Goal: Information Seeking & Learning: Check status

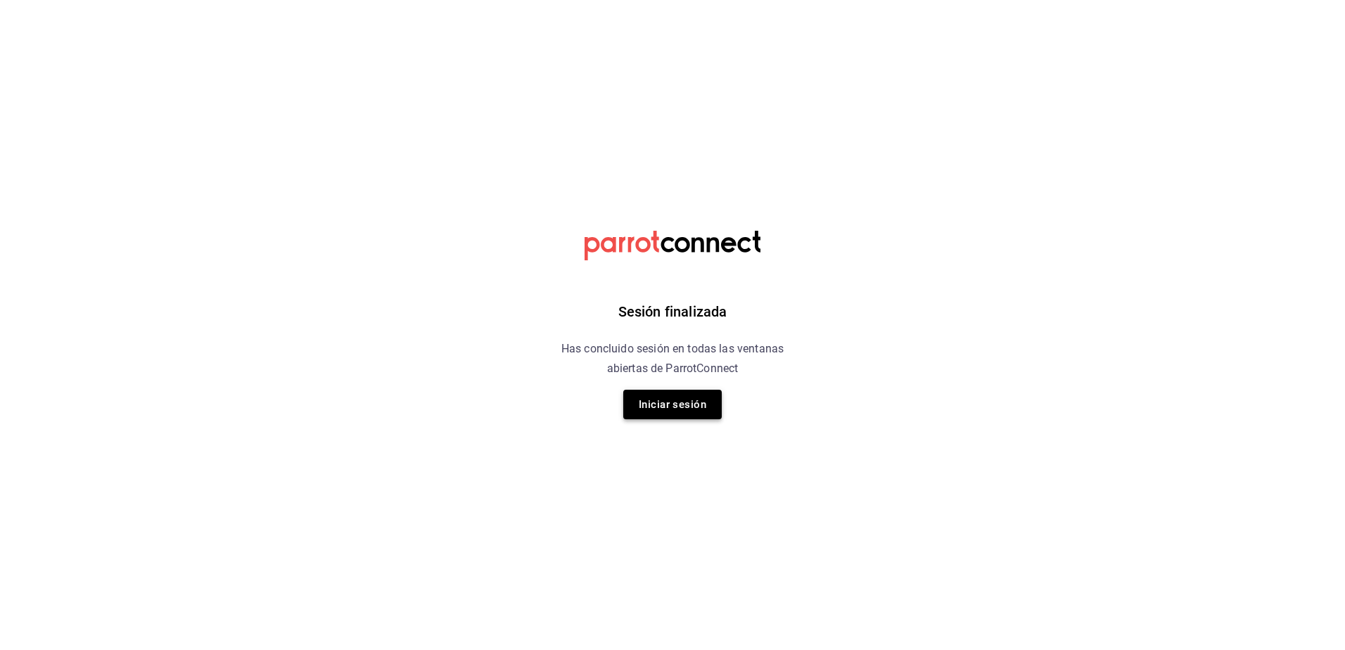
click at [670, 408] on button "Iniciar sesión" at bounding box center [672, 405] width 98 height 30
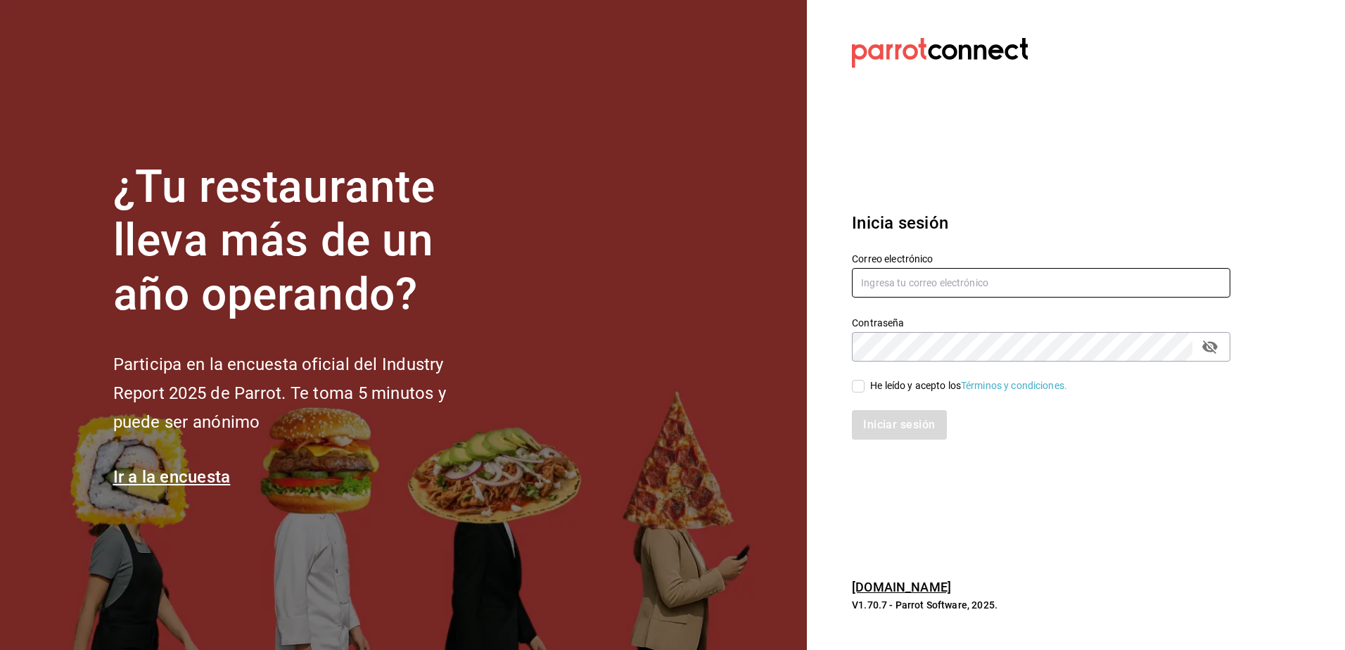
type input "rcruz@chl.mx"
click at [844, 389] on div "He leído y acepto los Términos y condiciones." at bounding box center [1032, 377] width 395 height 32
click at [859, 388] on input "He leído y acepto los Términos y condiciones." at bounding box center [858, 386] width 13 height 13
checkbox input "true"
click at [891, 418] on button "Iniciar sesión" at bounding box center [900, 425] width 96 height 30
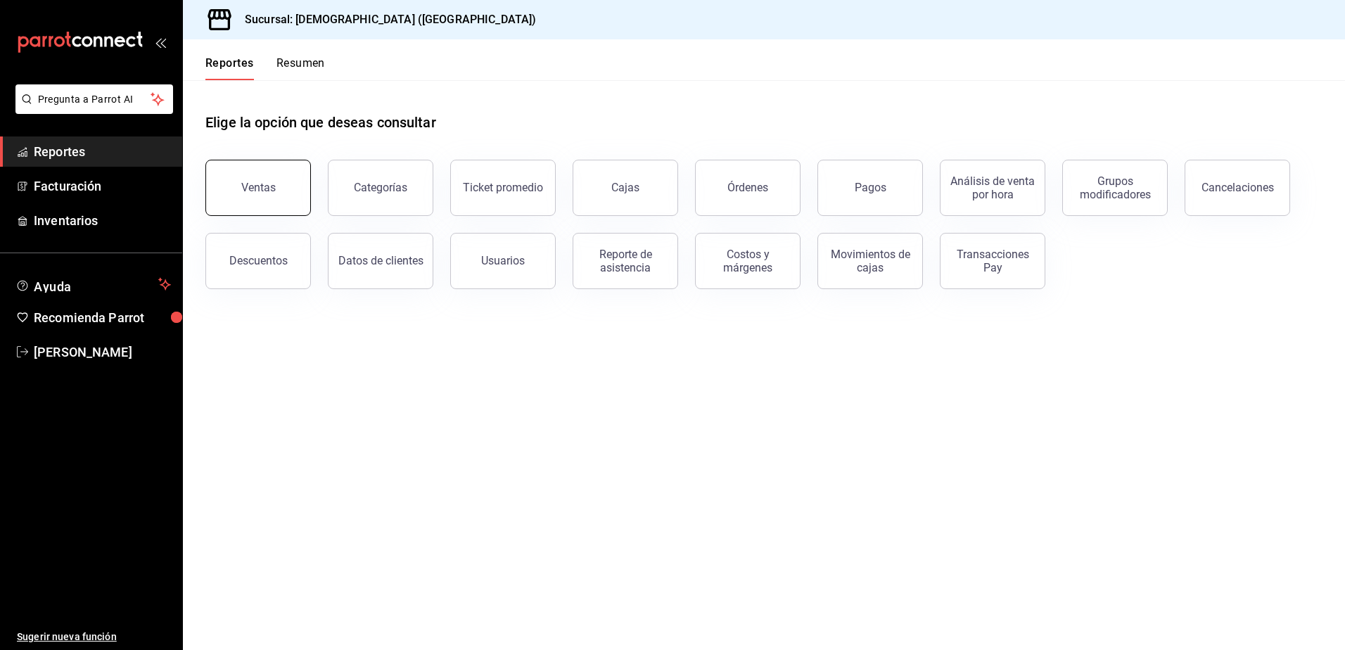
click at [230, 191] on button "Ventas" at bounding box center [257, 188] width 105 height 56
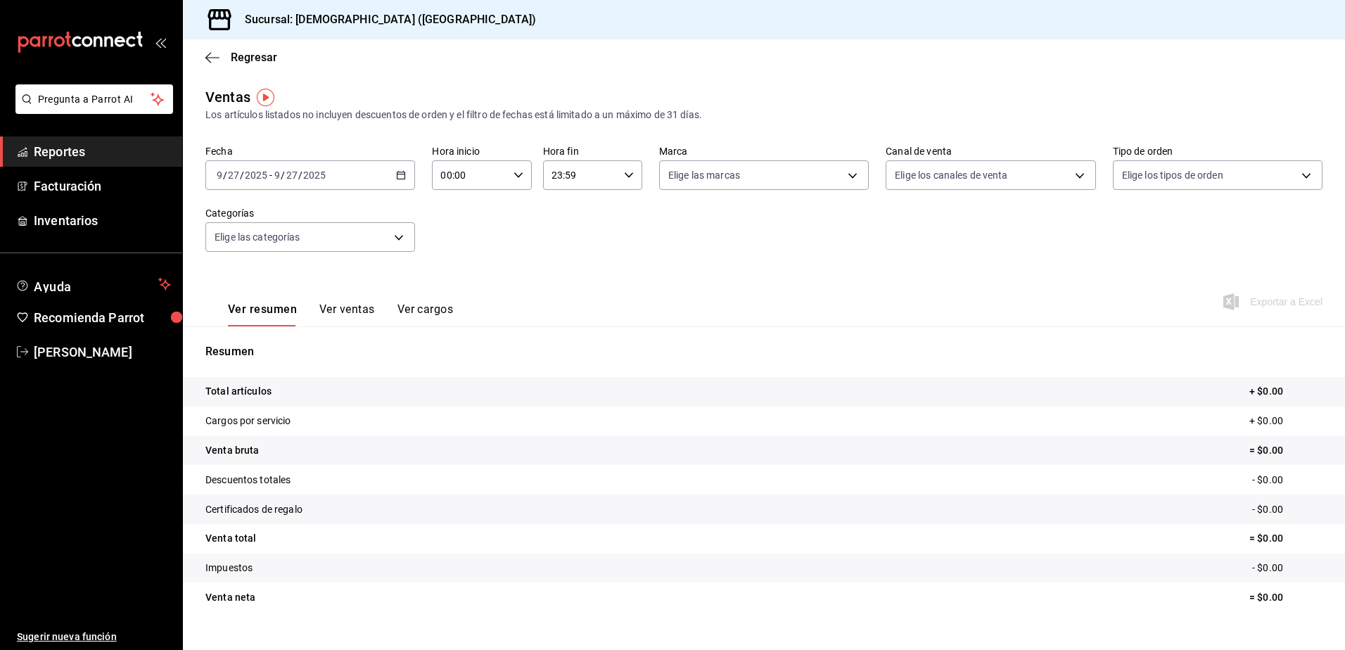
click at [402, 176] on icon "button" at bounding box center [401, 175] width 10 height 10
click at [402, 167] on div "[DATE] [DATE] - [DATE] [DATE]" at bounding box center [310, 175] width 210 height 30
click at [387, 190] on div "Fecha [DATE] [DATE] - [DATE] [DATE] [DATE] [DATE] Semana actual Mes actual Rang…" at bounding box center [763, 207] width 1117 height 124
click at [390, 182] on div "[DATE] [DATE] - [DATE] [DATE]" at bounding box center [310, 175] width 210 height 30
click at [257, 352] on li "Rango de fechas" at bounding box center [272, 344] width 132 height 32
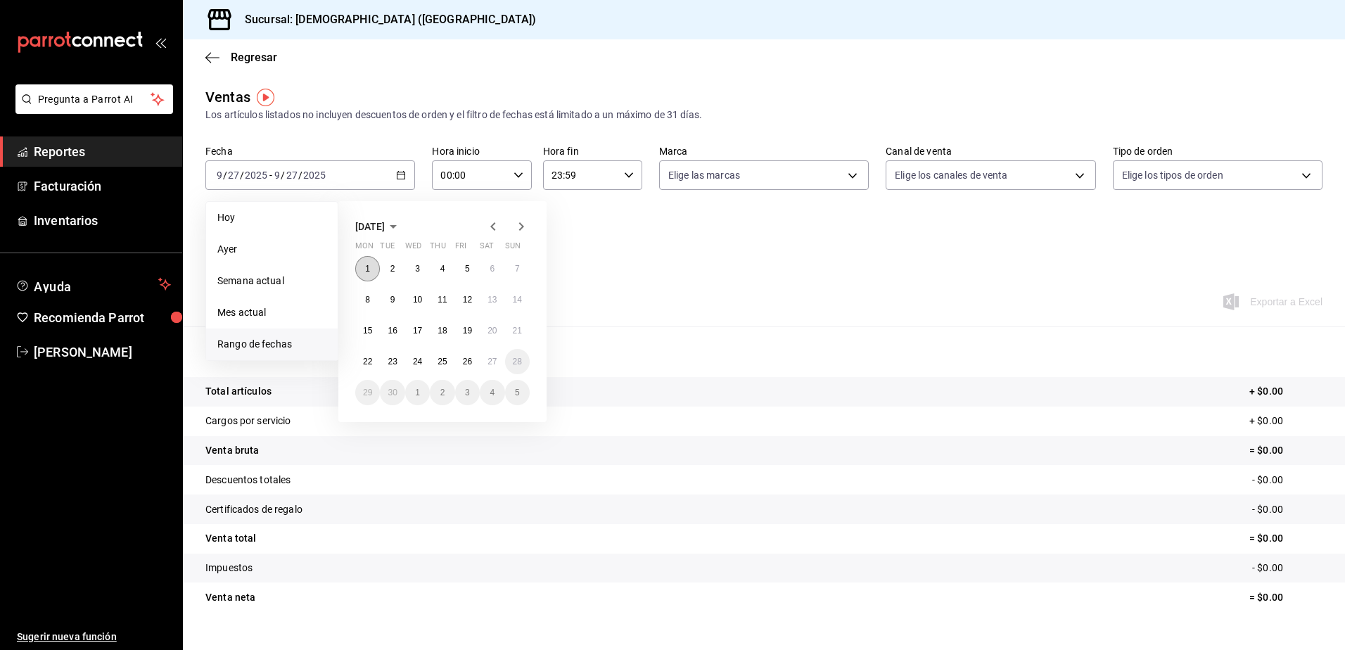
click at [373, 266] on button "1" at bounding box center [367, 268] width 25 height 25
click at [371, 265] on button "1" at bounding box center [367, 268] width 25 height 25
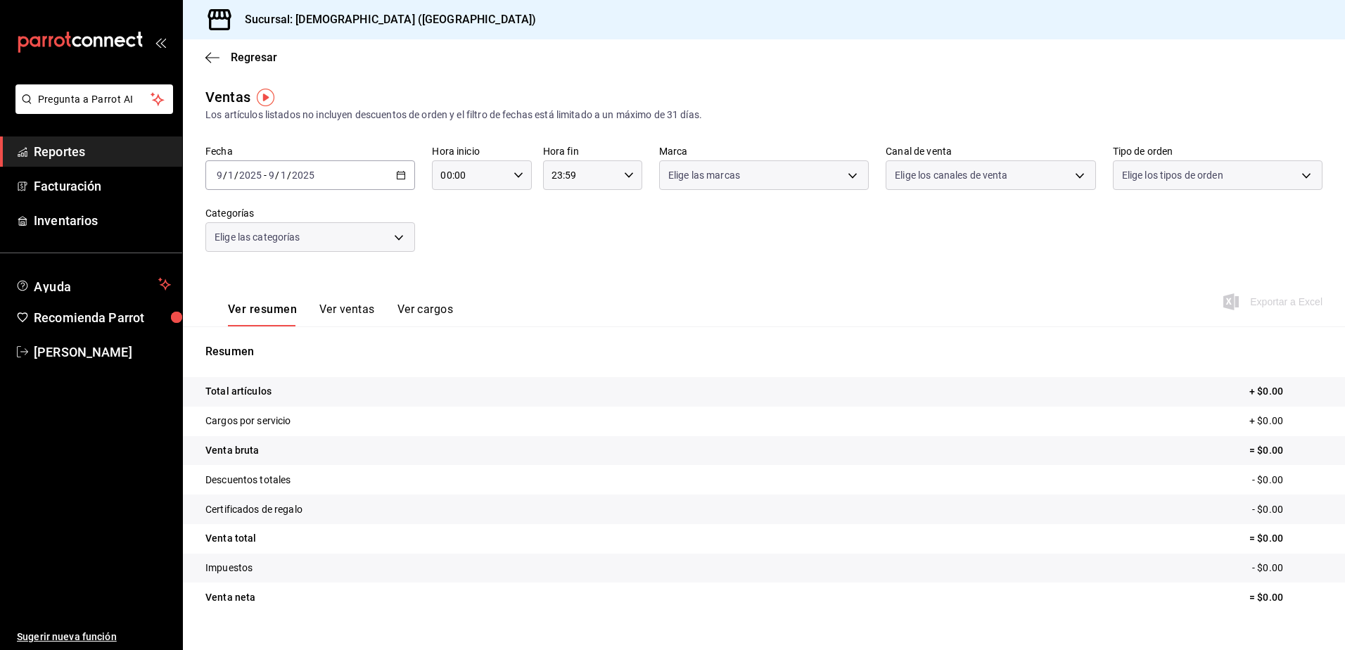
click at [371, 265] on div "Fecha [DATE] [DATE] - [DATE] [DATE] Hora inicio 00:00 Hora inicio Hora fin 23:5…" at bounding box center [763, 207] width 1117 height 124
drag, startPoint x: 503, startPoint y: 467, endPoint x: 466, endPoint y: 271, distance: 199.7
click at [466, 271] on div "Ver resumen Ver ventas Ver cargos Exportar a Excel" at bounding box center [764, 298] width 1162 height 58
click at [707, 315] on div "Ver resumen Ver ventas Ver cargos Exportar a Excel" at bounding box center [764, 298] width 1162 height 58
click at [395, 176] on div "[DATE] [DATE] - [DATE] [DATE]" at bounding box center [310, 175] width 210 height 30
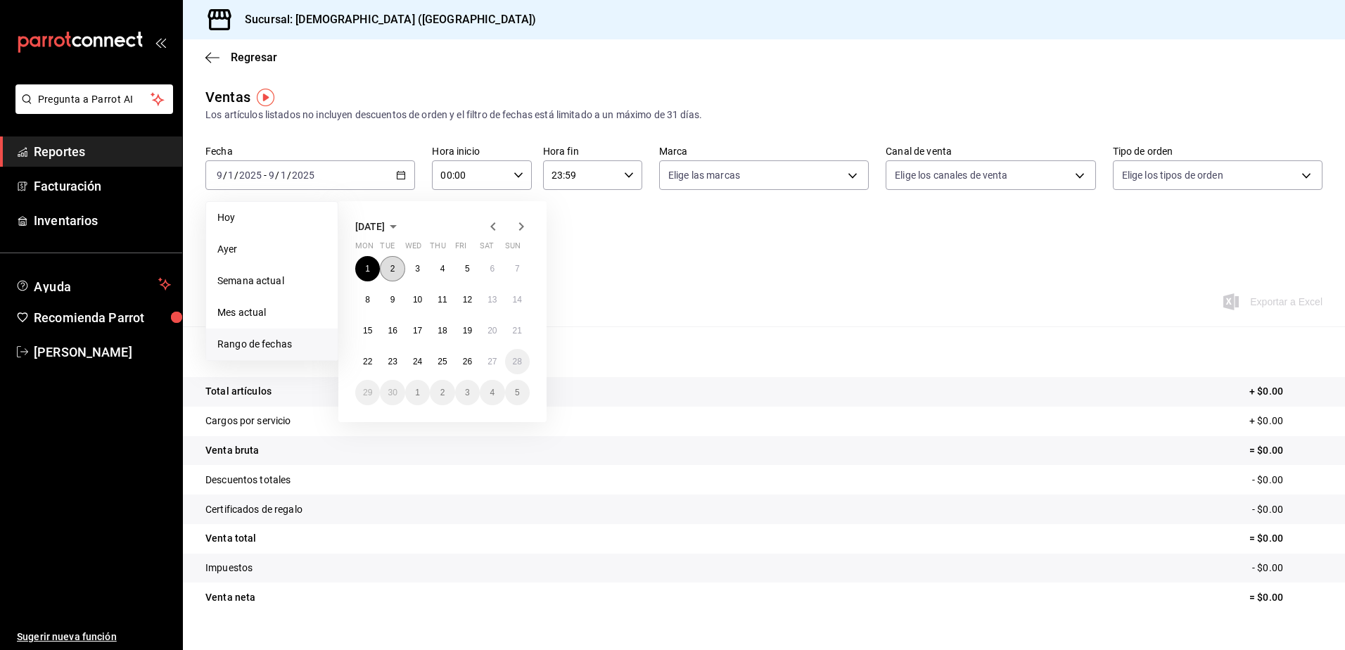
click at [388, 262] on button "2" at bounding box center [392, 268] width 25 height 25
click at [395, 271] on abbr "2" at bounding box center [392, 269] width 5 height 10
click at [395, 270] on div "Ver resumen Ver ventas Ver cargos Exportar a Excel" at bounding box center [764, 298] width 1162 height 58
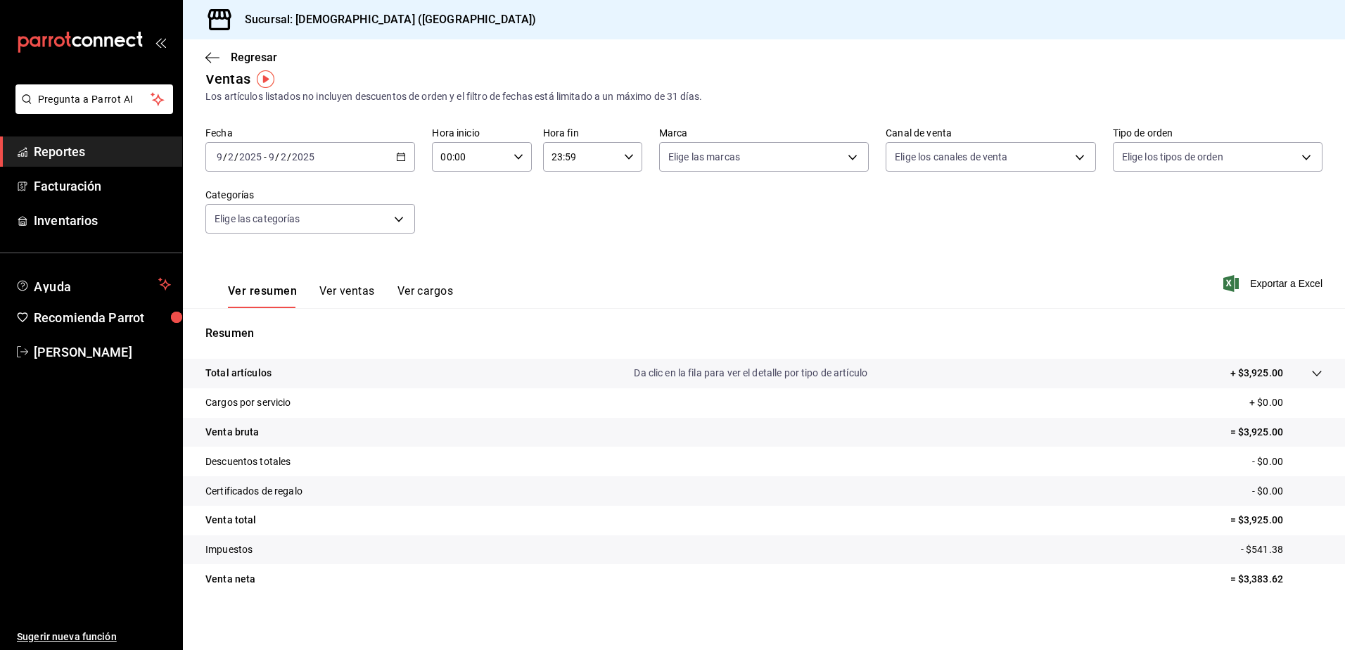
scroll to position [24, 0]
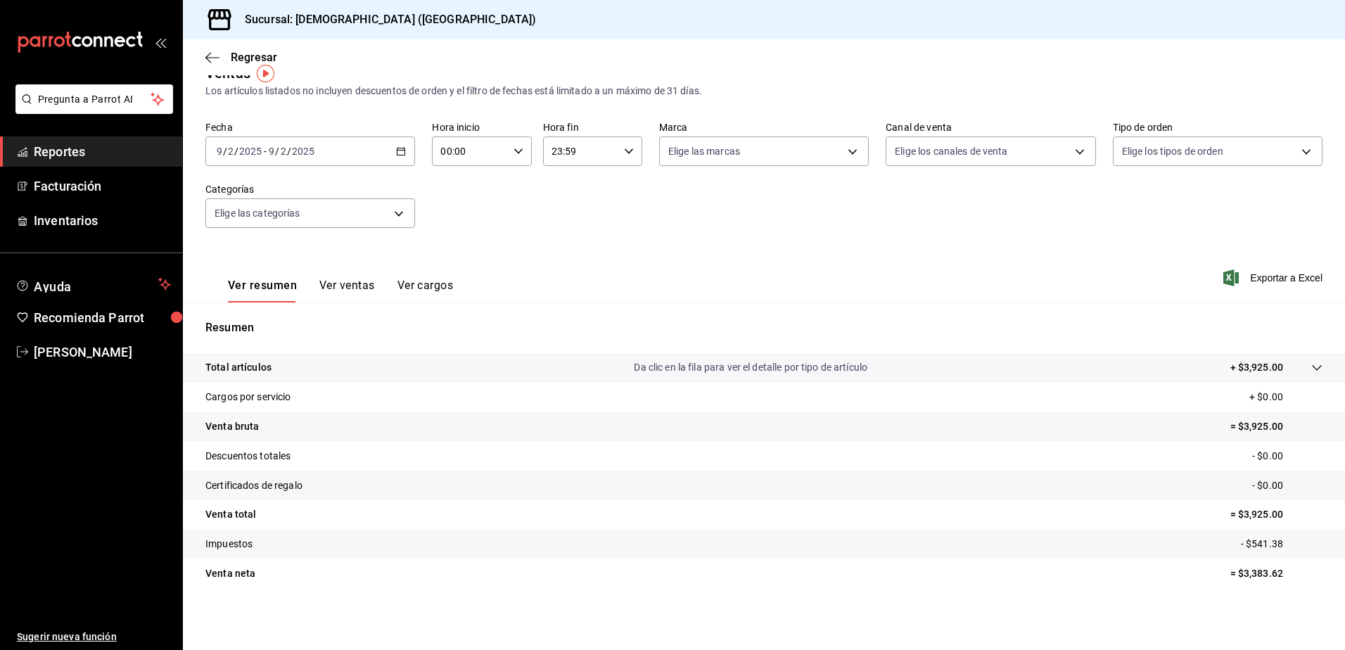
click at [361, 292] on button "Ver ventas" at bounding box center [347, 291] width 56 height 24
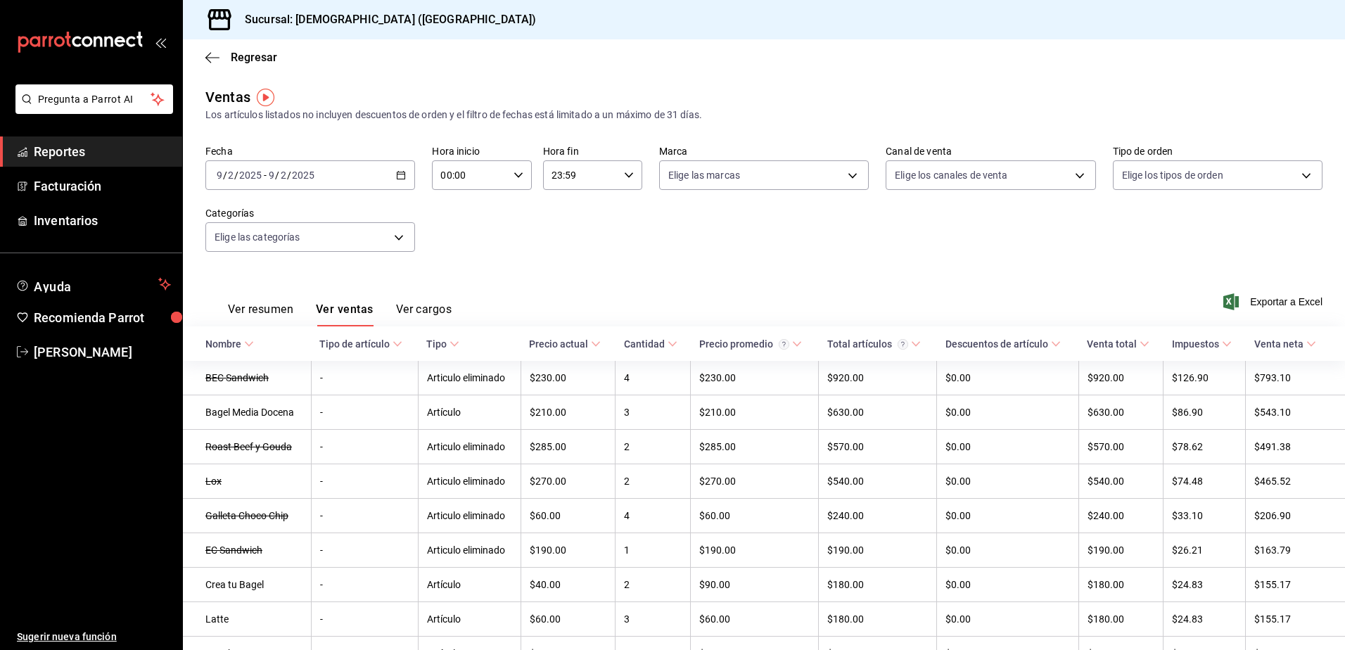
click at [402, 307] on button "Ver cargos" at bounding box center [424, 314] width 56 height 24
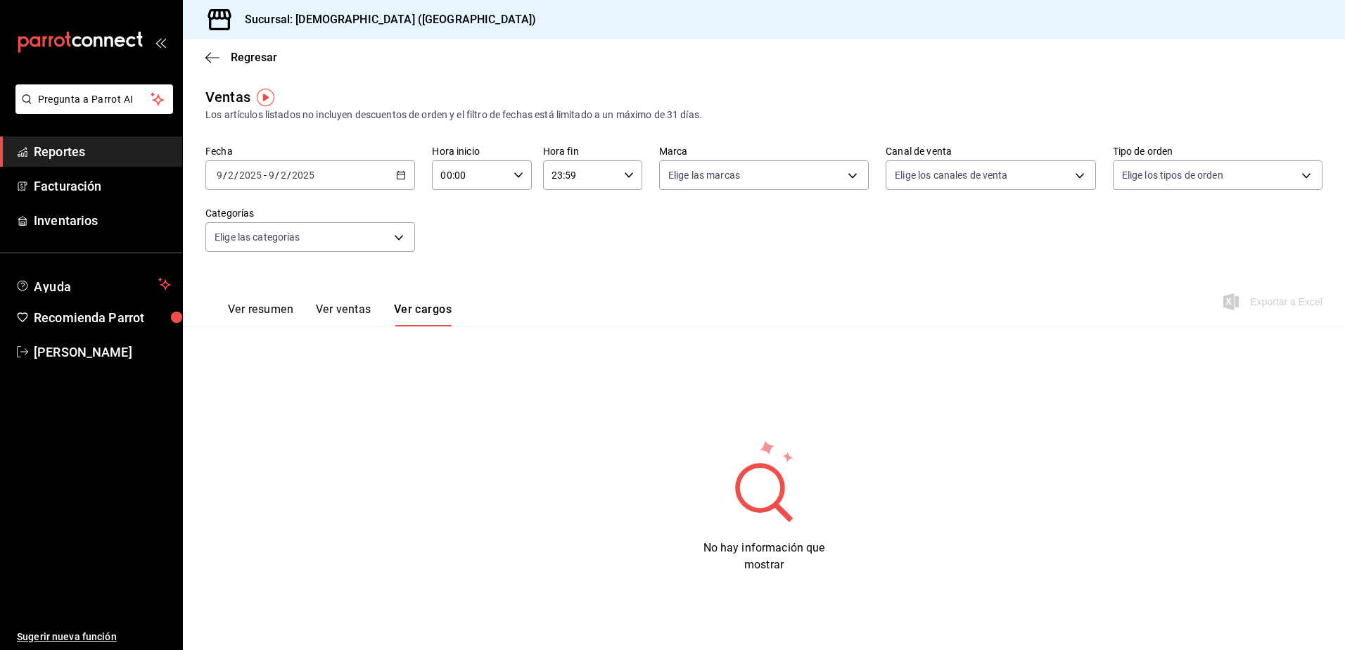
click at [241, 297] on div "Ver resumen Ver ventas Ver cargos" at bounding box center [328, 306] width 246 height 41
click at [273, 316] on button "Ver resumen" at bounding box center [260, 314] width 65 height 24
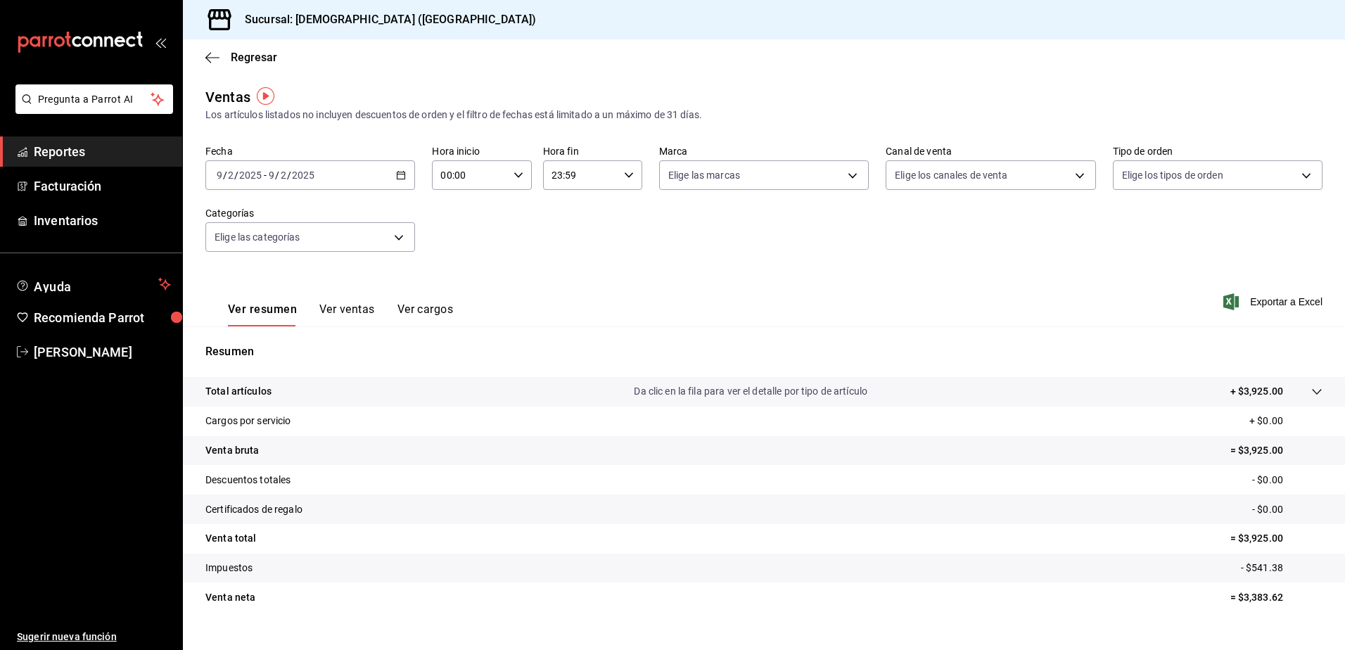
scroll to position [24, 0]
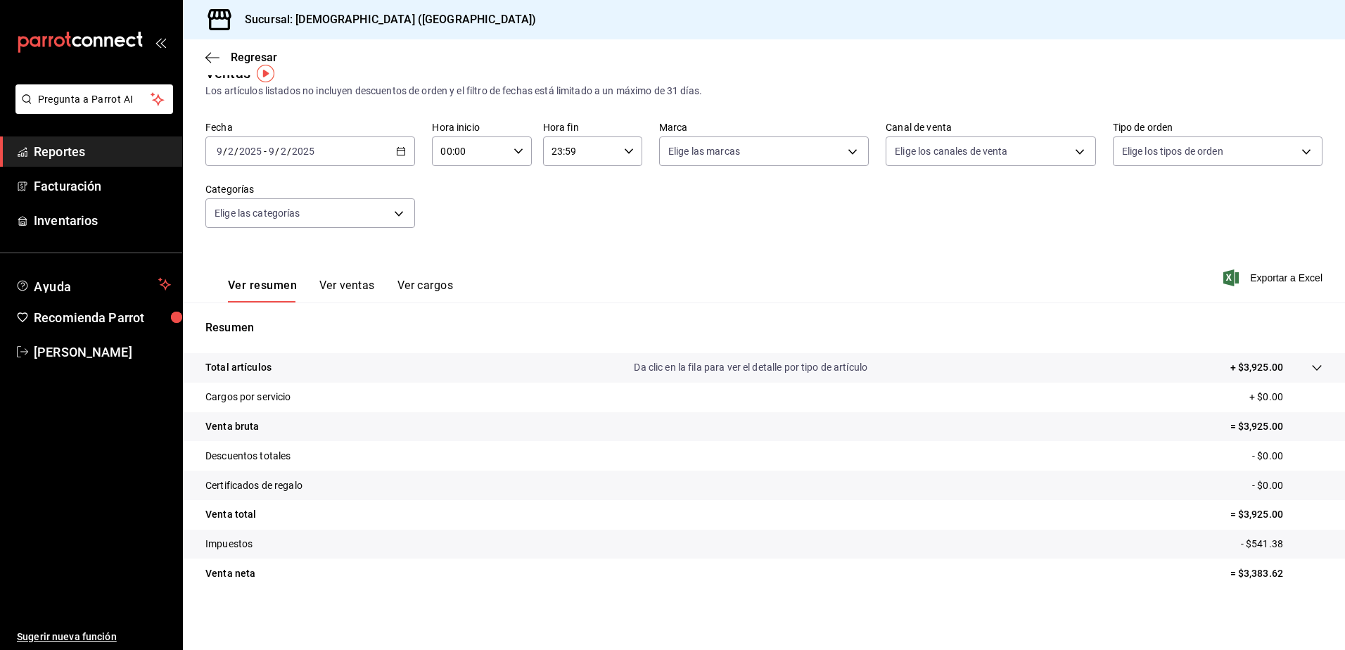
click at [1294, 369] on div at bounding box center [1302, 367] width 39 height 15
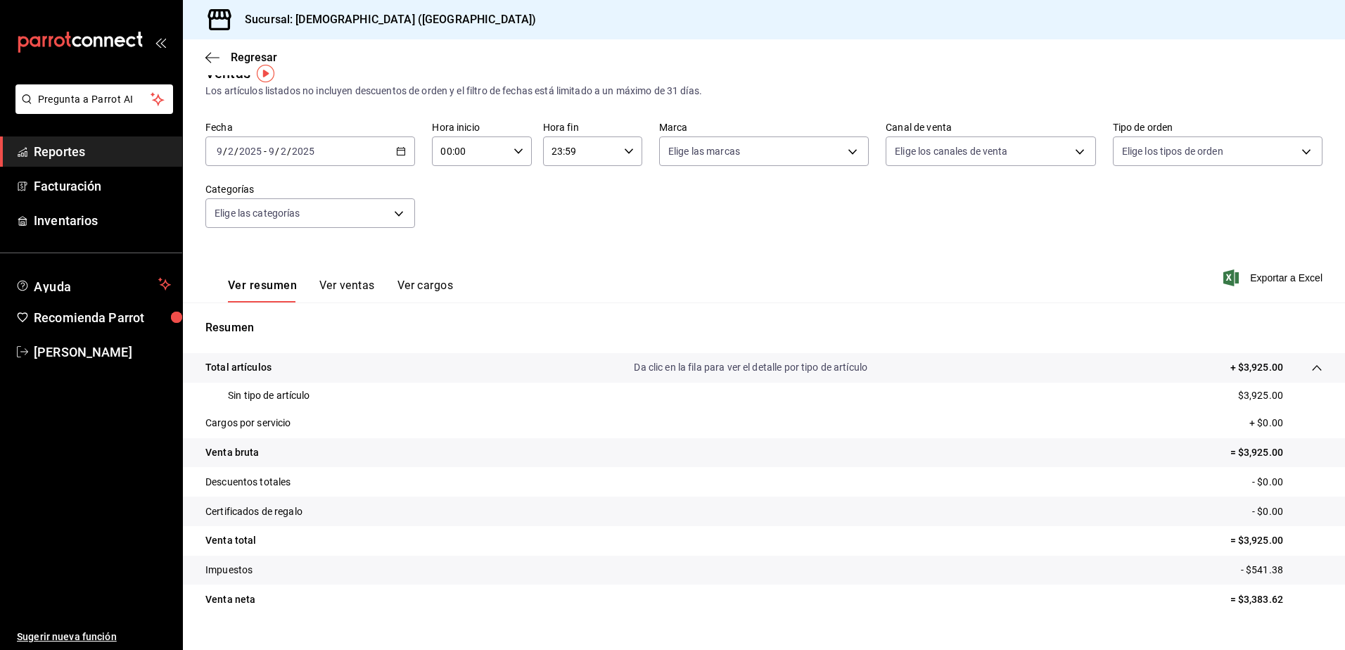
scroll to position [50, 0]
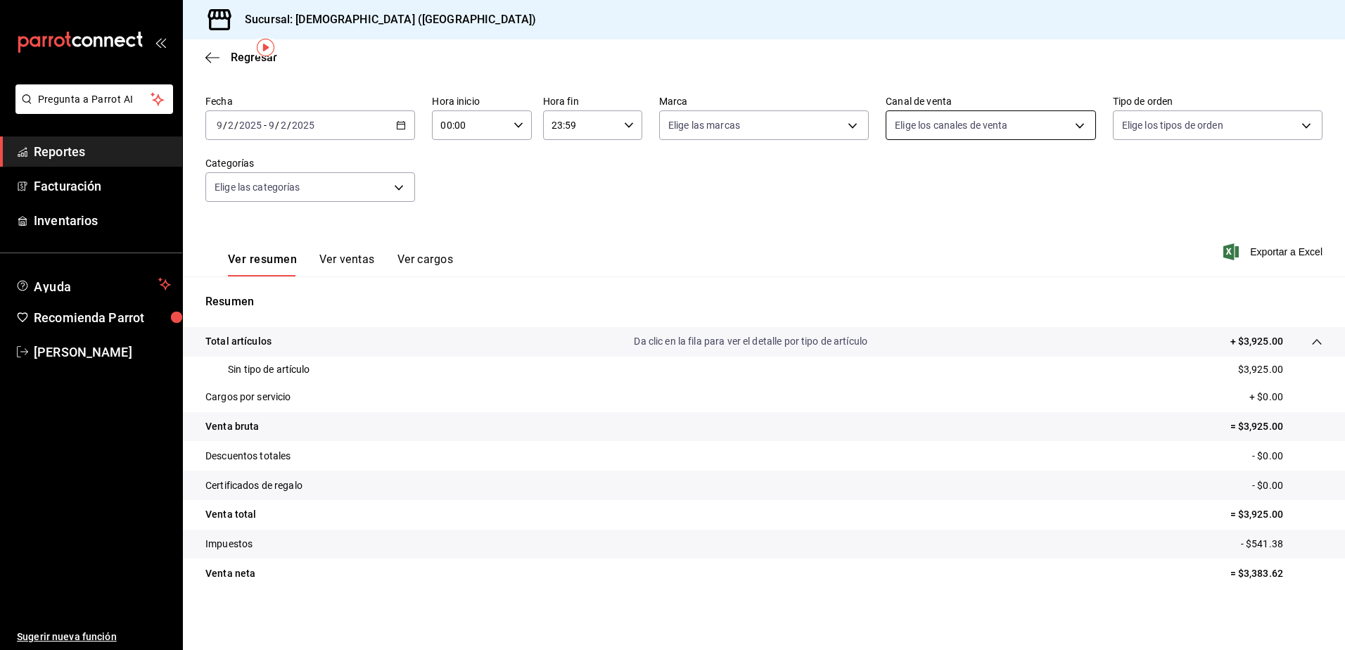
click at [1021, 131] on body "Pregunta a Parrot AI Reportes Facturación Inventarios Ayuda Recomienda Parrot […" at bounding box center [672, 325] width 1345 height 650
click at [952, 176] on span "Ver todos" at bounding box center [939, 179] width 43 height 15
type input "PARROT,UBER_EATS,RAPPI,DIDI_FOOD,ONLINE"
checkbox input "true"
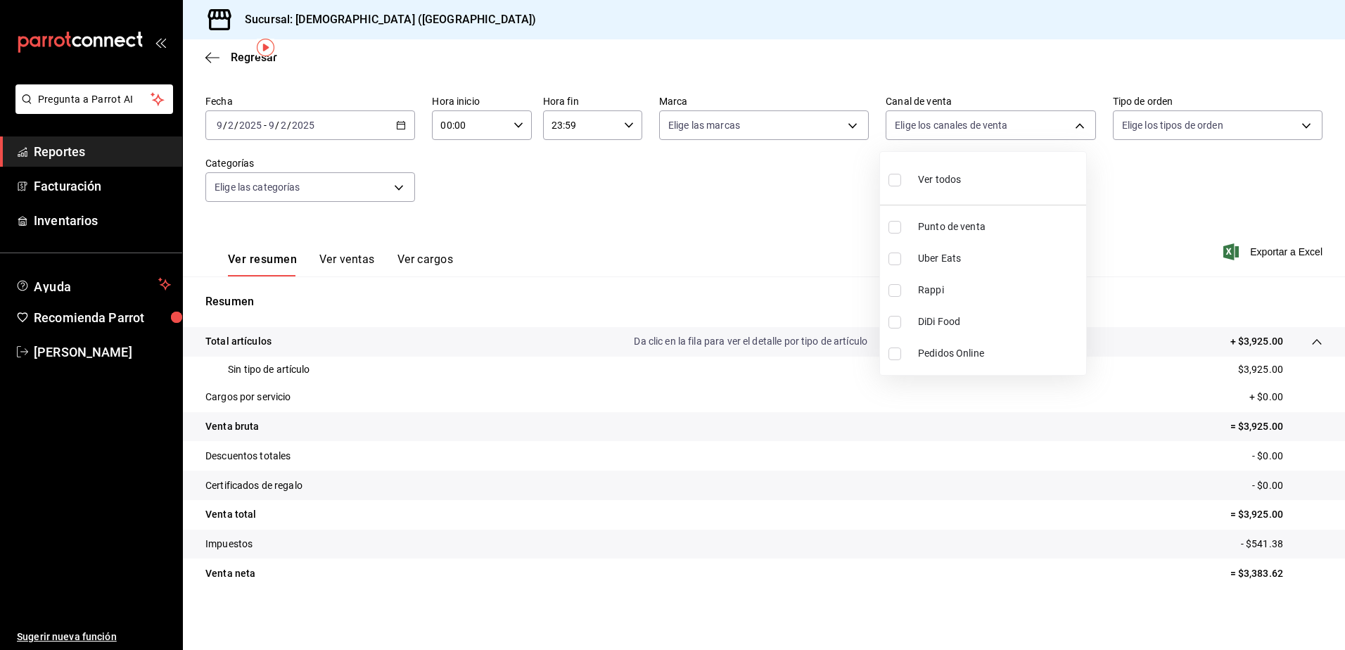
checkbox input "true"
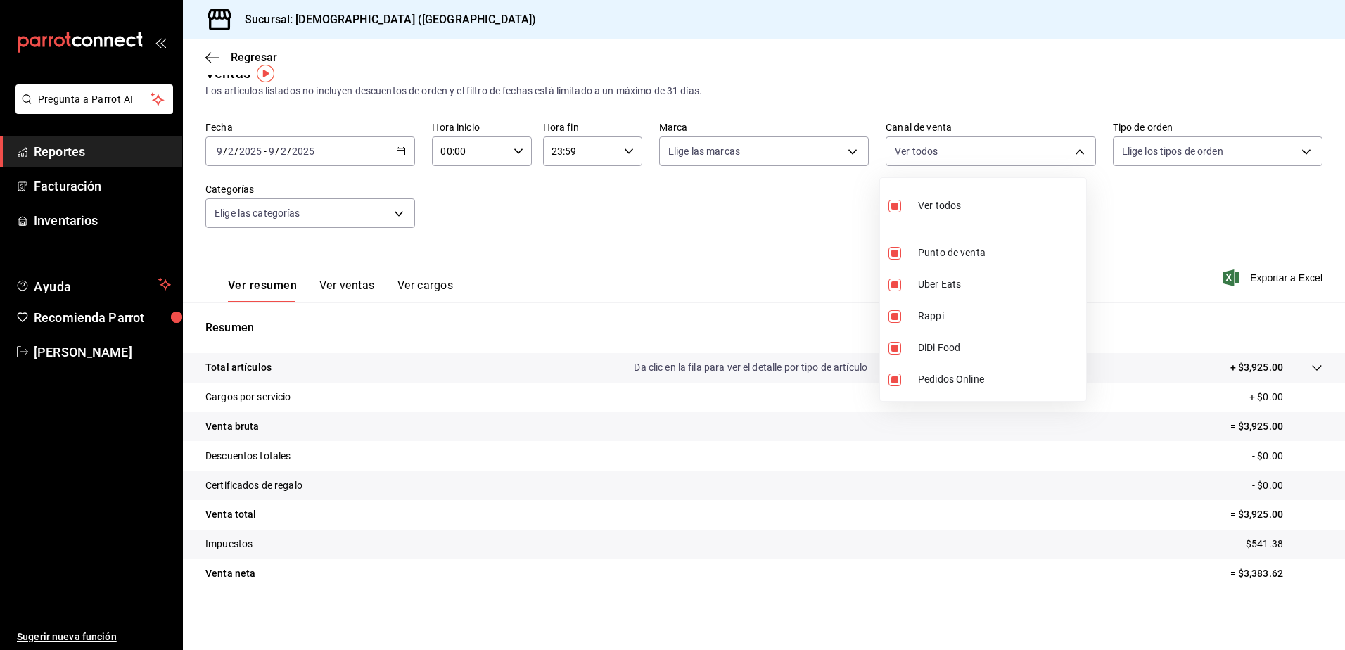
scroll to position [24, 0]
click at [767, 239] on div at bounding box center [672, 325] width 1345 height 650
click at [909, 144] on body "Pregunta a Parrot AI Reportes Facturación Inventarios Ayuda Recomienda Parrot […" at bounding box center [672, 325] width 1345 height 650
click at [901, 213] on label at bounding box center [897, 206] width 18 height 20
click at [901, 212] on input "checkbox" at bounding box center [894, 206] width 13 height 13
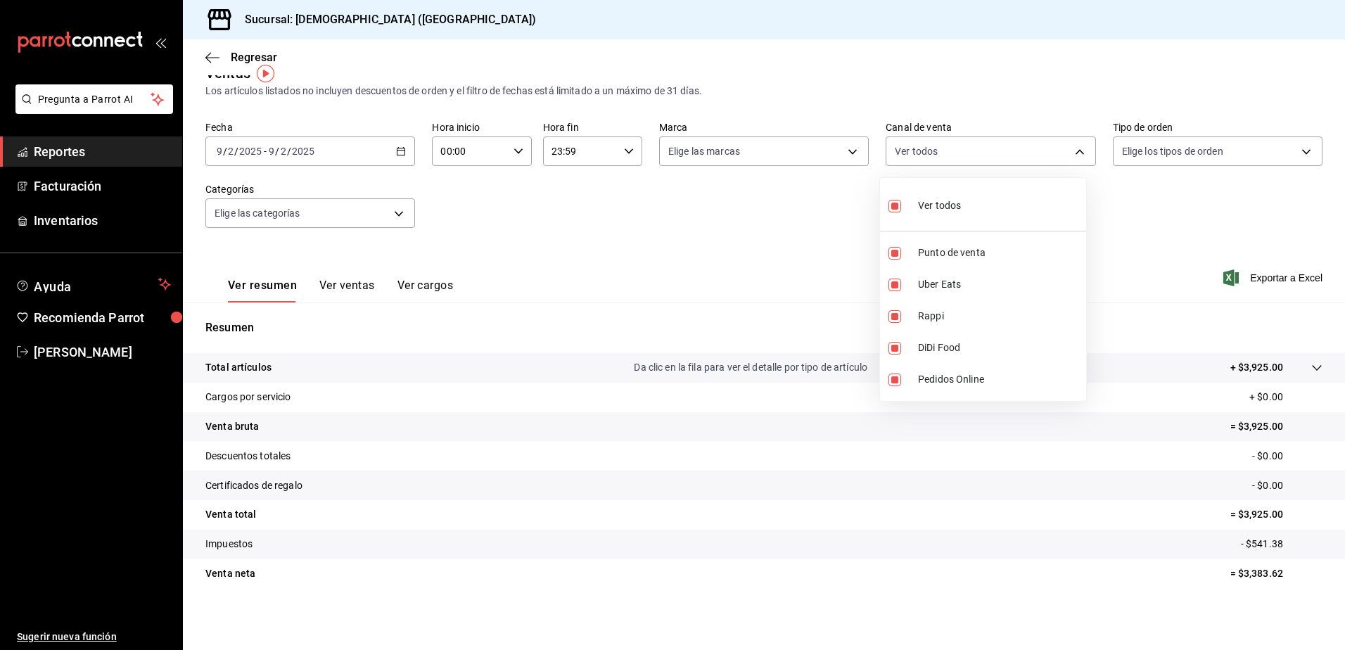
checkbox input "true"
type input "PARROT,UBER_EATS,RAPPI,DIDI_FOOD,ONLINE"
checkbox input "true"
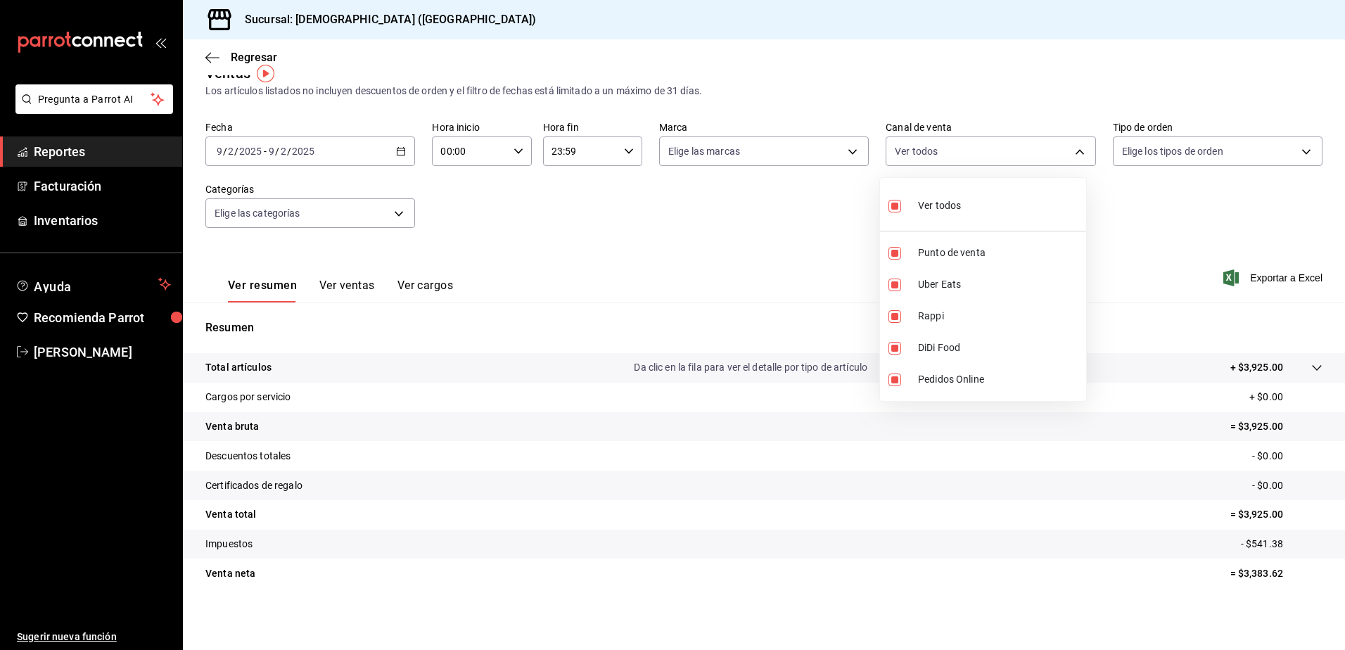
checkbox input "true"
click at [894, 208] on input "checkbox" at bounding box center [894, 206] width 13 height 13
checkbox input "false"
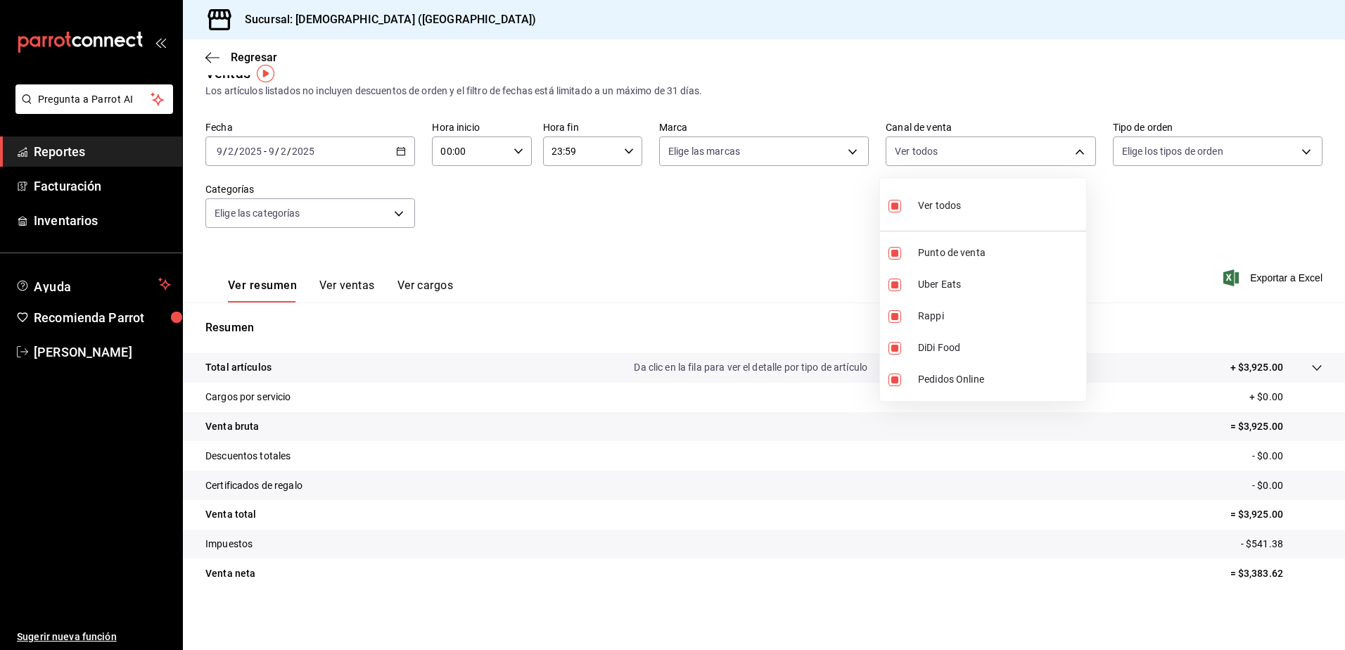
checkbox input "false"
click at [897, 257] on input "checkbox" at bounding box center [894, 253] width 13 height 13
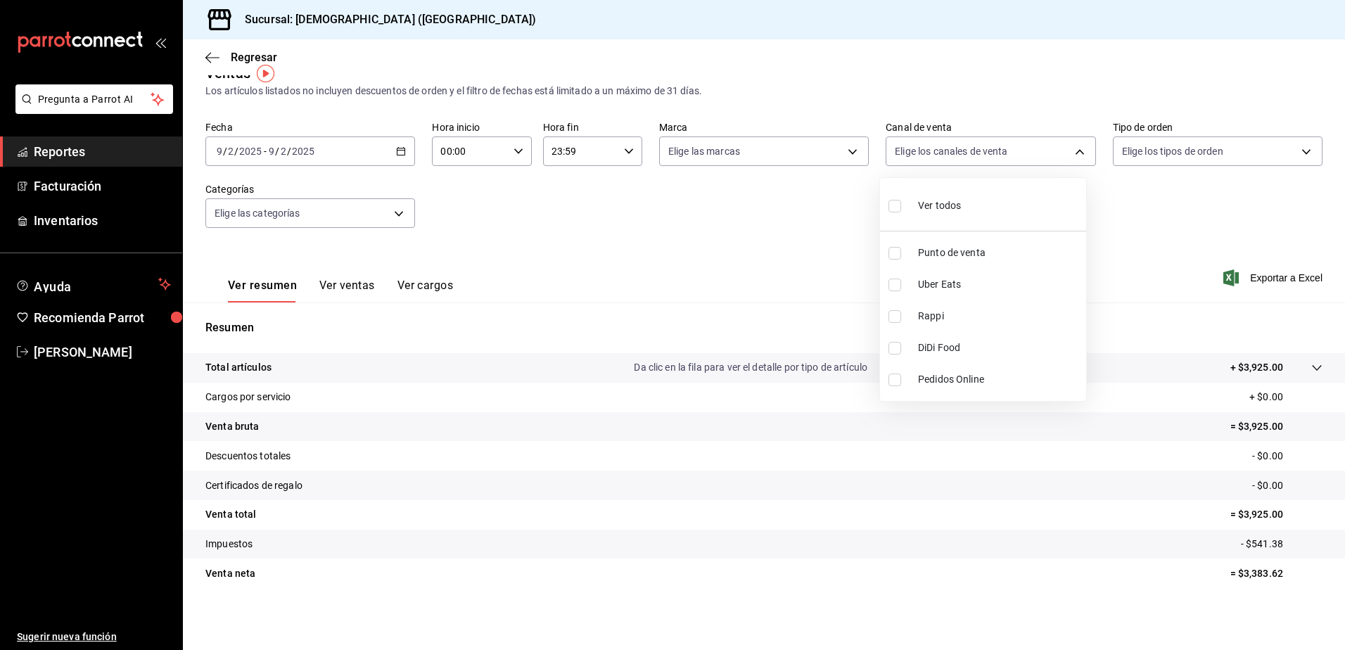
checkbox input "true"
type input "PARROT"
click at [895, 287] on input "checkbox" at bounding box center [894, 285] width 13 height 13
checkbox input "true"
type input "PARROT,UBER_EATS"
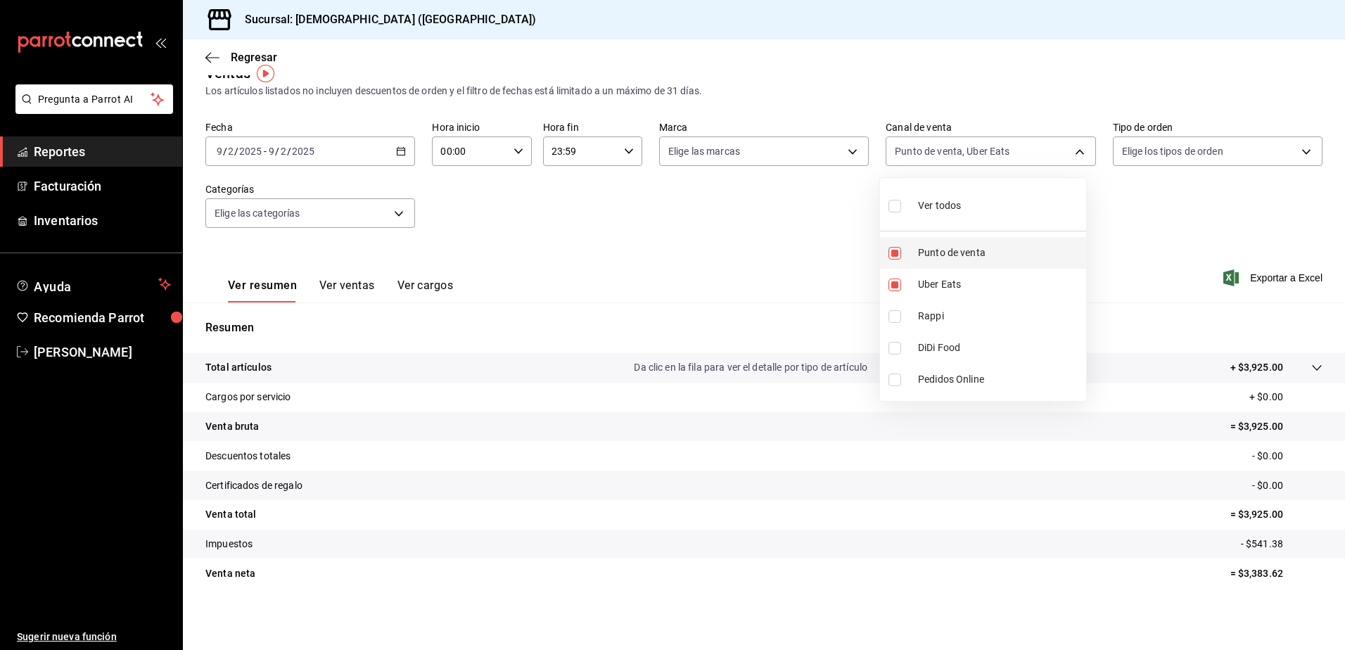
click at [895, 259] on input "checkbox" at bounding box center [894, 253] width 13 height 13
checkbox input "false"
type input "UBER_EATS"
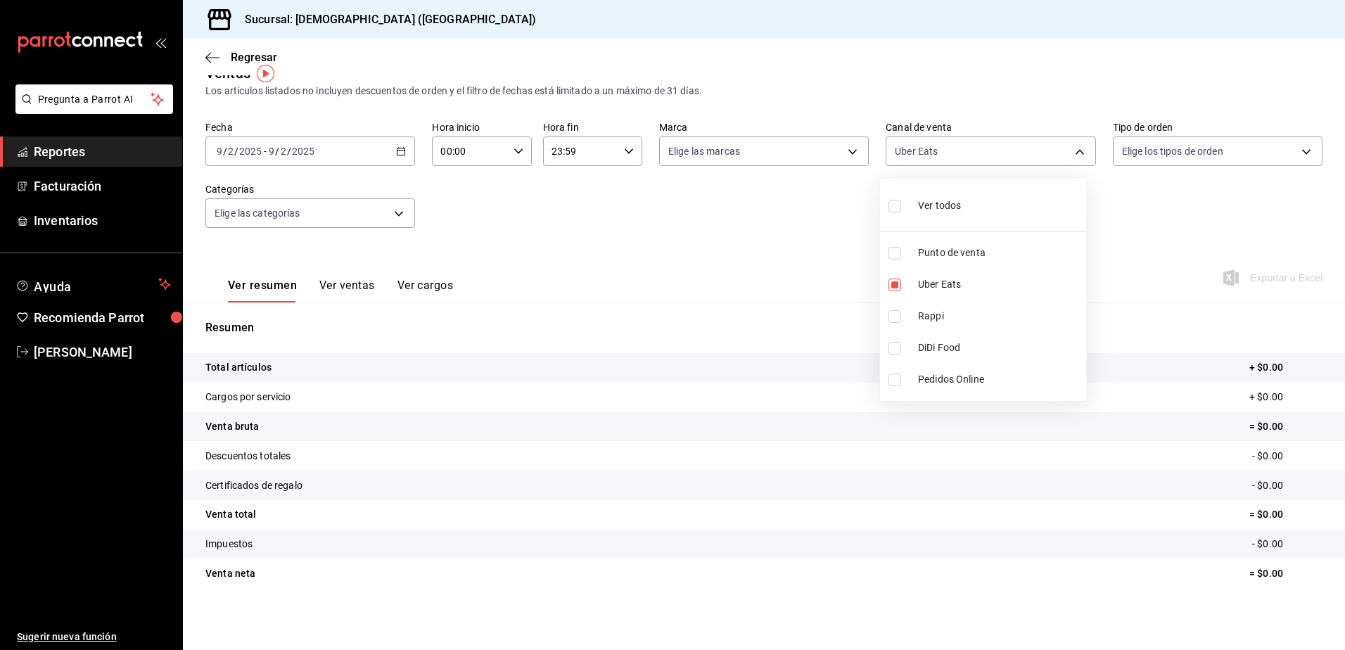
click at [896, 310] on input "checkbox" at bounding box center [894, 316] width 13 height 13
checkbox input "true"
type input "UBER_EATS,RAPPI"
click at [892, 346] on input "checkbox" at bounding box center [894, 348] width 13 height 13
checkbox input "true"
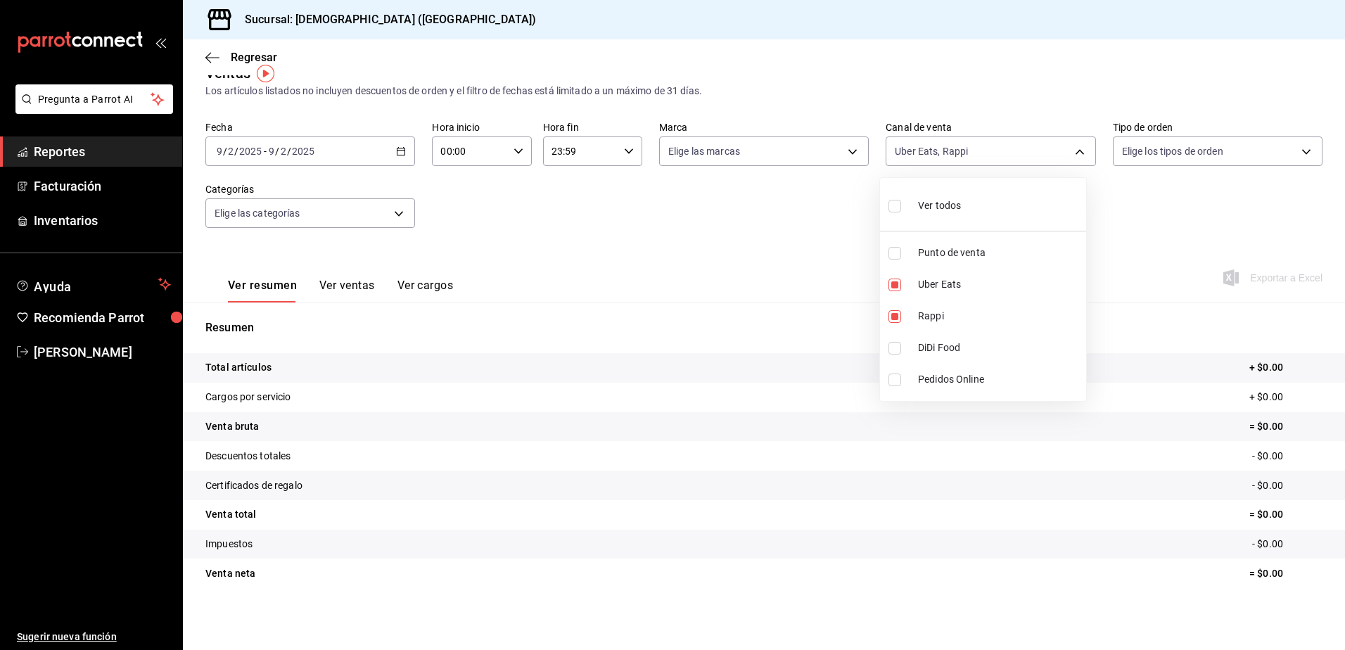
type input "UBER_EATS,RAPPI,DIDI_FOOD"
click at [899, 376] on input "checkbox" at bounding box center [894, 379] width 13 height 13
checkbox input "true"
type input "UBER_EATS,RAPPI,DIDI_FOOD,ONLINE"
click at [826, 255] on div at bounding box center [672, 325] width 1345 height 650
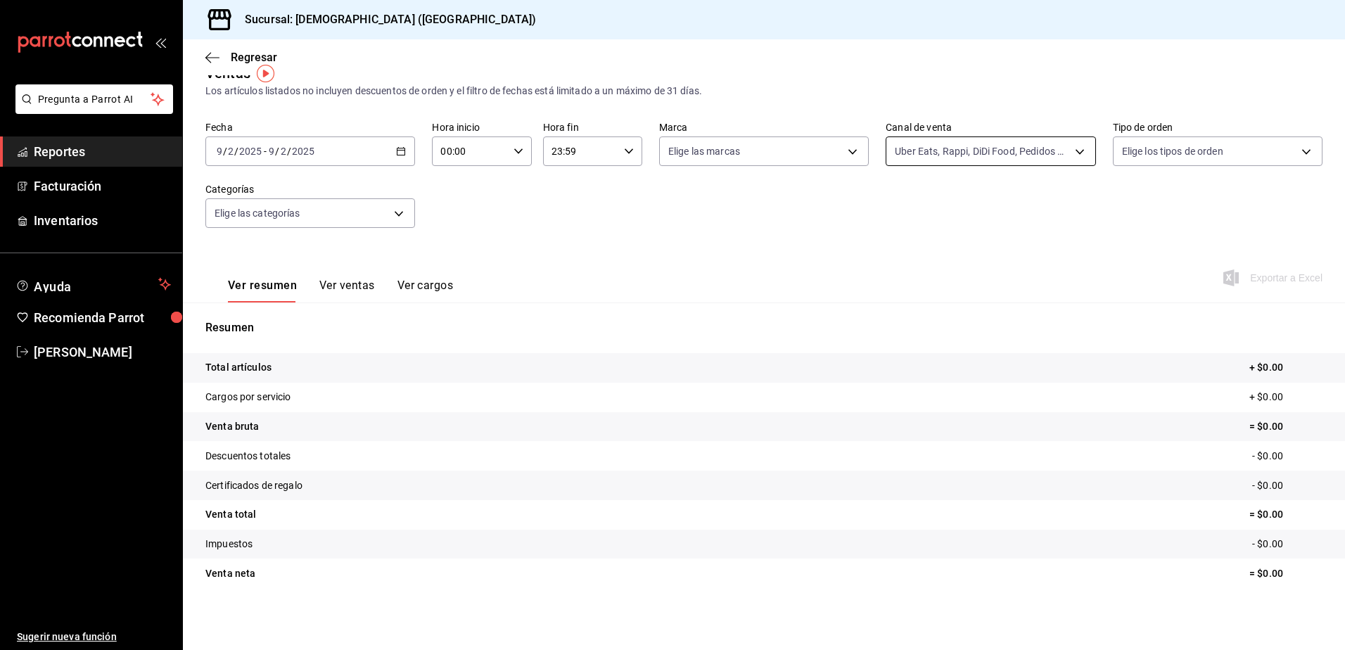
click at [914, 158] on body "Pregunta a Parrot AI Reportes Facturación Inventarios Ayuda Recomienda Parrot […" at bounding box center [672, 325] width 1345 height 650
click at [892, 200] on input "checkbox" at bounding box center [894, 206] width 13 height 13
checkbox input "true"
type input "PARROT,UBER_EATS,RAPPI,DIDI_FOOD,ONLINE"
checkbox input "true"
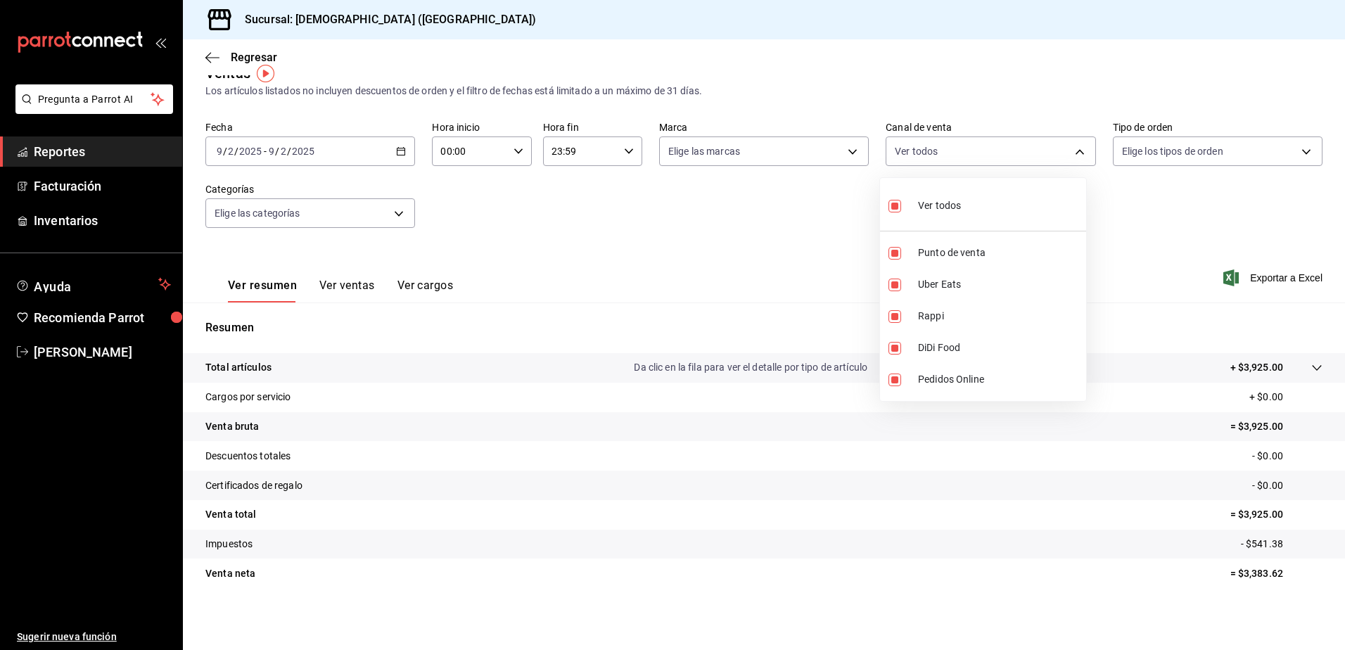
click at [781, 186] on div at bounding box center [672, 325] width 1345 height 650
click at [1257, 275] on span "Exportar a Excel" at bounding box center [1274, 277] width 96 height 17
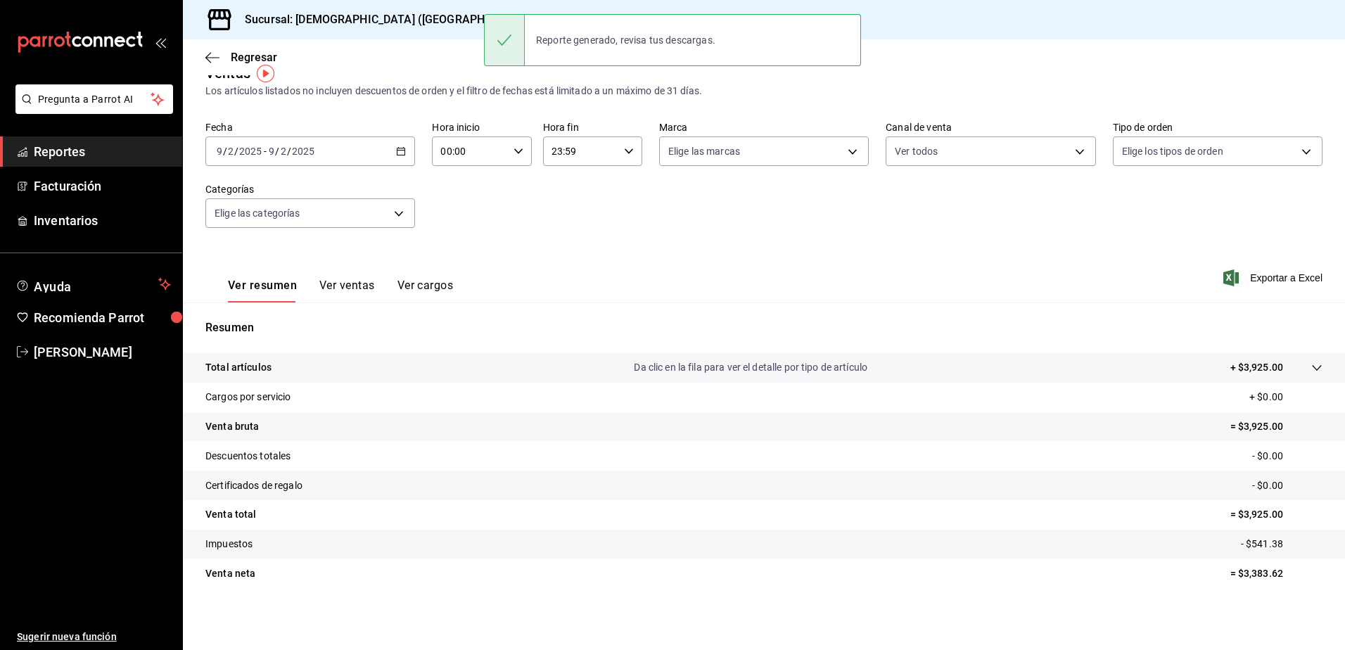
click at [696, 222] on div "Fecha [DATE] [DATE] - [DATE] [DATE] Hora inicio 00:00 Hora inicio Hora fin 23:5…" at bounding box center [763, 183] width 1117 height 124
click at [350, 226] on body "Pregunta a Parrot AI Reportes Facturación Inventarios Ayuda Recomienda Parrot […" at bounding box center [672, 325] width 1345 height 650
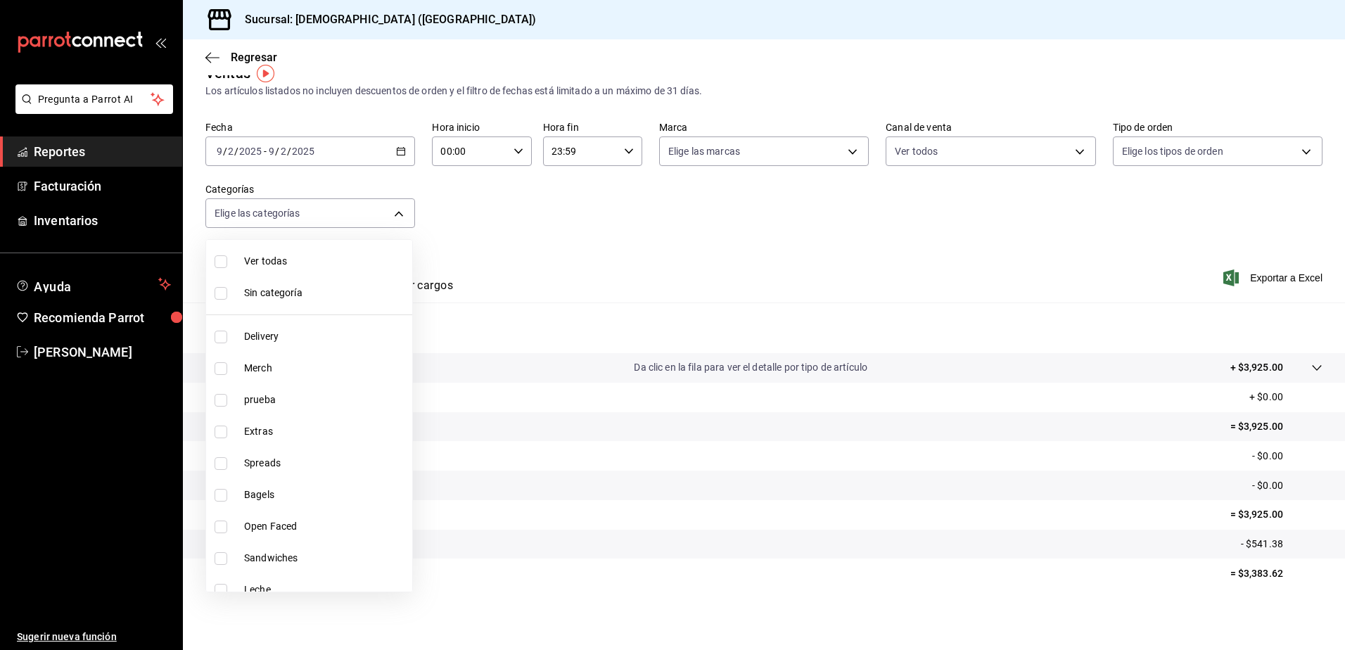
click at [710, 201] on div at bounding box center [672, 325] width 1345 height 650
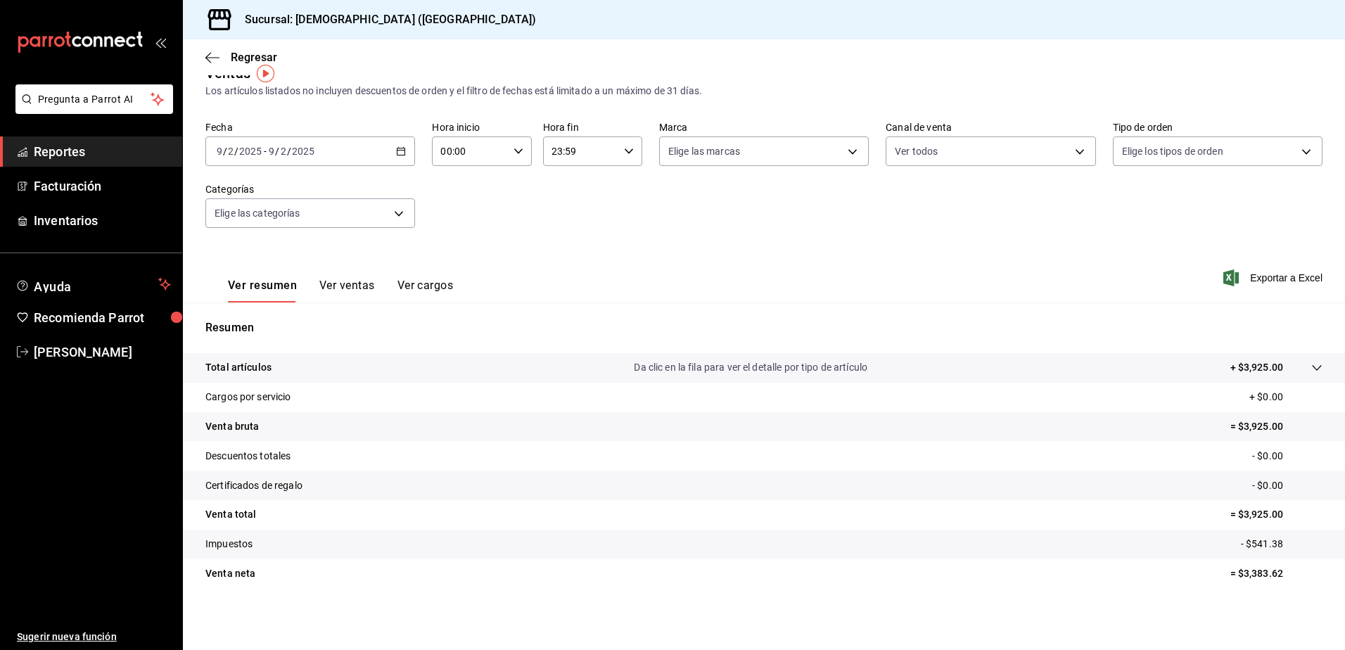
click at [1305, 360] on div at bounding box center [1302, 367] width 39 height 15
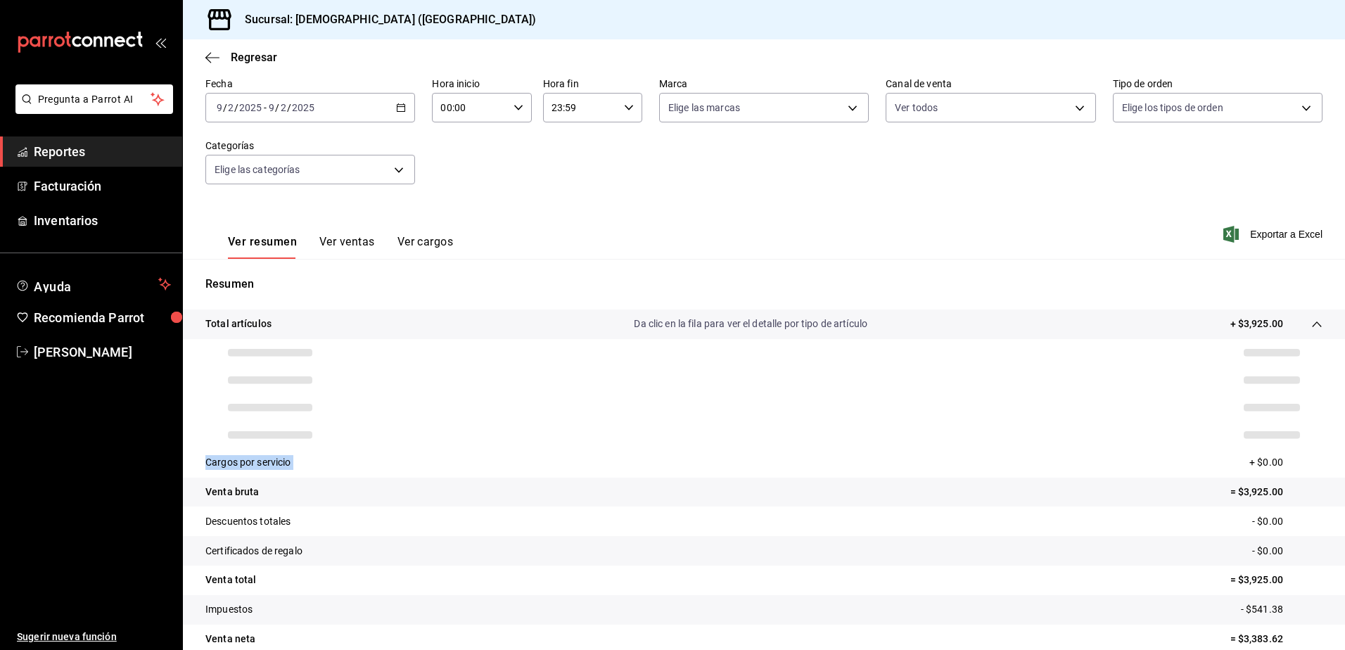
scroll to position [50, 0]
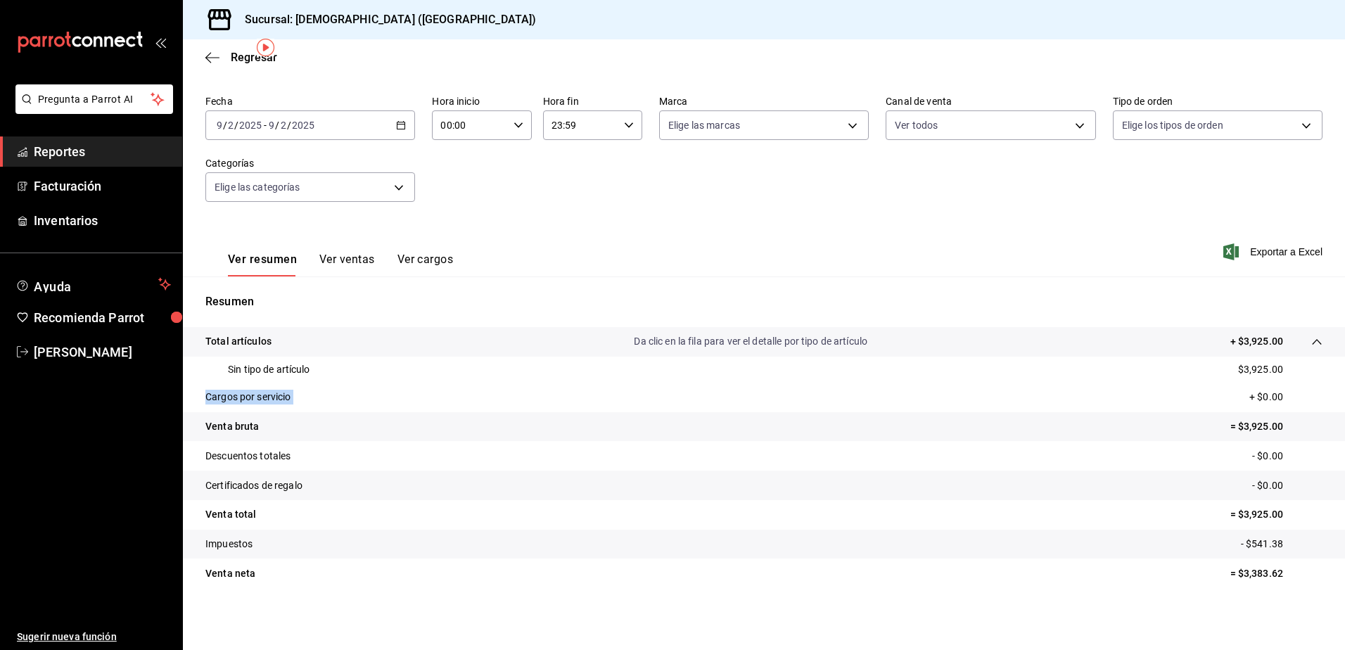
click at [1290, 345] on div at bounding box center [1302, 341] width 39 height 15
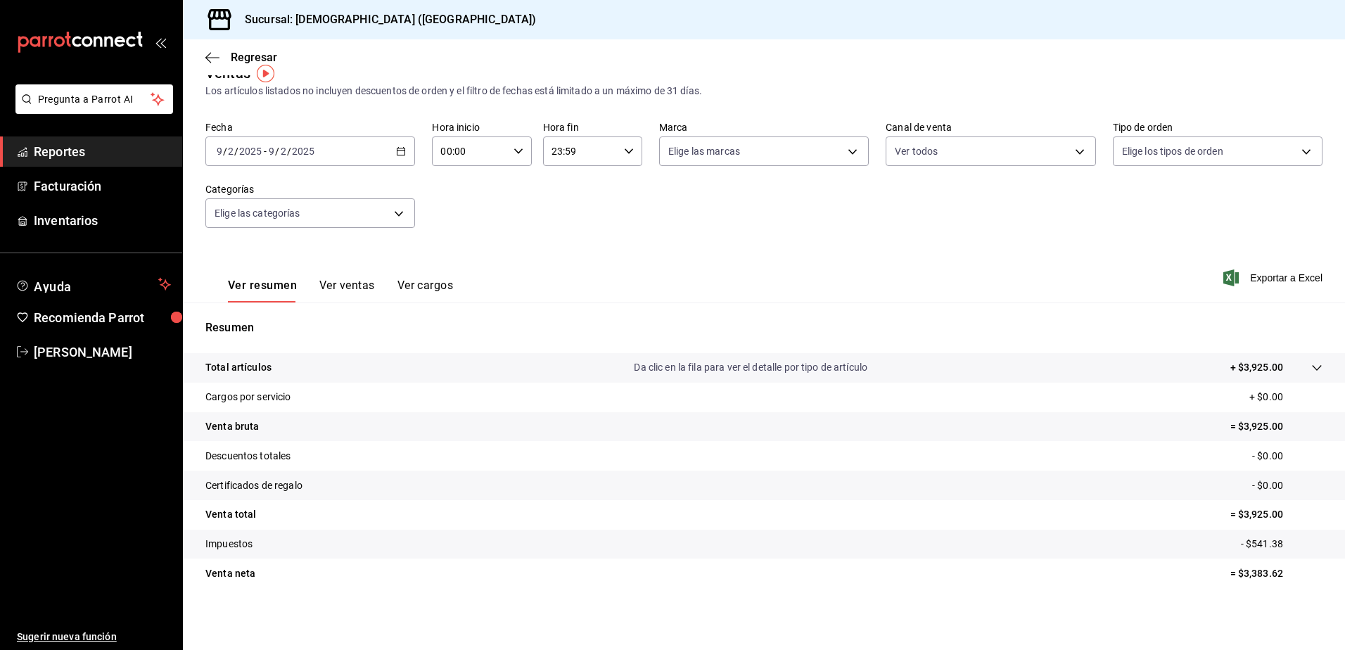
scroll to position [24, 0]
click at [1290, 345] on div "Resumen Total artículos Da clic en la fila para ver el detalle por tipo de artí…" at bounding box center [764, 462] width 1162 height 286
drag, startPoint x: 1290, startPoint y: 345, endPoint x: 1307, endPoint y: 368, distance: 29.1
click at [1311, 368] on icon at bounding box center [1316, 367] width 11 height 11
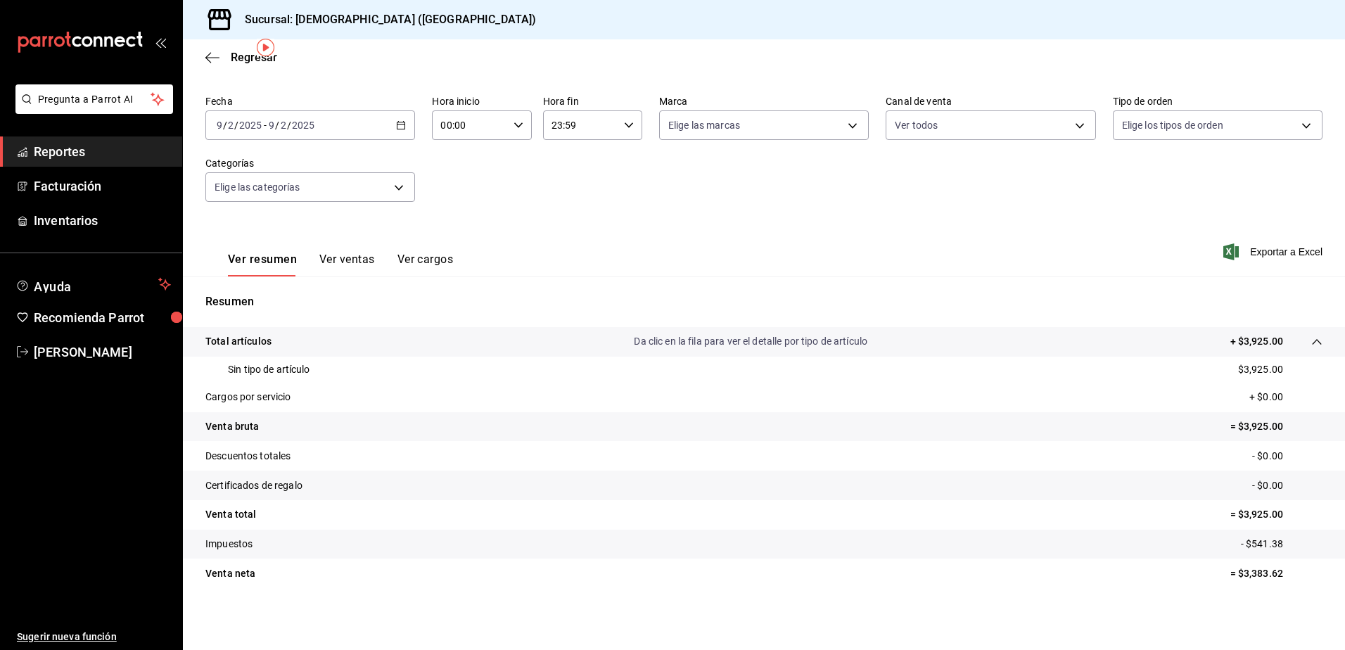
scroll to position [50, 0]
click at [242, 495] on tr "Certificados de regalo - $0.00" at bounding box center [764, 486] width 1162 height 30
click at [238, 530] on tbody "Total artículos Da clic en la fila para ver el detalle por tipo de artículo + $…" at bounding box center [764, 457] width 1162 height 261
drag, startPoint x: 238, startPoint y: 530, endPoint x: 238, endPoint y: 542, distance: 12.7
click at [238, 539] on p "Impuestos" at bounding box center [228, 544] width 47 height 15
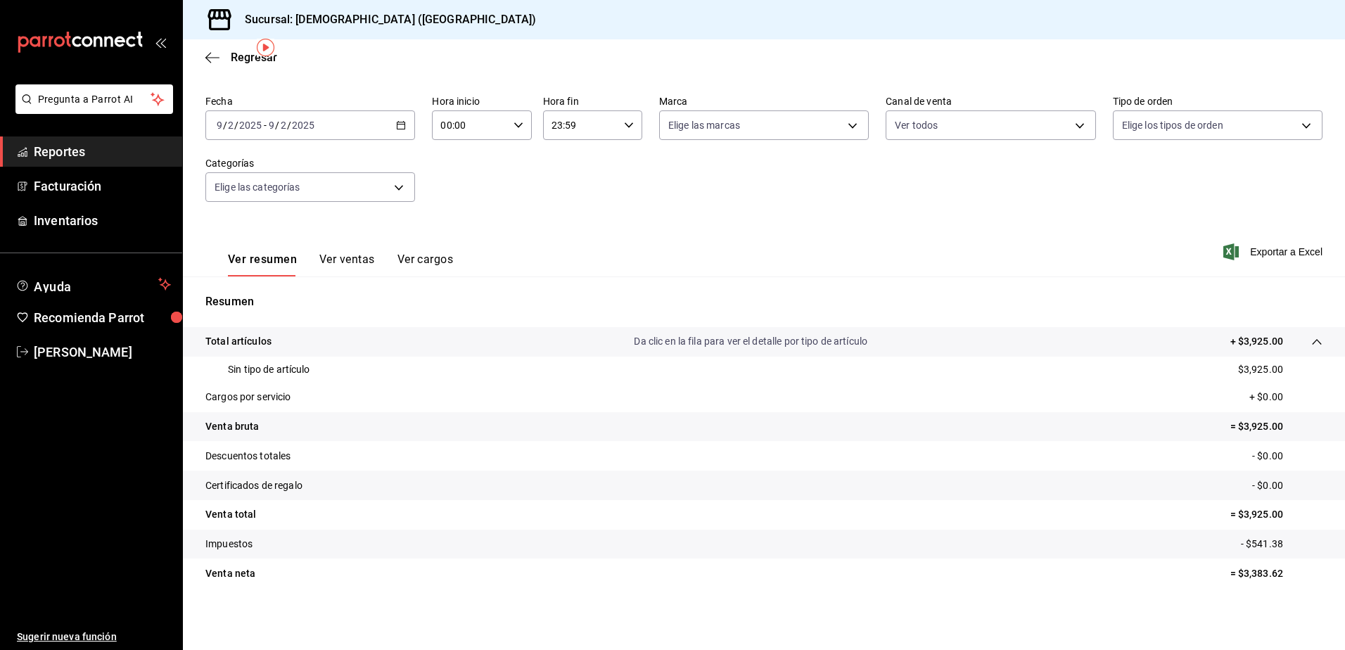
click at [297, 563] on tr "Venta neta = $3,383.62" at bounding box center [764, 573] width 1162 height 30
click at [369, 123] on div "[DATE] [DATE] - [DATE] [DATE]" at bounding box center [310, 125] width 210 height 30
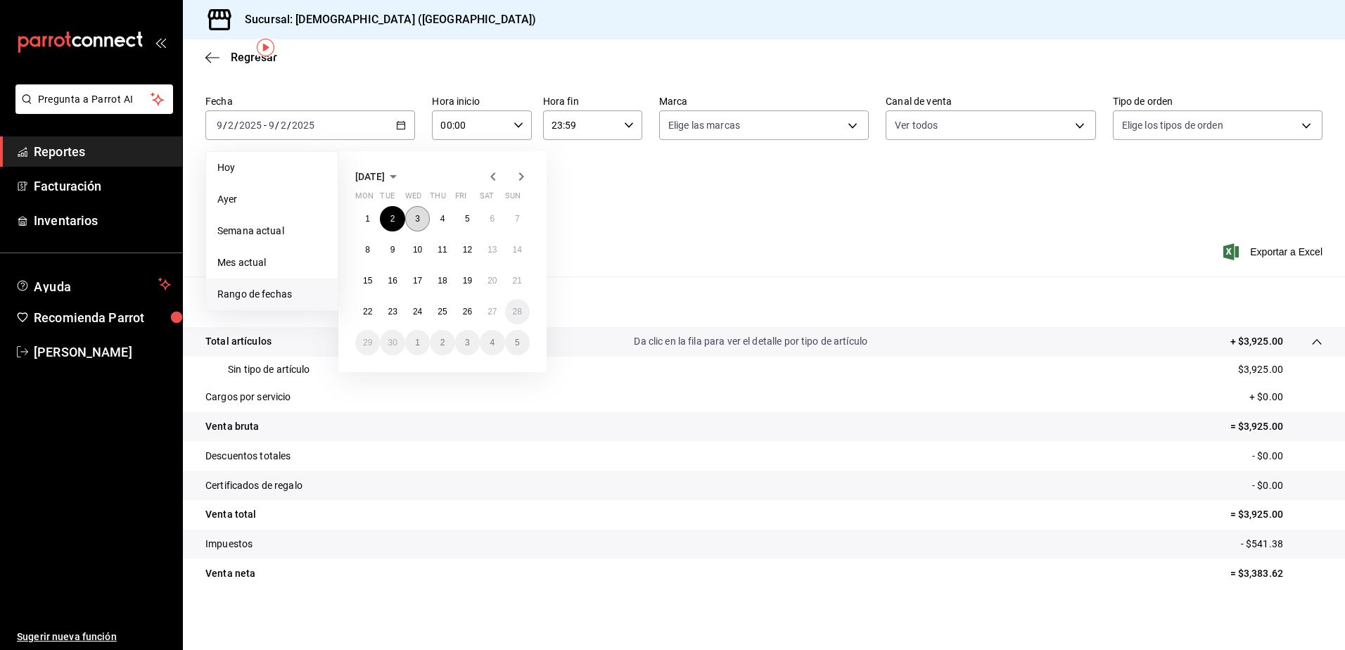
click at [415, 219] on abbr "3" at bounding box center [417, 219] width 5 height 10
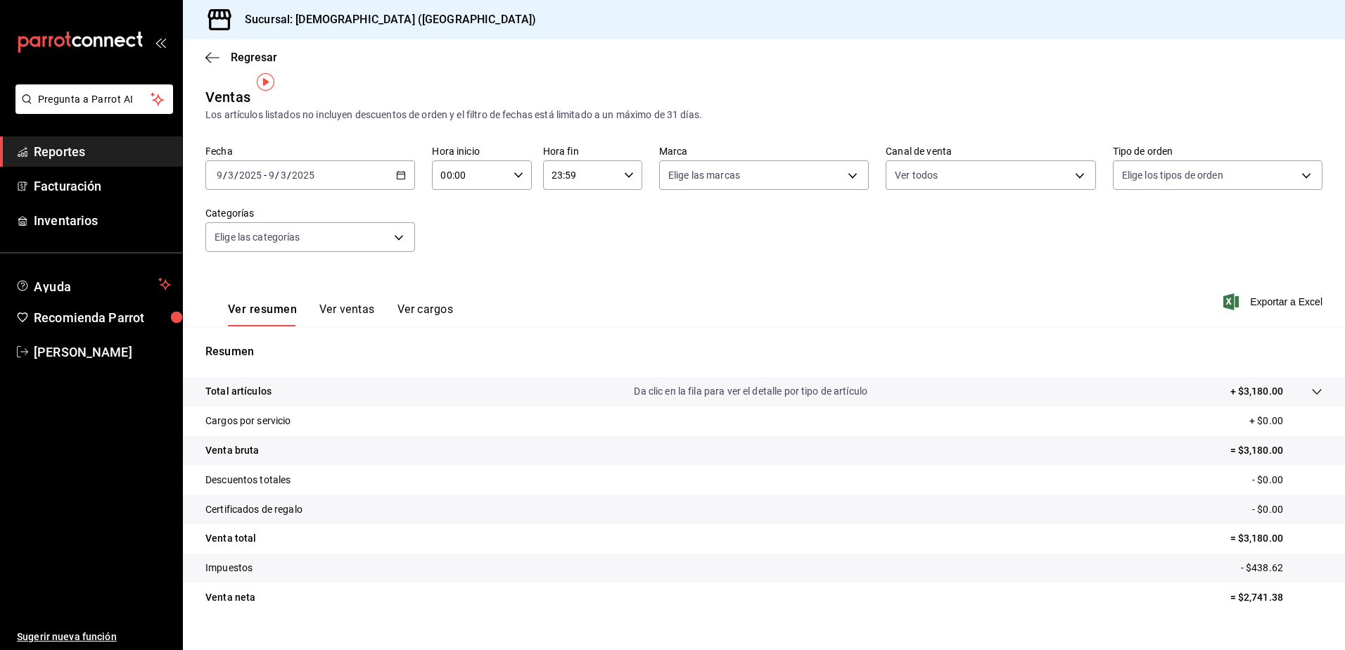
scroll to position [24, 0]
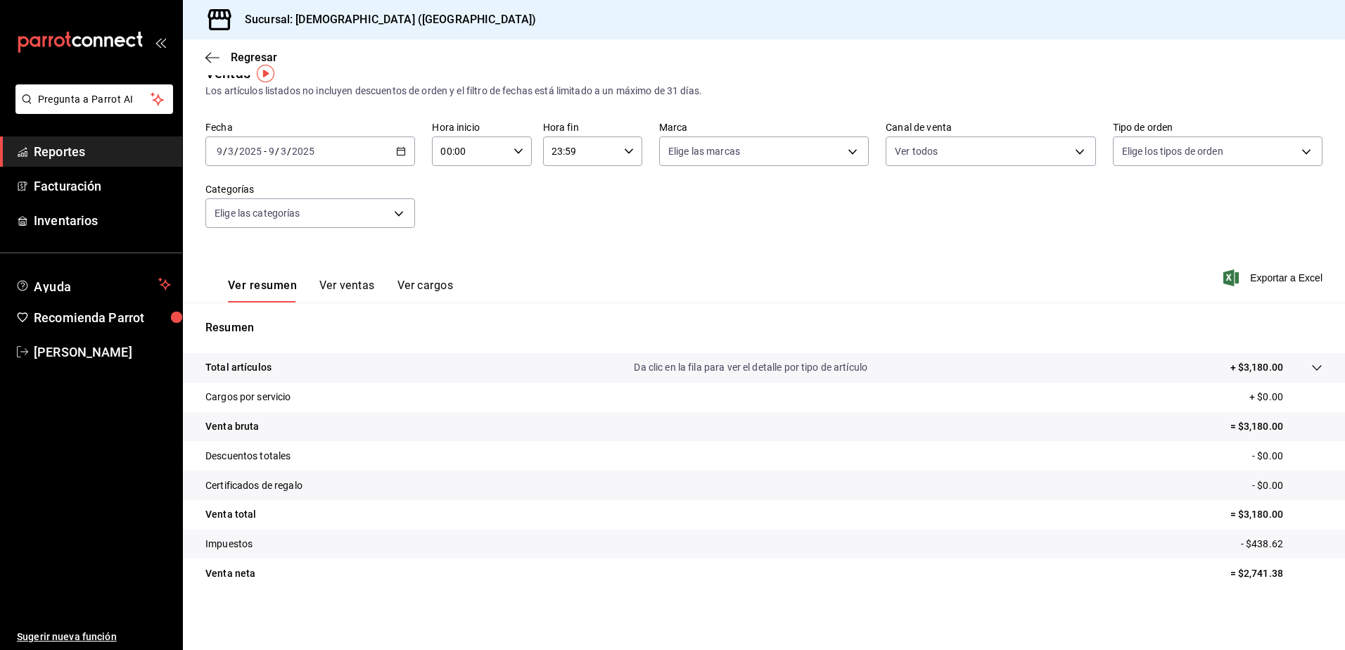
click at [397, 151] on \(Stroke\) "button" at bounding box center [401, 150] width 8 height 1
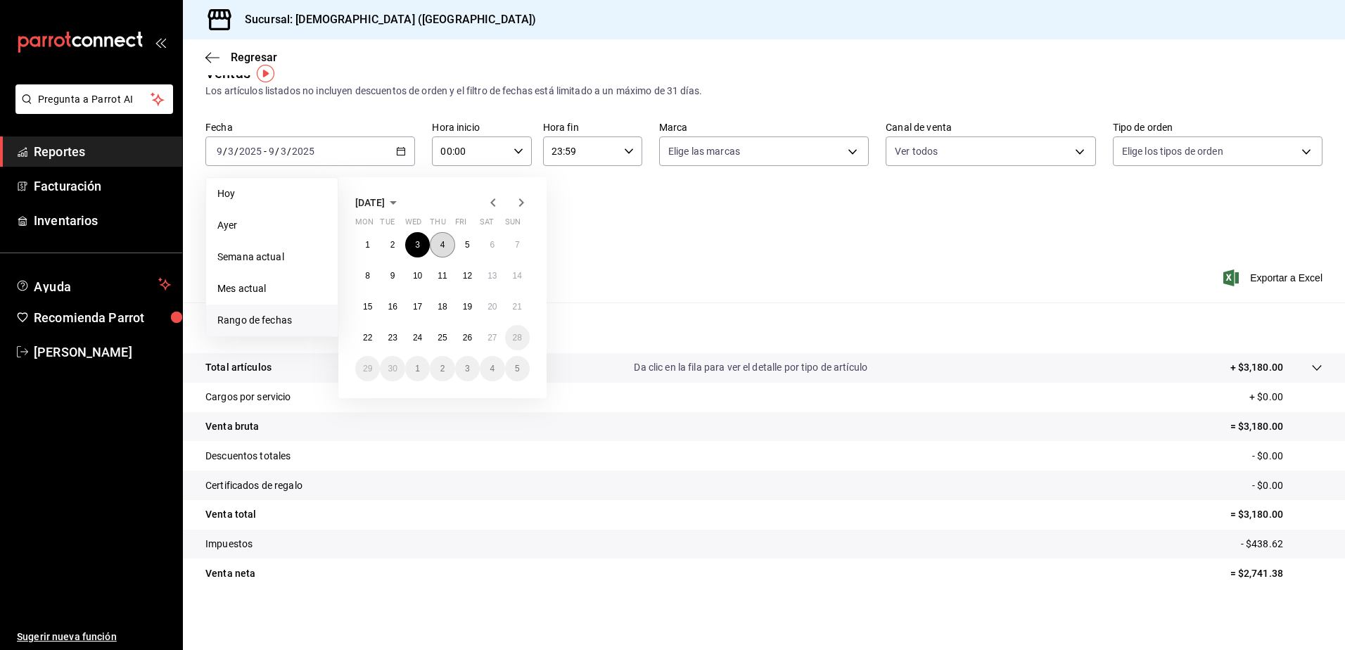
click at [440, 242] on abbr "4" at bounding box center [442, 245] width 5 height 10
click at [440, 243] on abbr "4" at bounding box center [442, 245] width 5 height 10
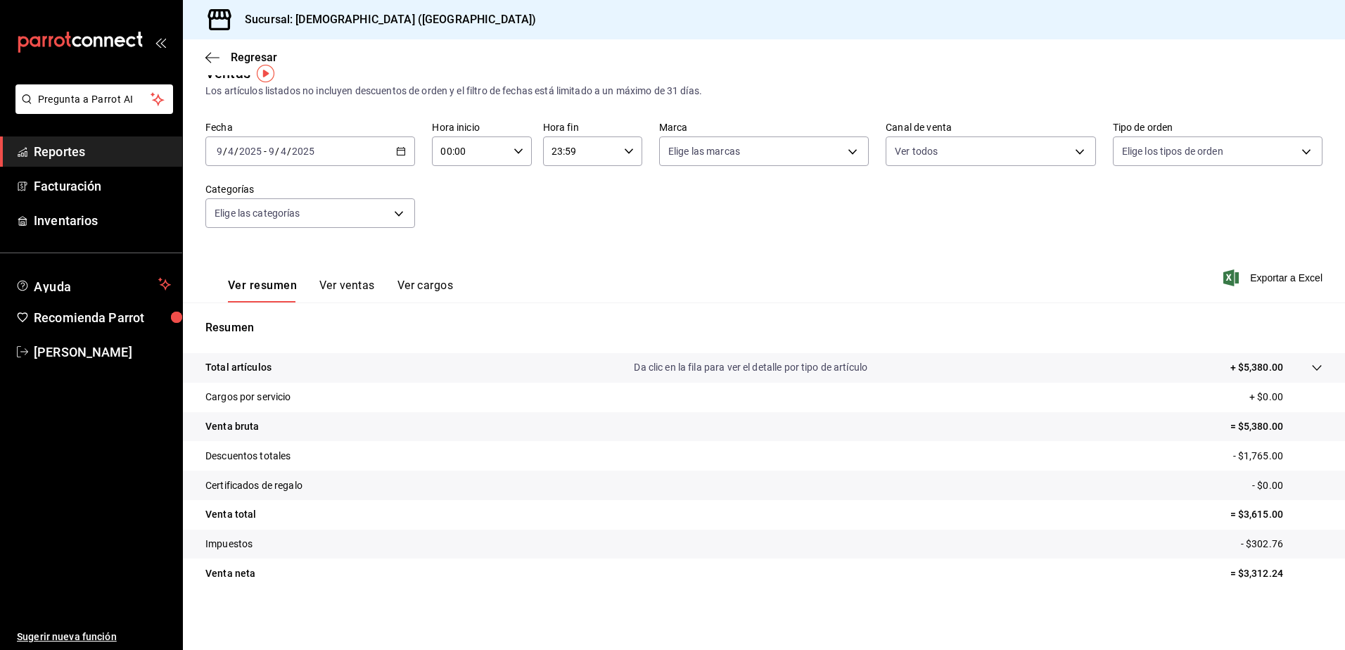
click at [401, 157] on div "[DATE] [DATE] - [DATE] [DATE]" at bounding box center [310, 151] width 210 height 30
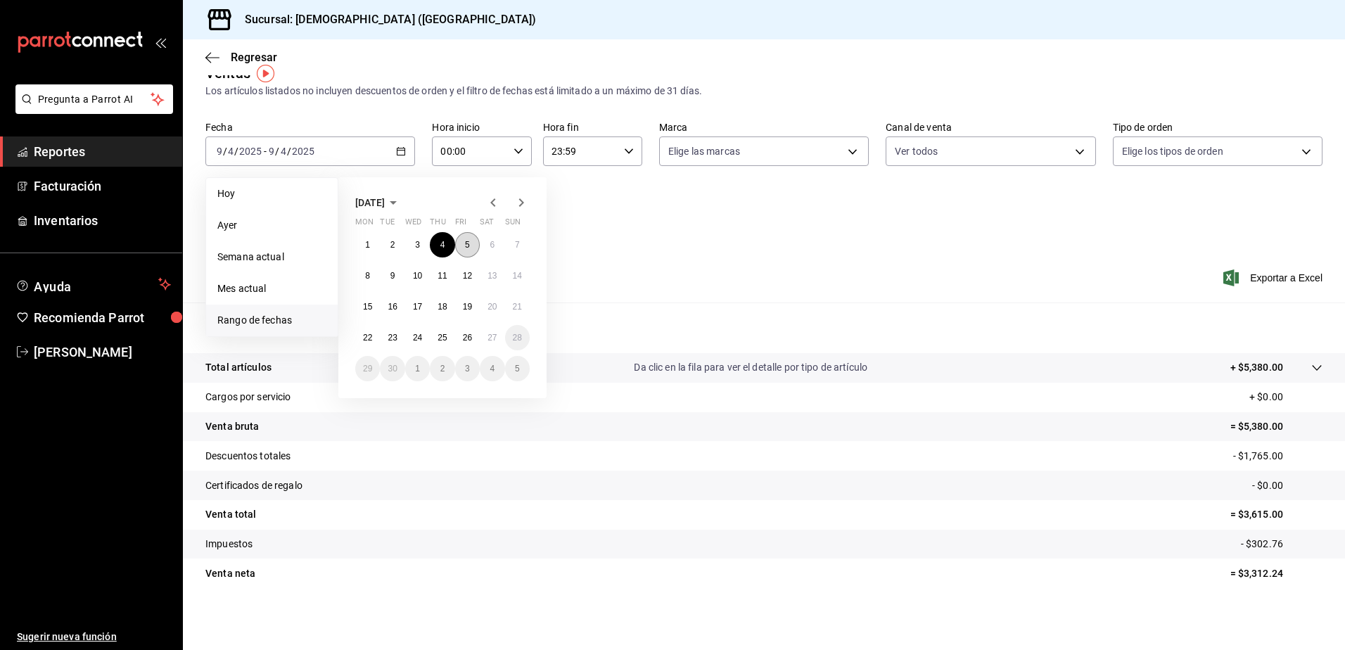
click at [466, 243] on abbr "5" at bounding box center [467, 245] width 5 height 10
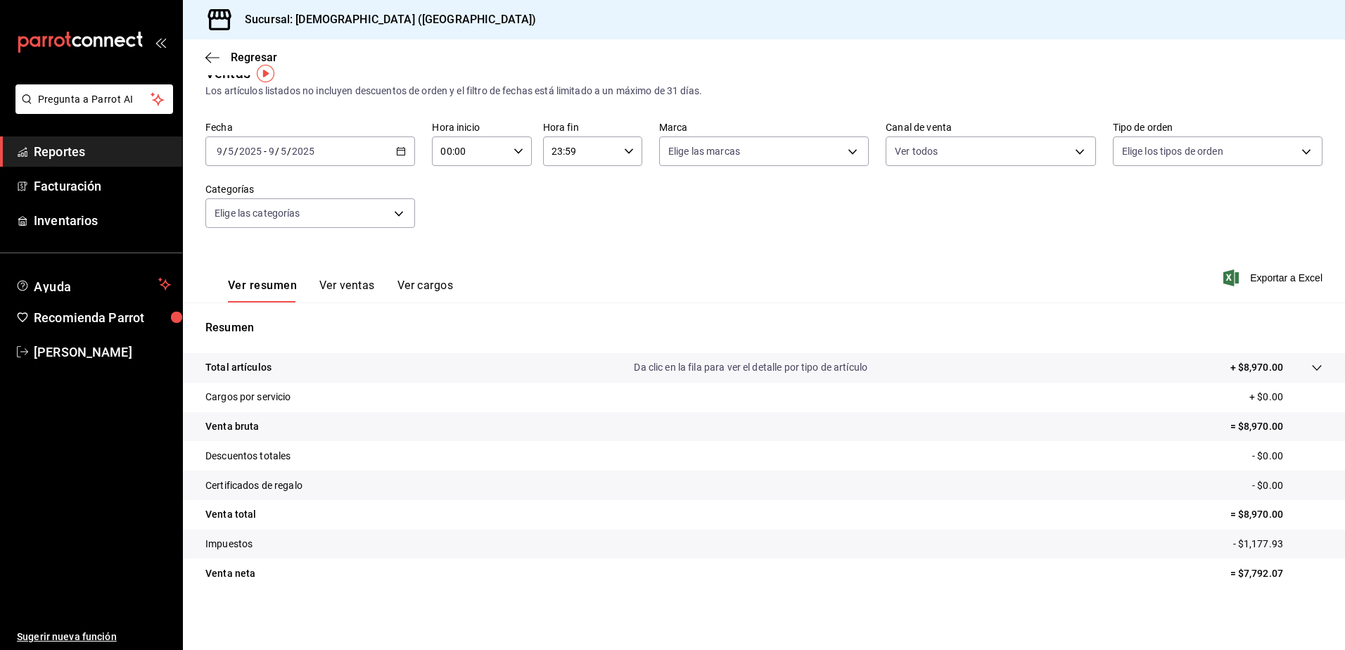
click at [391, 150] on div "[DATE] [DATE] - [DATE] [DATE]" at bounding box center [310, 151] width 210 height 30
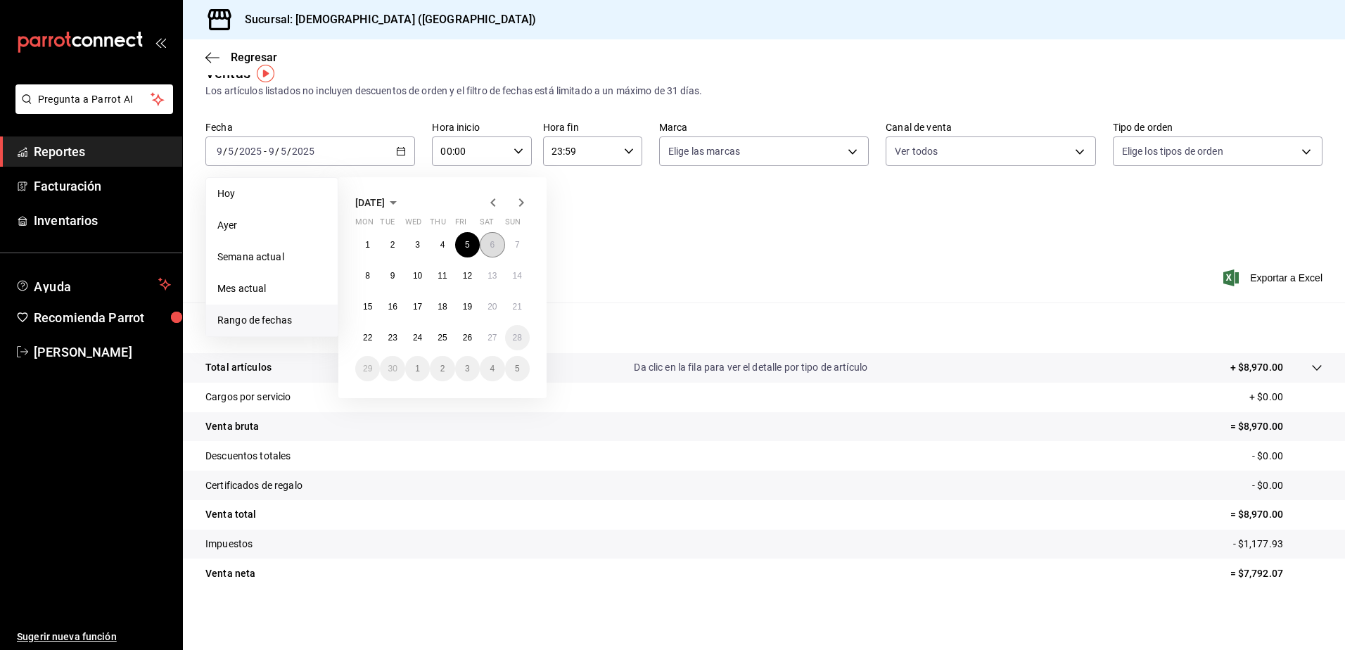
click at [493, 248] on abbr "6" at bounding box center [491, 245] width 5 height 10
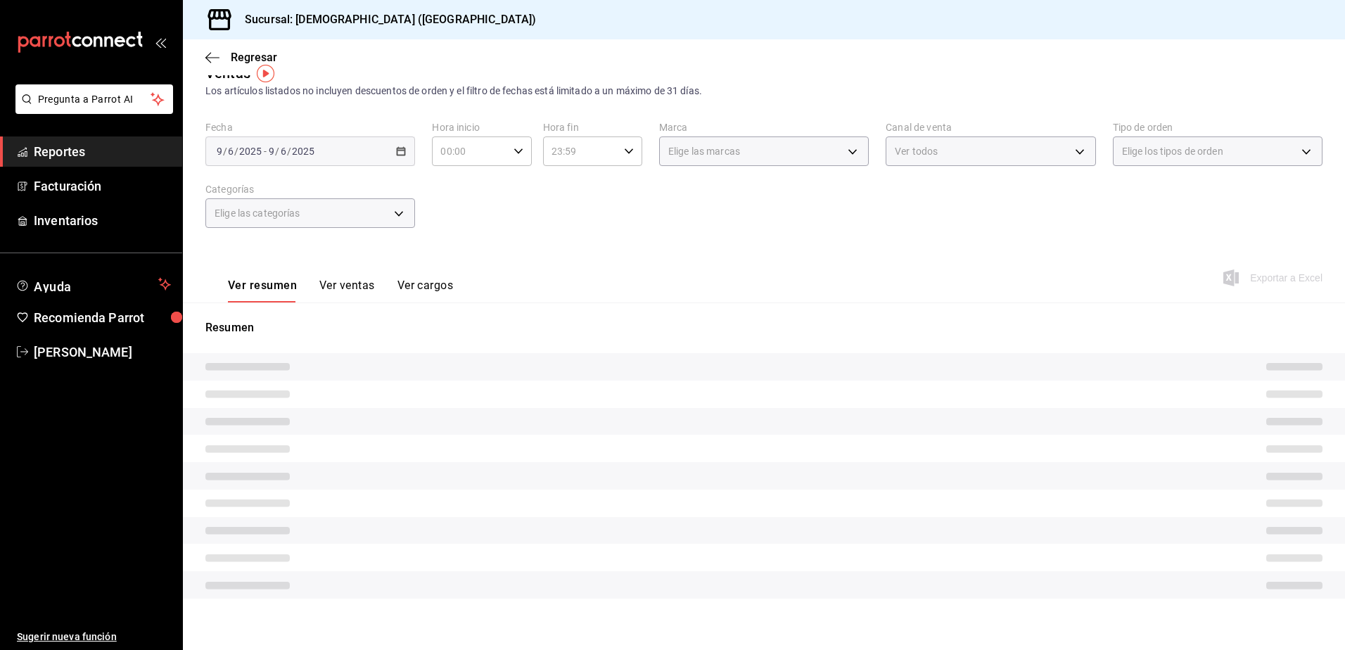
click at [493, 248] on div "Ver resumen Ver ventas Ver cargos Exportar a Excel" at bounding box center [764, 274] width 1162 height 58
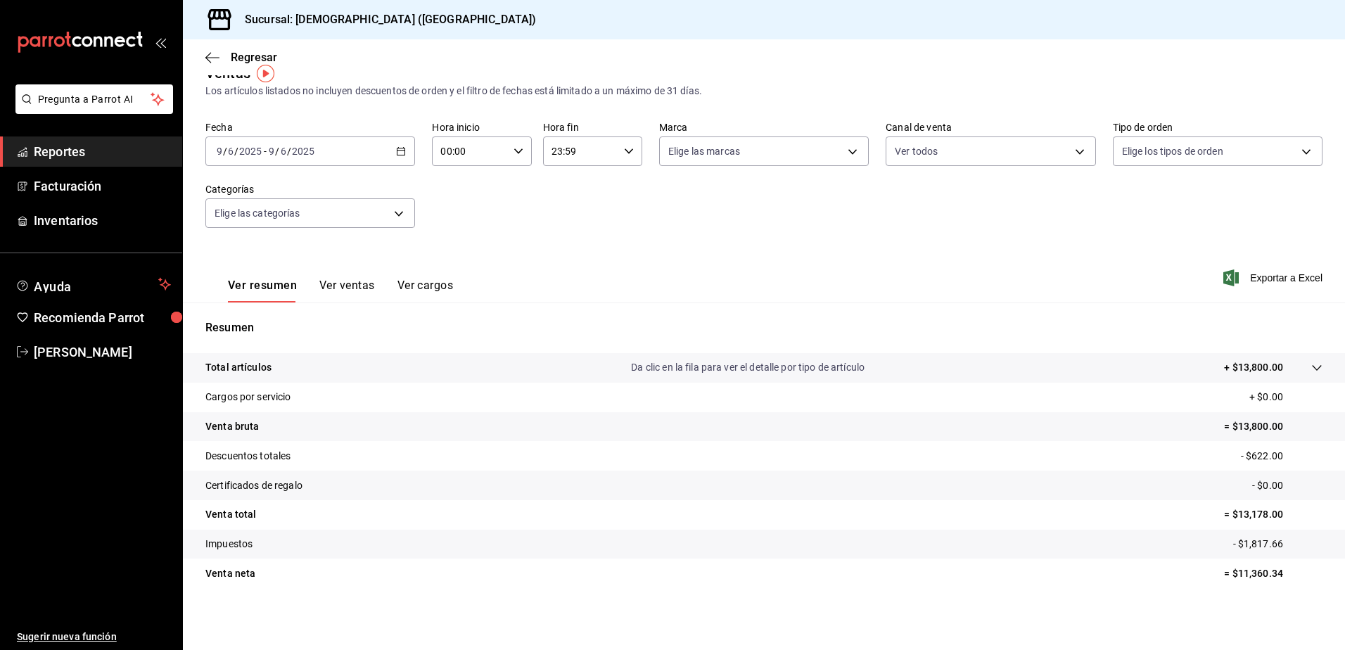
drag, startPoint x: 493, startPoint y: 248, endPoint x: 464, endPoint y: 277, distance: 40.8
click at [464, 277] on div "Ver resumen Ver ventas Ver cargos Exportar a Excel" at bounding box center [764, 274] width 1162 height 58
click at [398, 158] on div "[DATE] [DATE] - [DATE] [DATE]" at bounding box center [310, 151] width 210 height 30
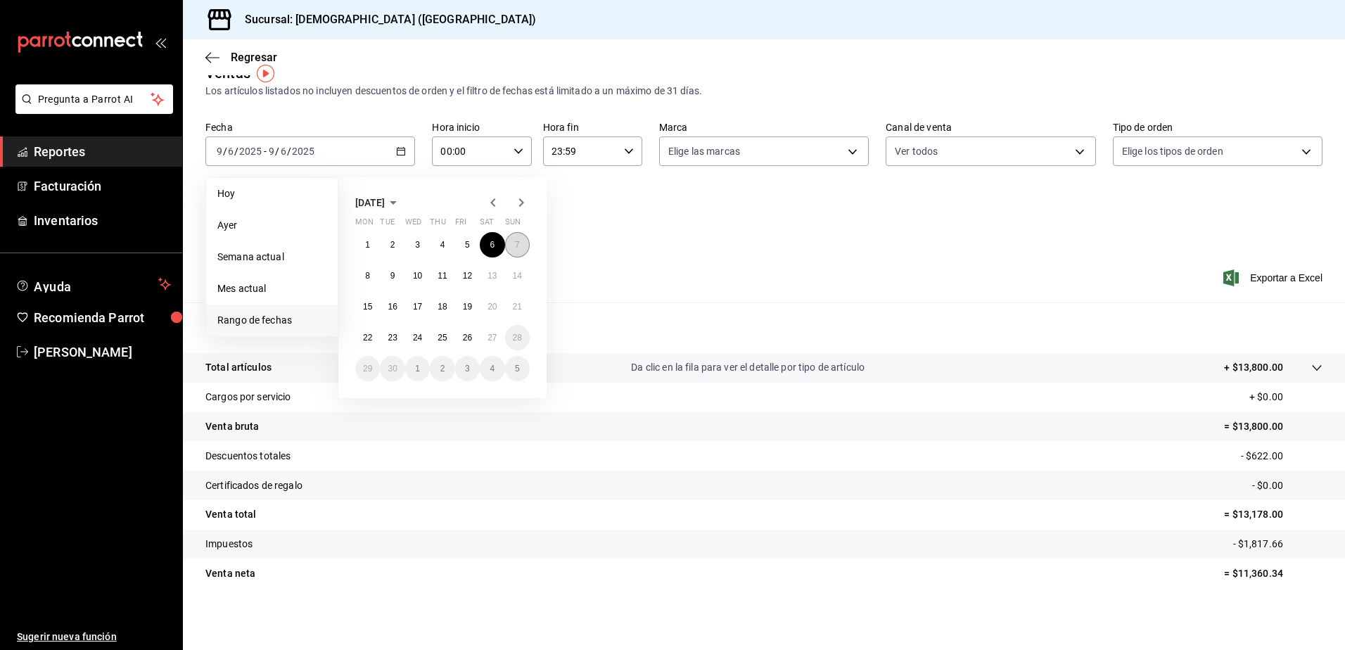
click at [510, 241] on button "7" at bounding box center [517, 244] width 25 height 25
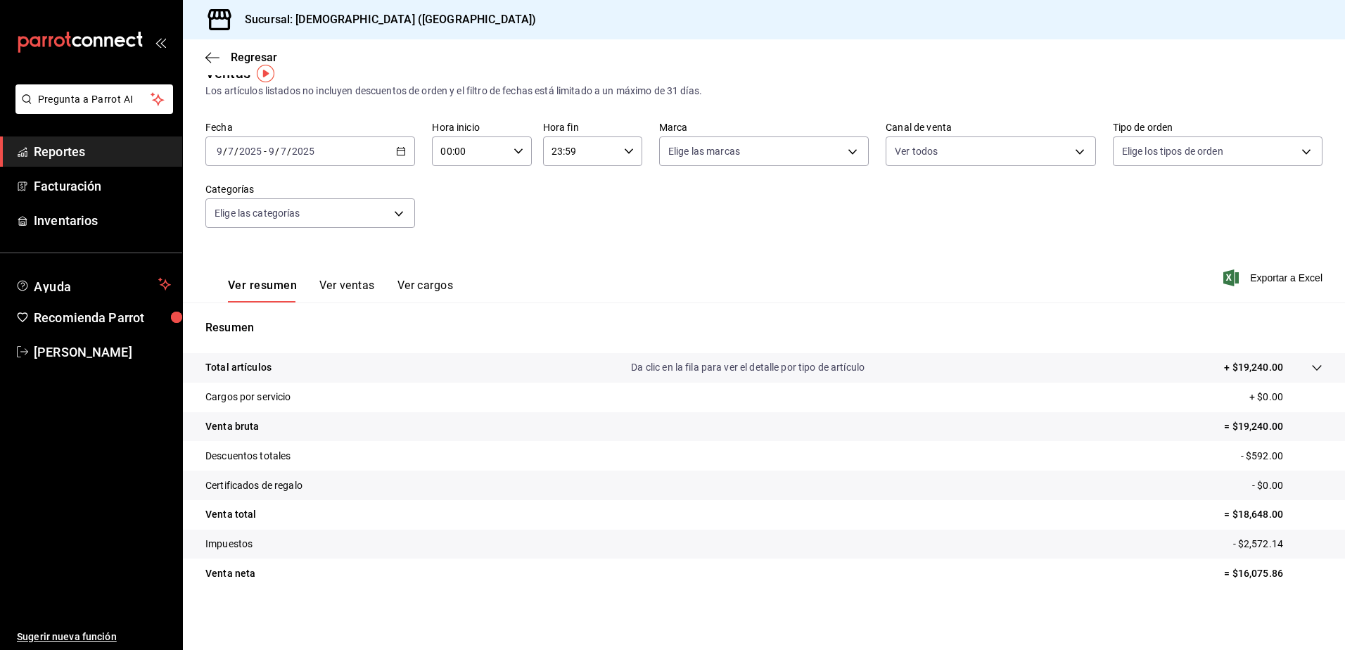
click at [397, 150] on \(Stroke\) "button" at bounding box center [401, 152] width 8 height 8
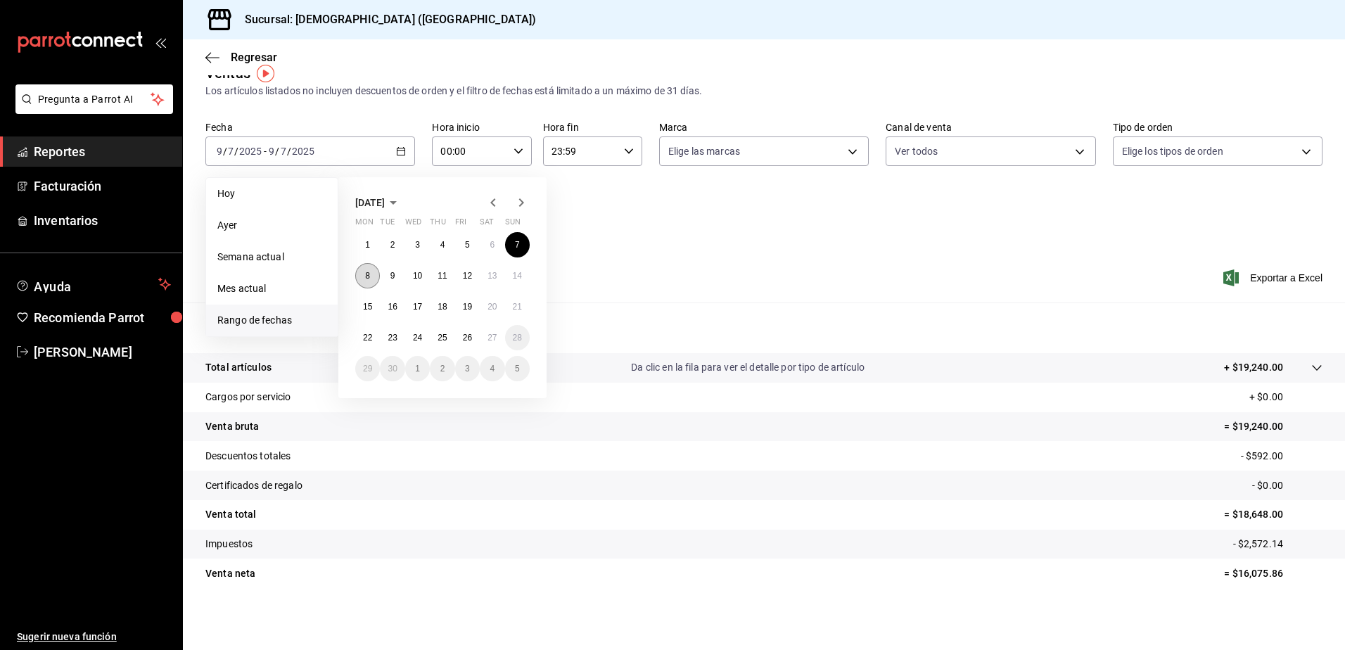
click at [369, 271] on abbr "8" at bounding box center [367, 276] width 5 height 10
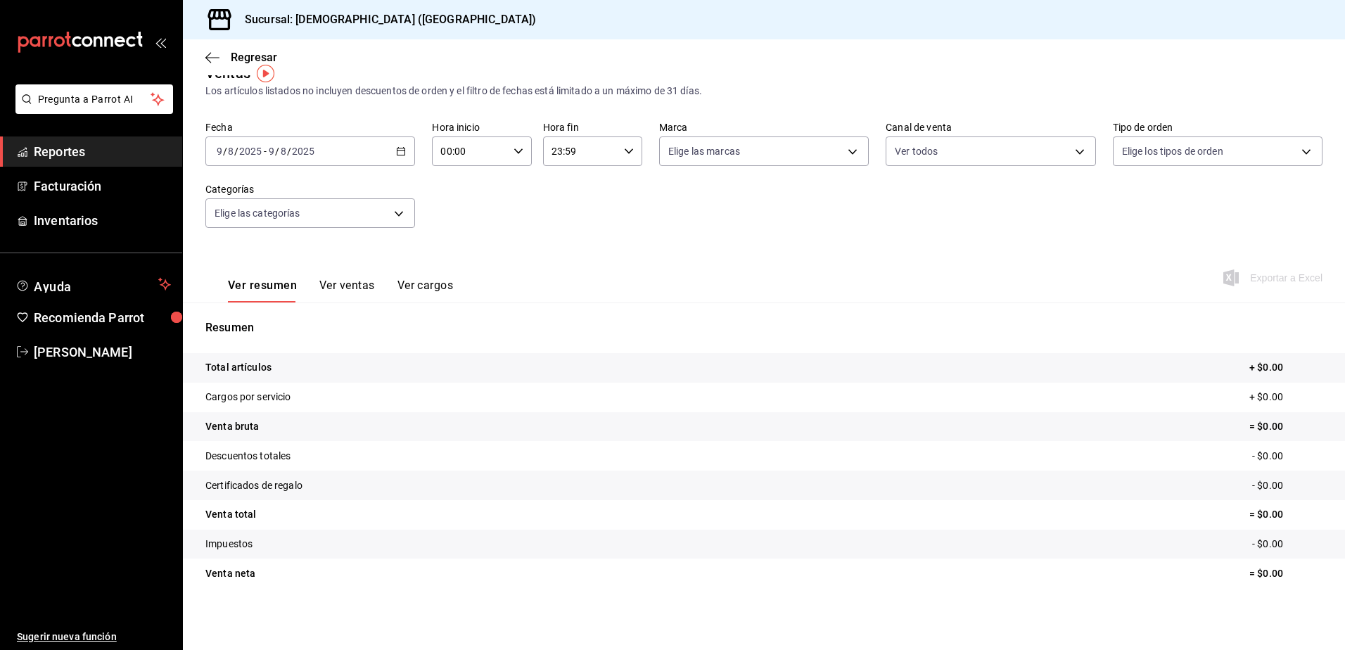
click at [708, 243] on div "Fecha [DATE] [DATE] - [DATE] [DATE] Hora inicio 00:00 Hora inicio Hora fin 23:5…" at bounding box center [763, 183] width 1117 height 124
click at [398, 147] on icon "button" at bounding box center [401, 151] width 10 height 10
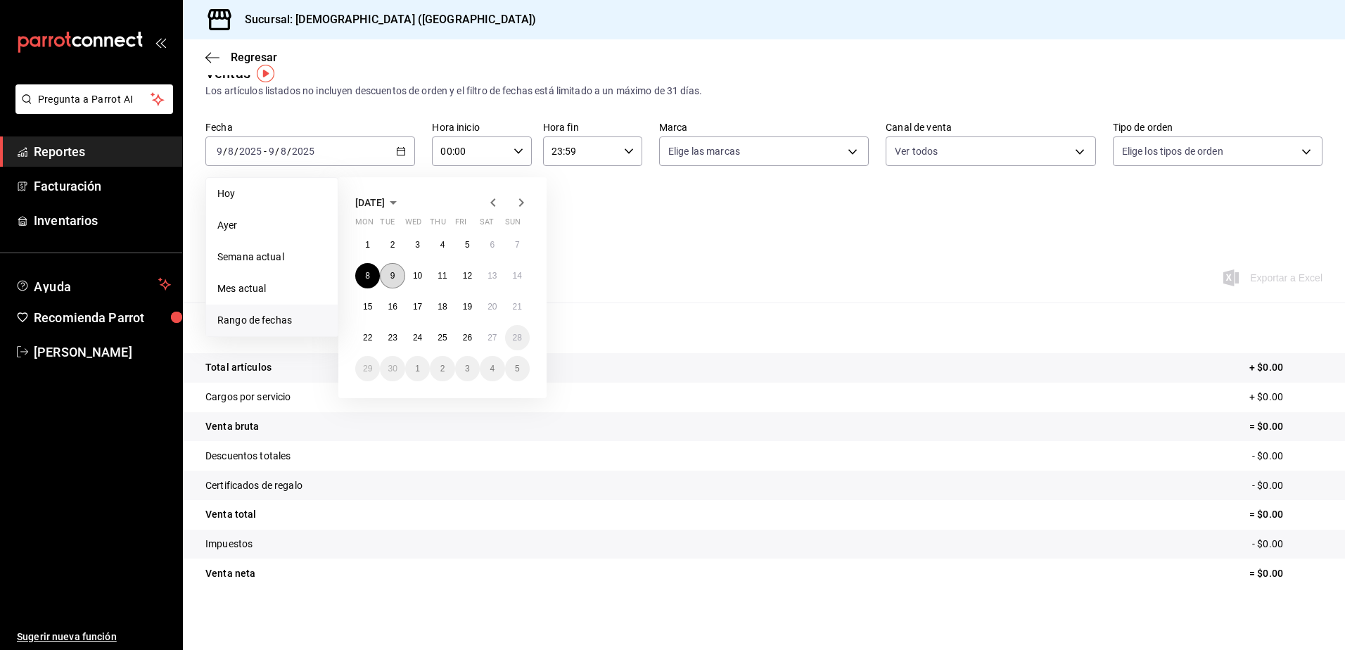
click at [389, 274] on button "9" at bounding box center [392, 275] width 25 height 25
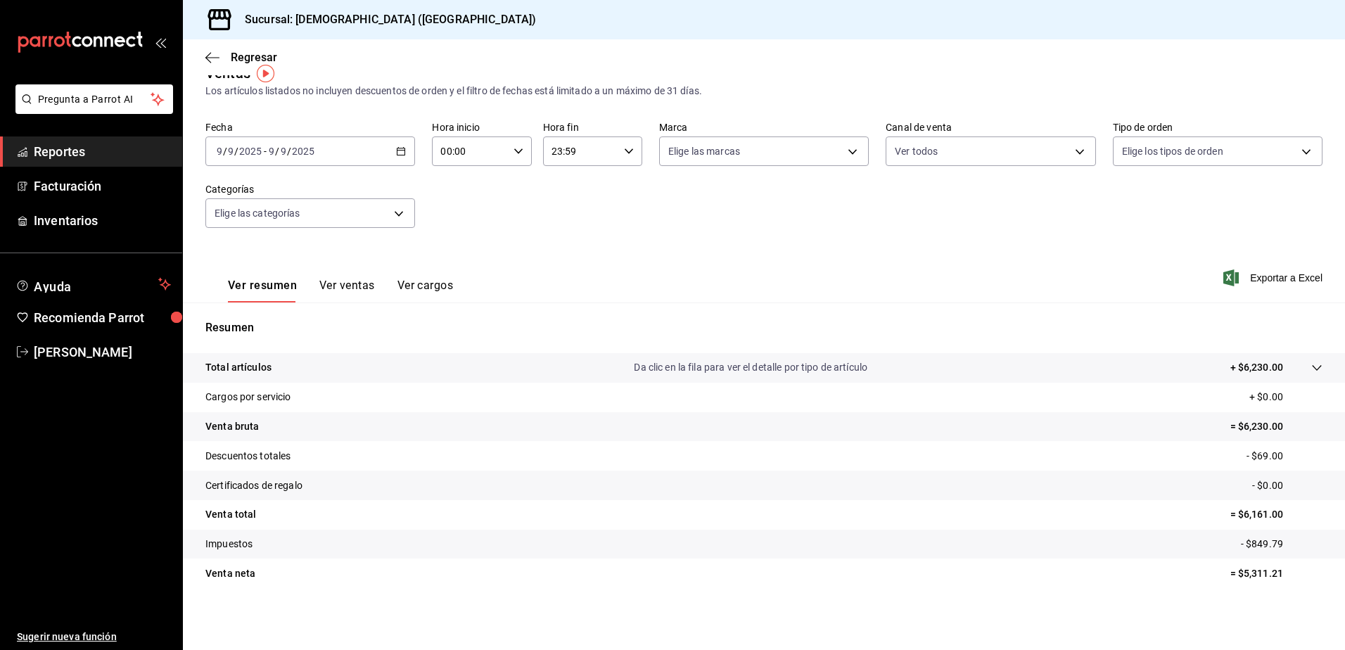
click at [405, 151] on div "[DATE] [DATE] - [DATE] [DATE]" at bounding box center [310, 151] width 210 height 30
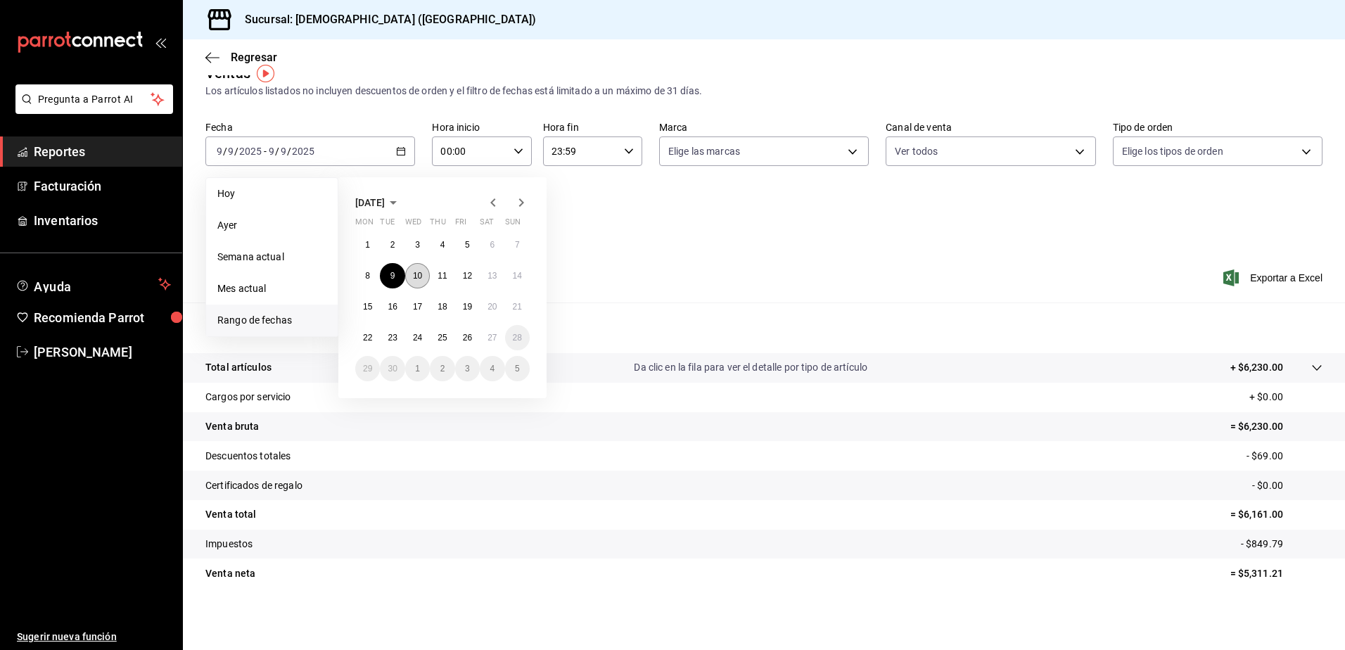
click at [415, 276] on abbr "10" at bounding box center [417, 276] width 9 height 10
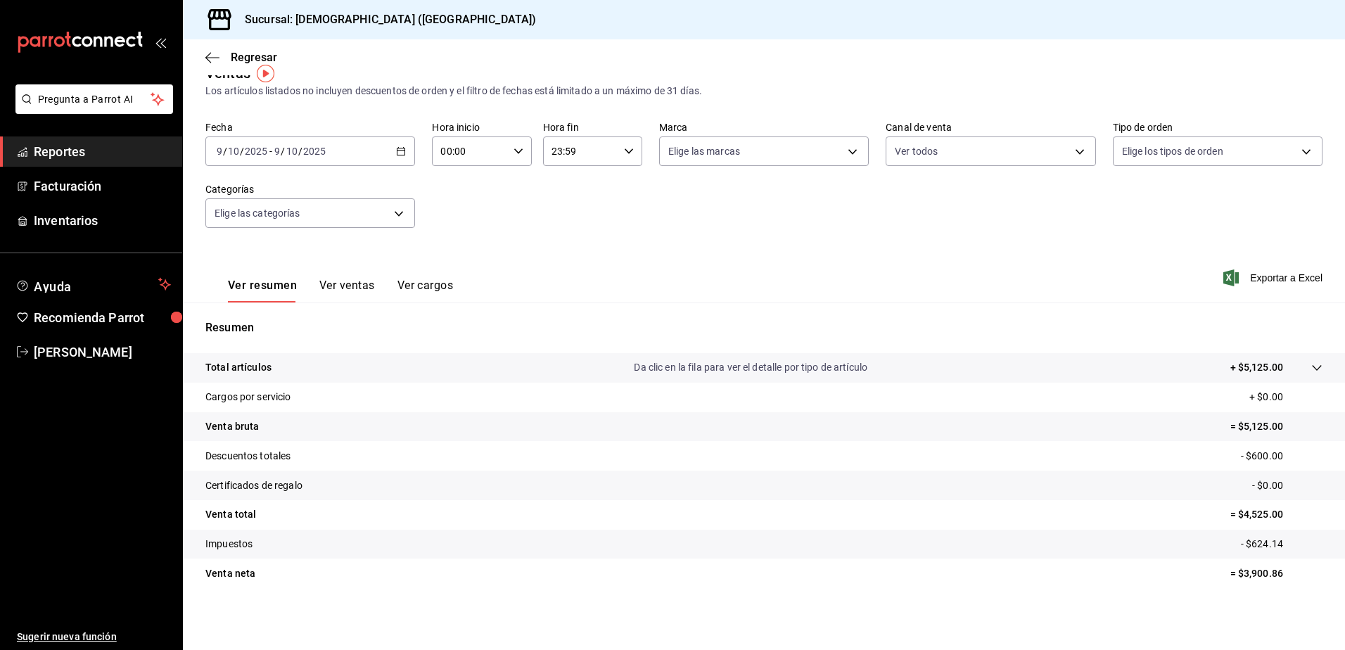
click at [402, 151] on \(Stroke\) "button" at bounding box center [401, 150] width 8 height 1
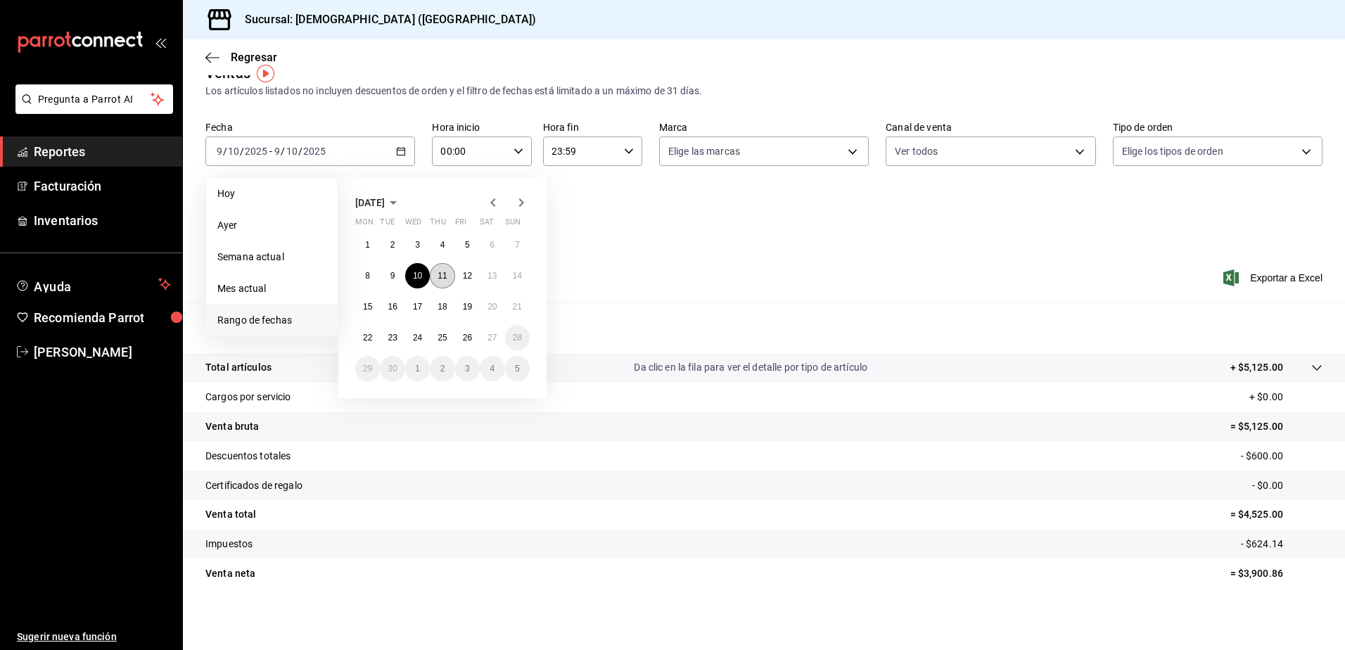
click at [442, 273] on abbr "11" at bounding box center [441, 276] width 9 height 10
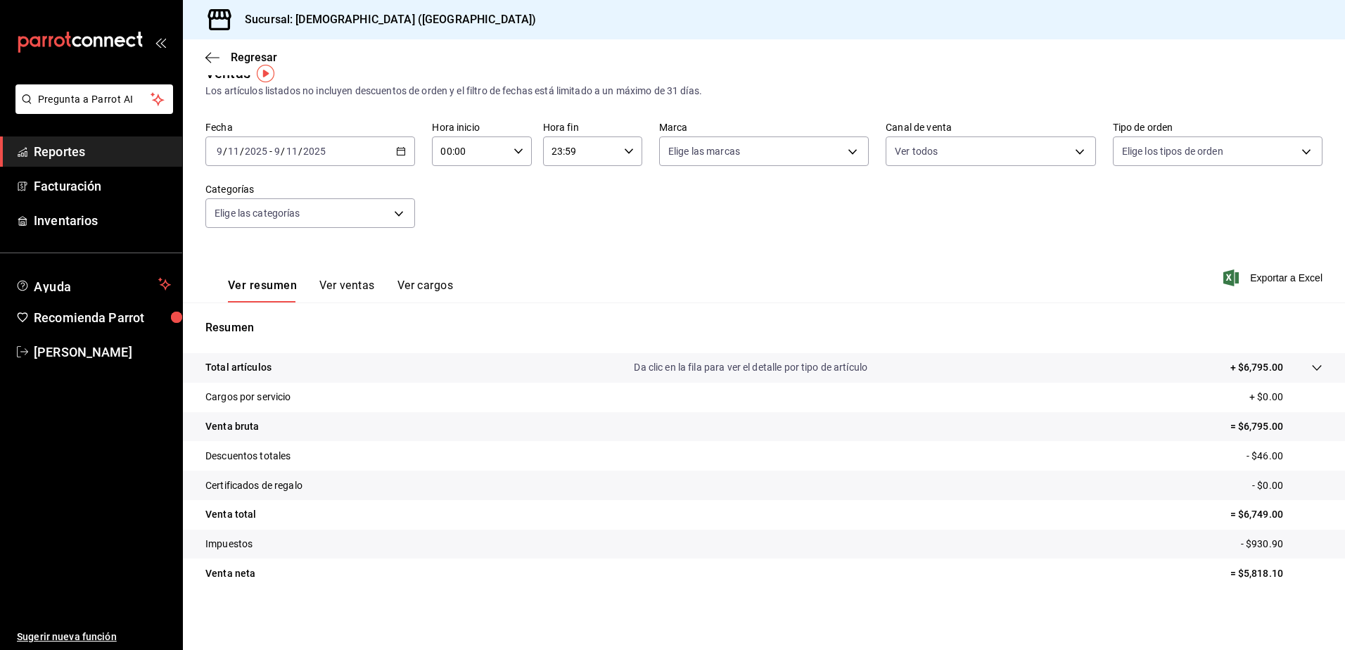
click at [403, 148] on \(Stroke\) "button" at bounding box center [401, 152] width 8 height 8
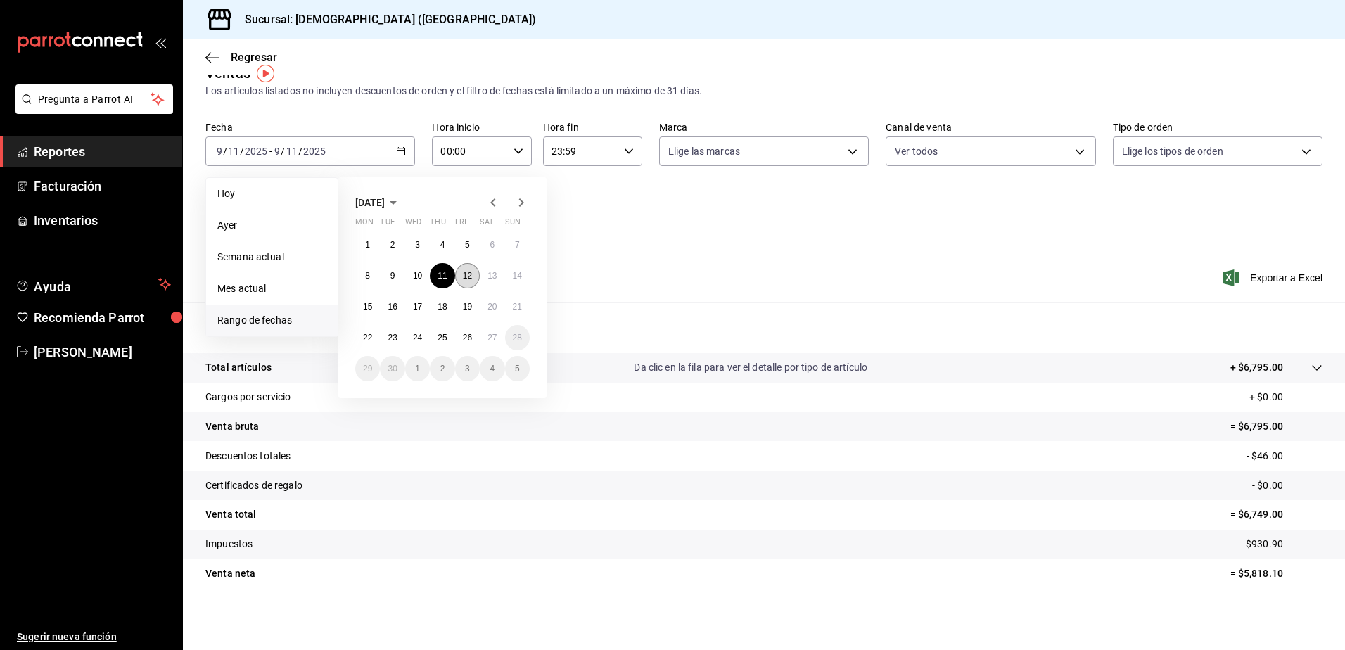
click at [470, 274] on abbr "12" at bounding box center [467, 276] width 9 height 10
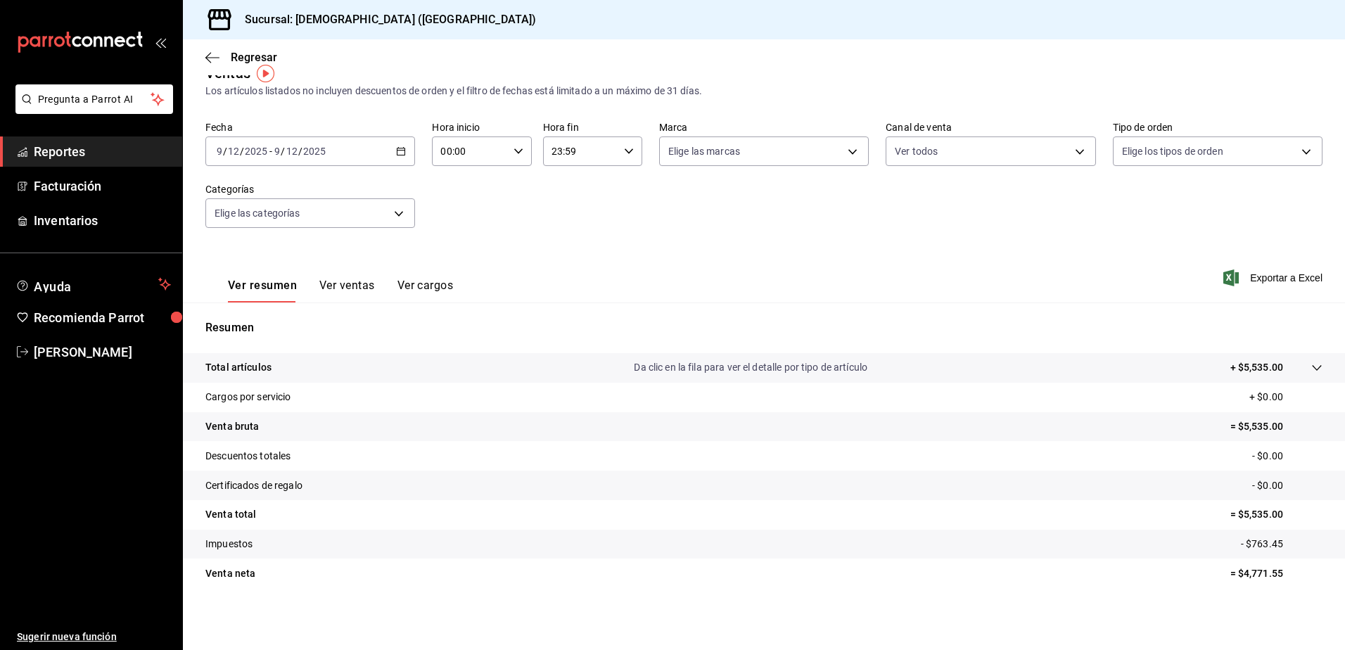
click at [404, 151] on div "[DATE] [DATE] - [DATE] [DATE]" at bounding box center [310, 151] width 210 height 30
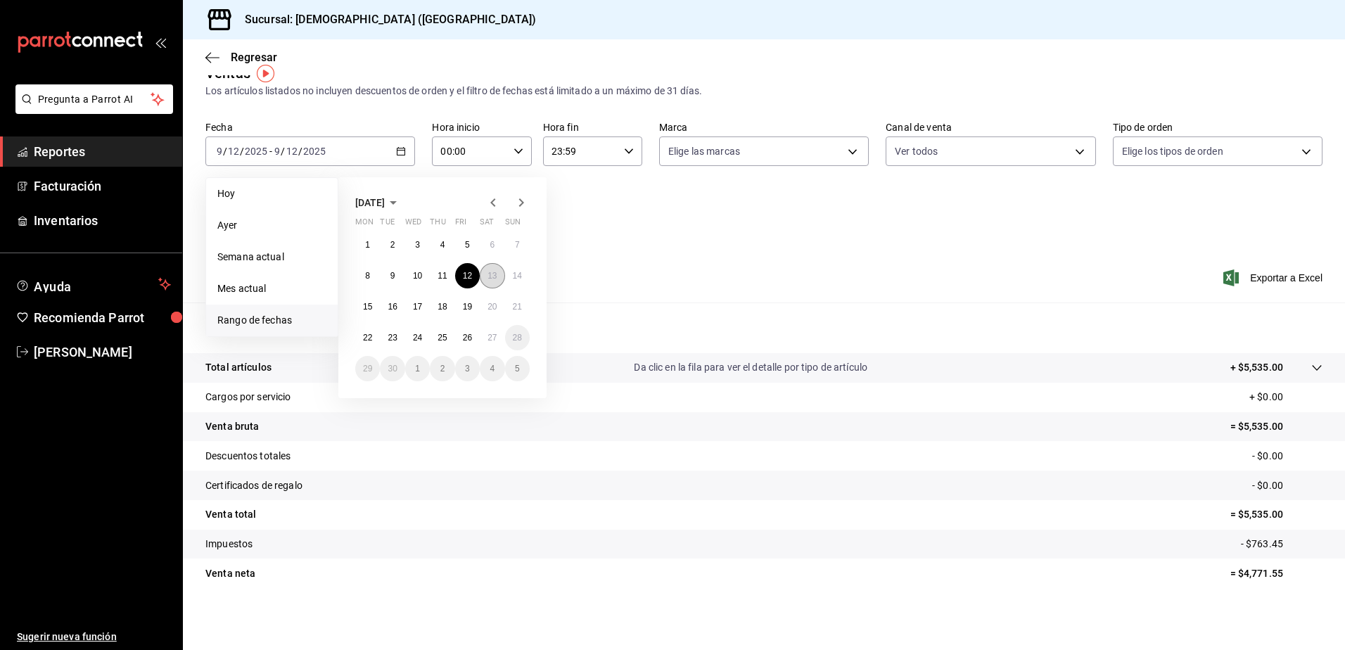
click at [494, 279] on abbr "13" at bounding box center [491, 276] width 9 height 10
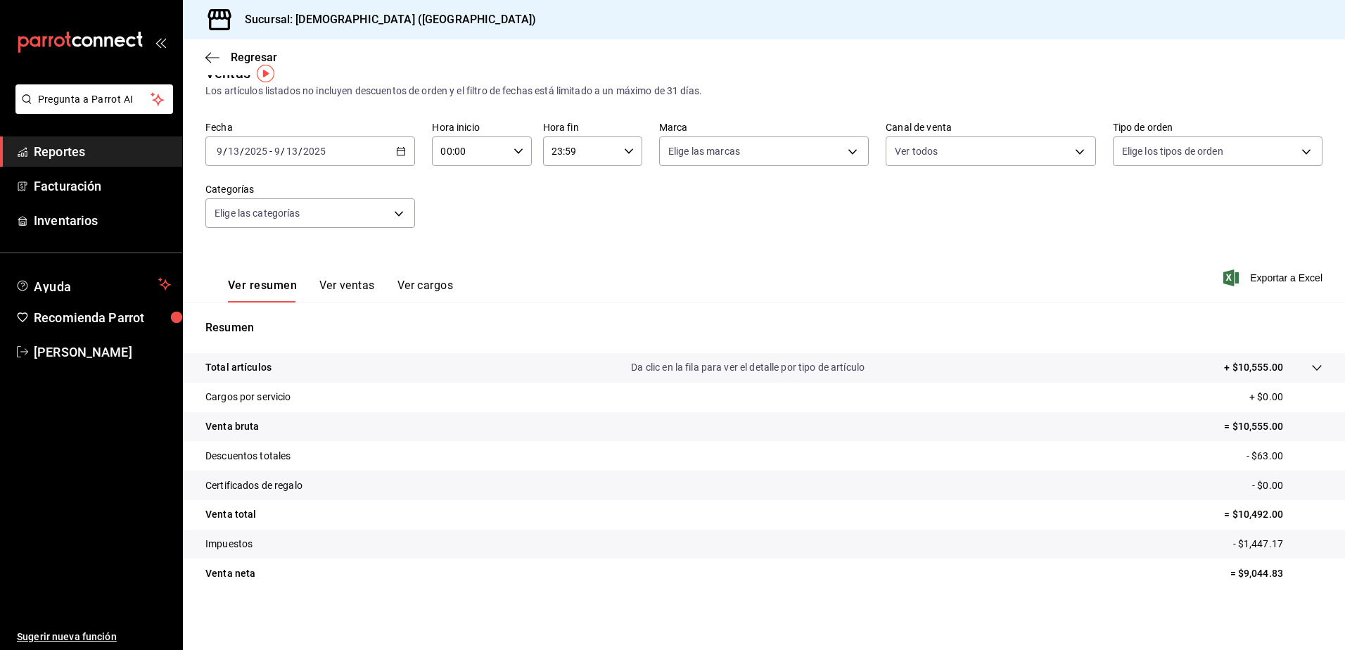
click at [392, 153] on div "[DATE] [DATE] - [DATE] [DATE]" at bounding box center [310, 151] width 210 height 30
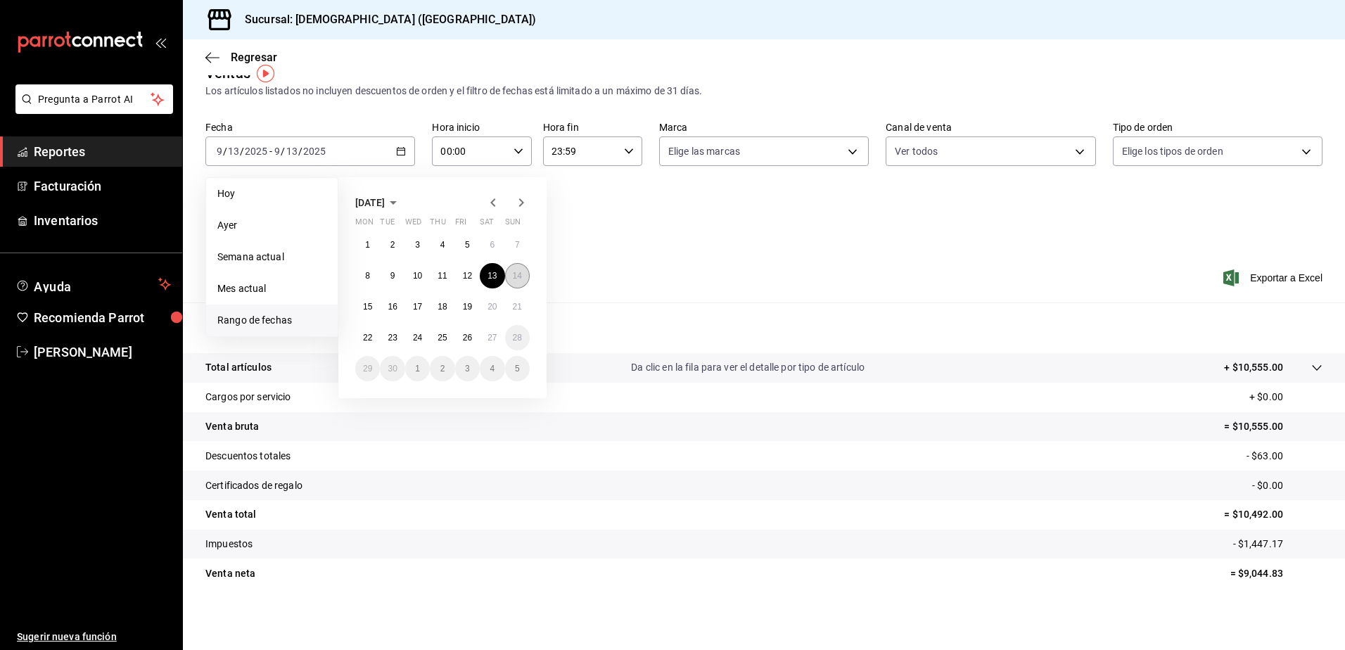
click at [515, 272] on abbr "14" at bounding box center [517, 276] width 9 height 10
click at [515, 273] on abbr "14" at bounding box center [517, 276] width 9 height 10
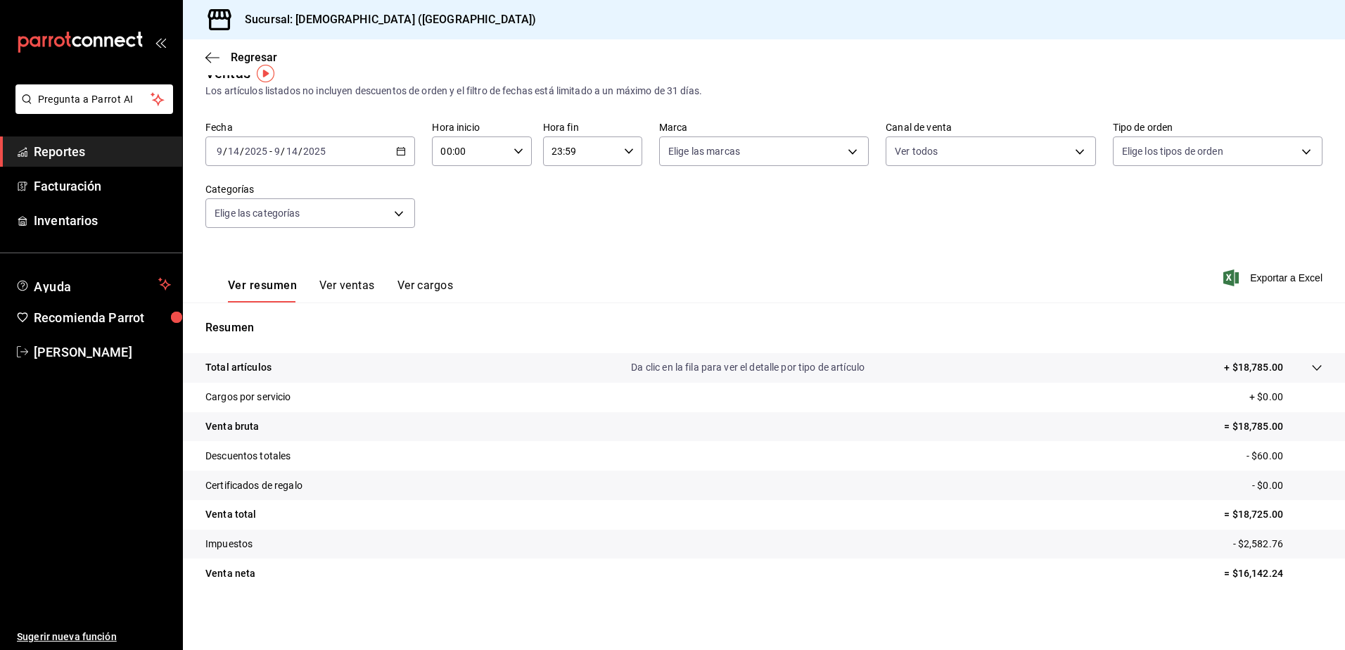
click at [396, 151] on icon "button" at bounding box center [401, 151] width 10 height 10
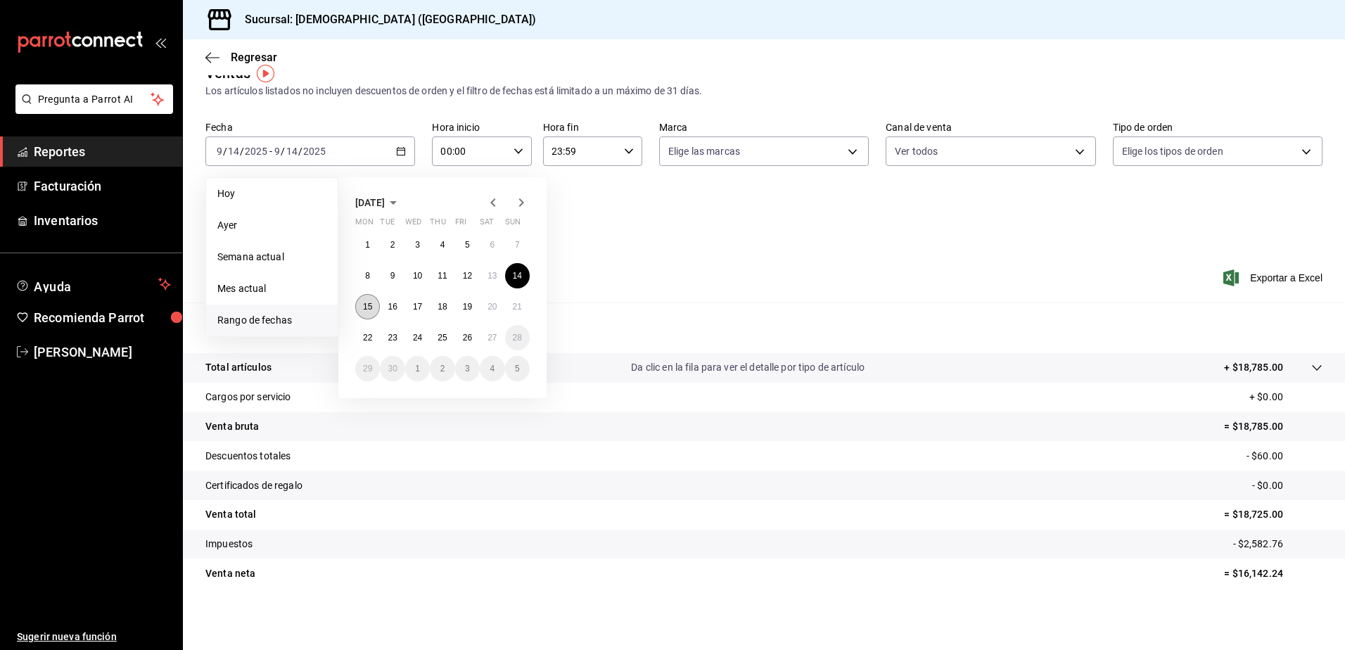
click at [368, 302] on abbr "15" at bounding box center [367, 307] width 9 height 10
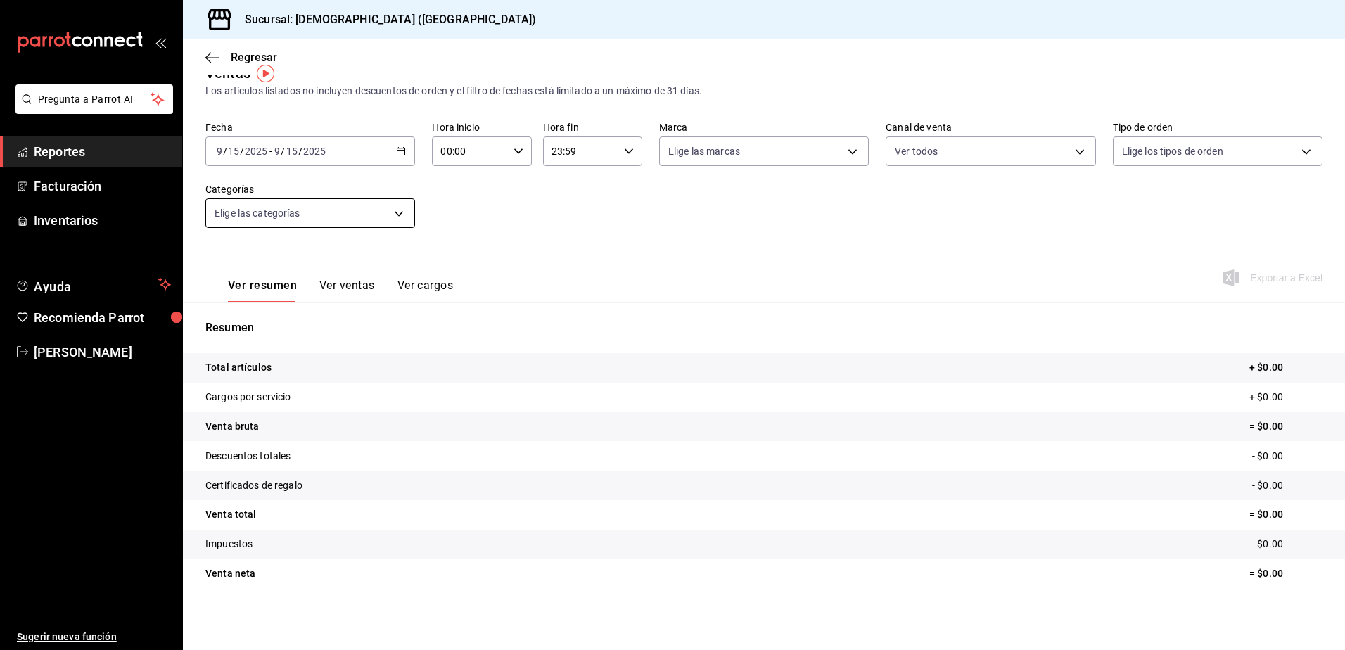
click at [383, 213] on body "Pregunta a Parrot AI Reportes Facturación Inventarios Ayuda Recomienda Parrot […" at bounding box center [672, 325] width 1345 height 650
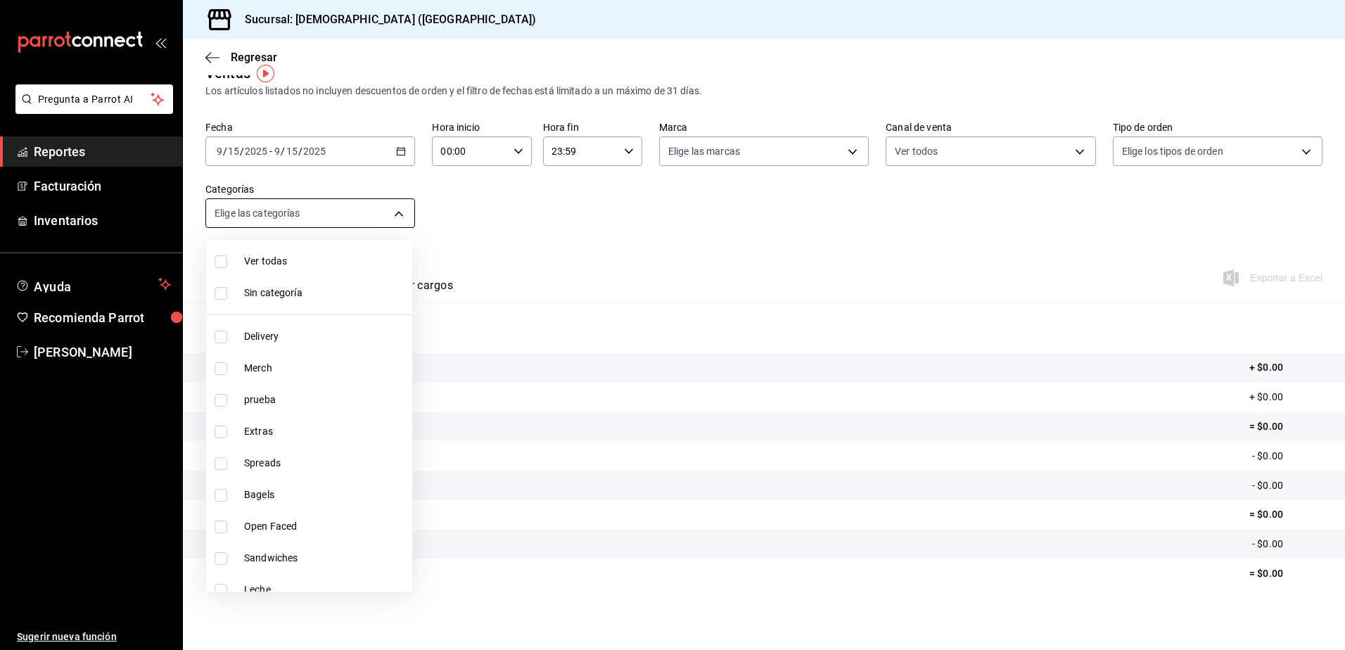
click at [383, 213] on div at bounding box center [672, 325] width 1345 height 650
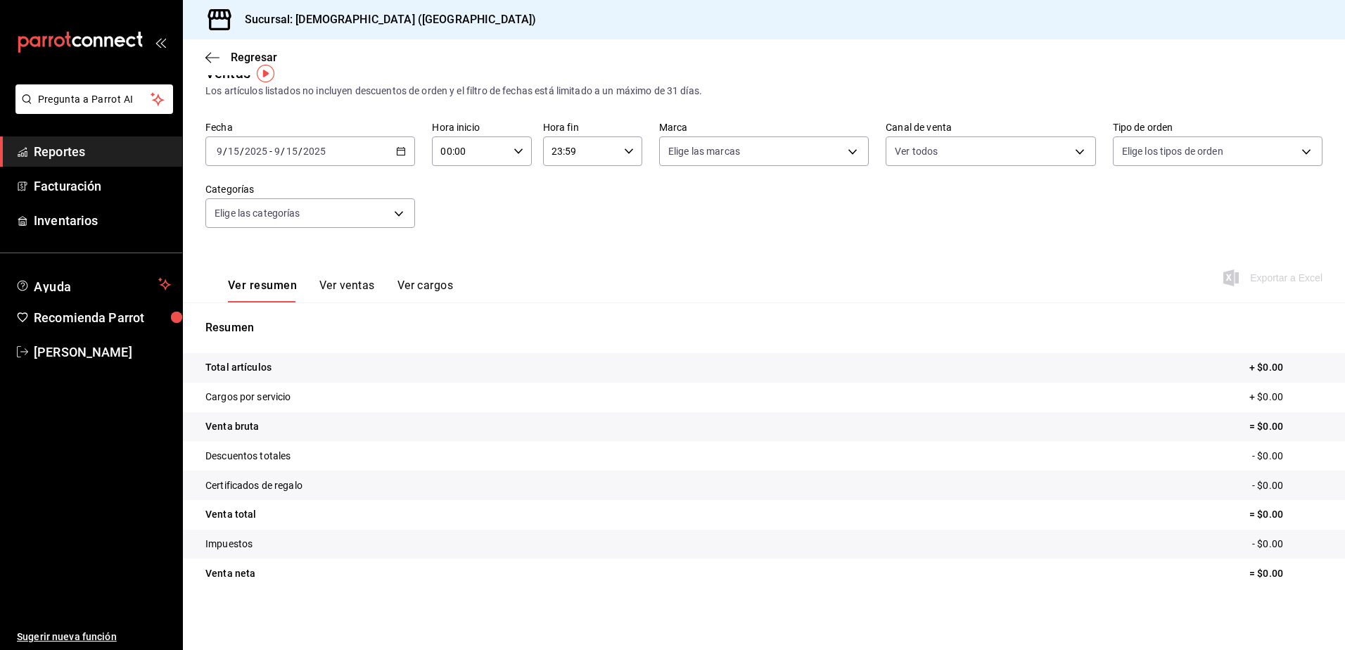
drag, startPoint x: 383, startPoint y: 213, endPoint x: 328, endPoint y: 145, distance: 87.1
click at [328, 145] on div "[DATE] [DATE] - [DATE] [DATE]" at bounding box center [310, 151] width 210 height 30
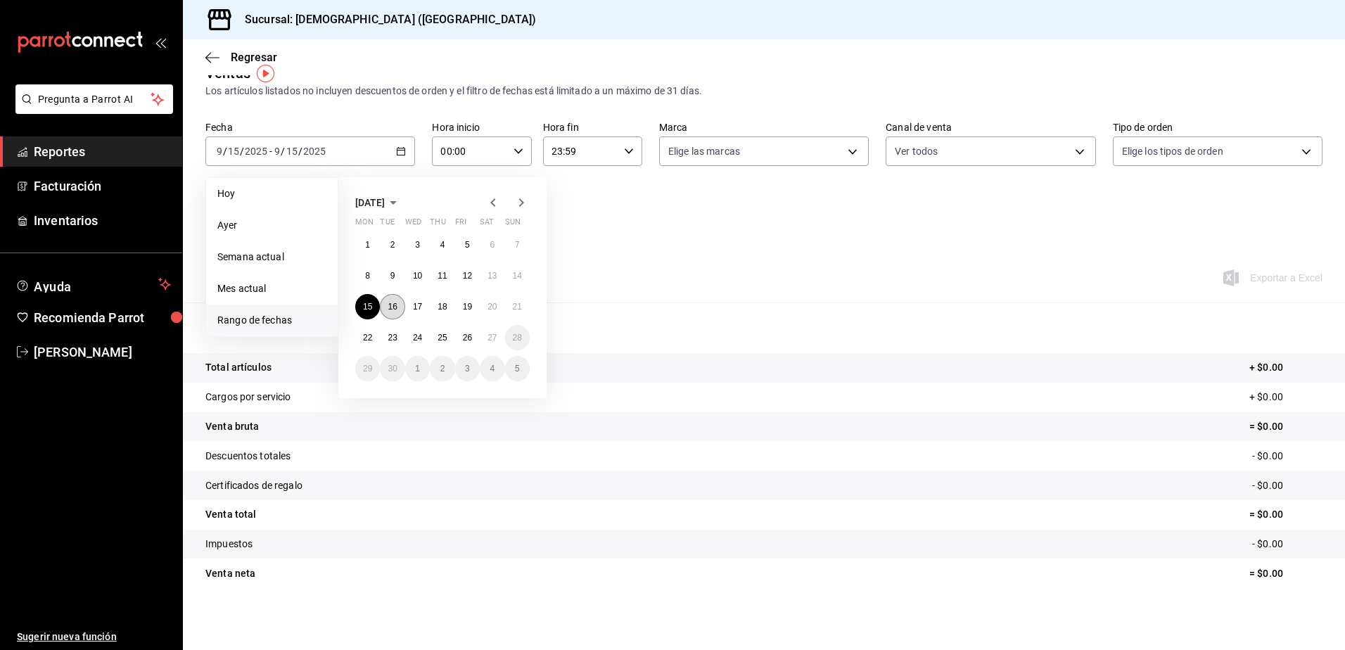
click at [393, 301] on button "16" at bounding box center [392, 306] width 25 height 25
click at [392, 301] on button "16" at bounding box center [392, 306] width 25 height 25
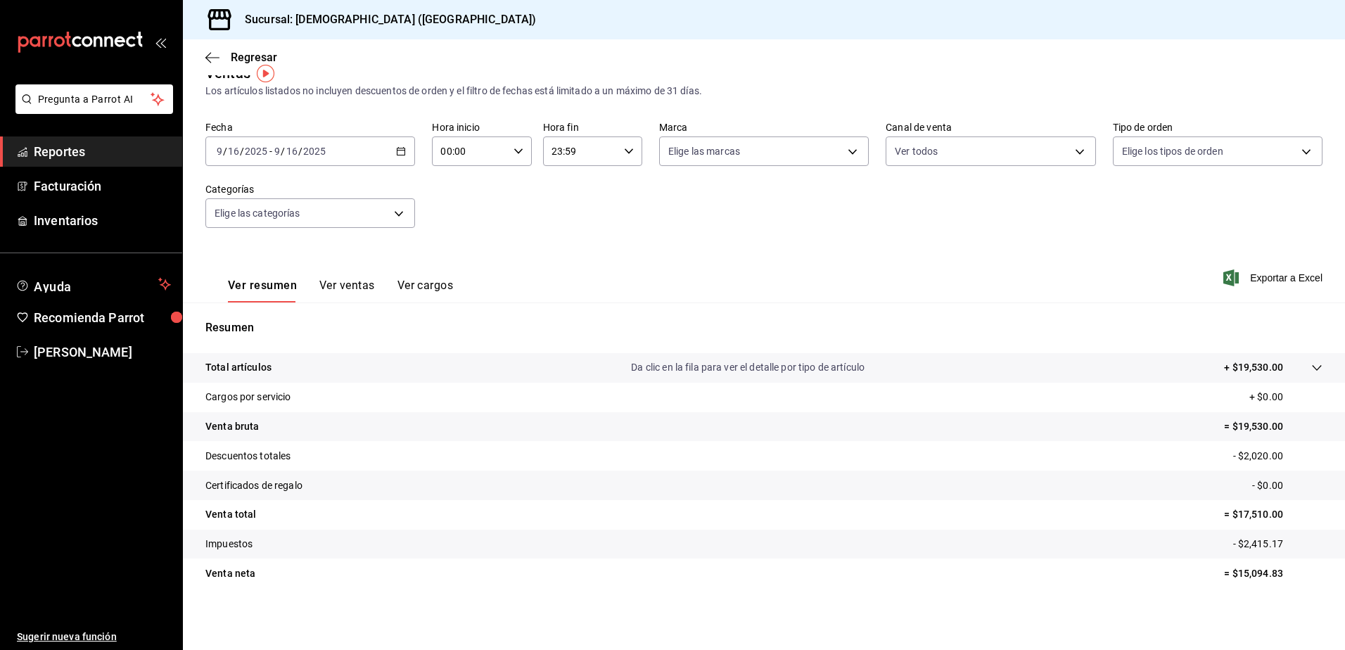
click at [397, 155] on \(Stroke\) "button" at bounding box center [401, 152] width 8 height 8
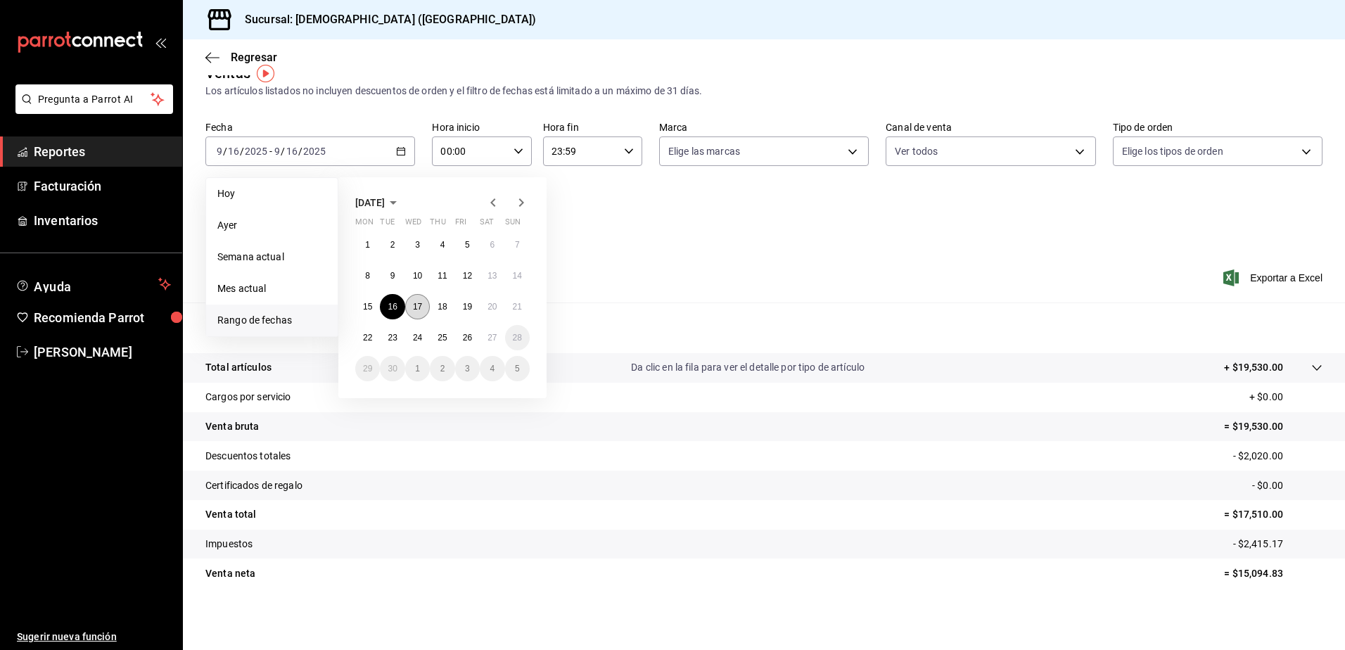
click at [422, 306] on abbr "17" at bounding box center [417, 307] width 9 height 10
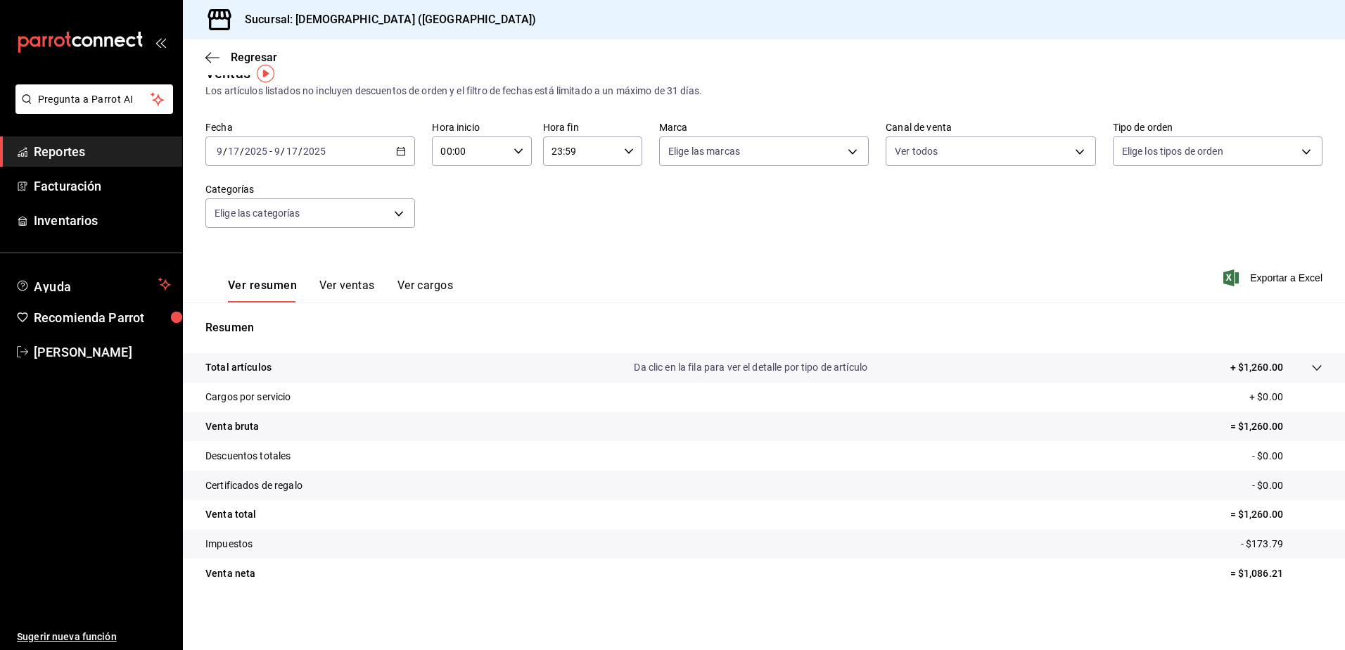
click at [296, 153] on input "17" at bounding box center [292, 151] width 13 height 11
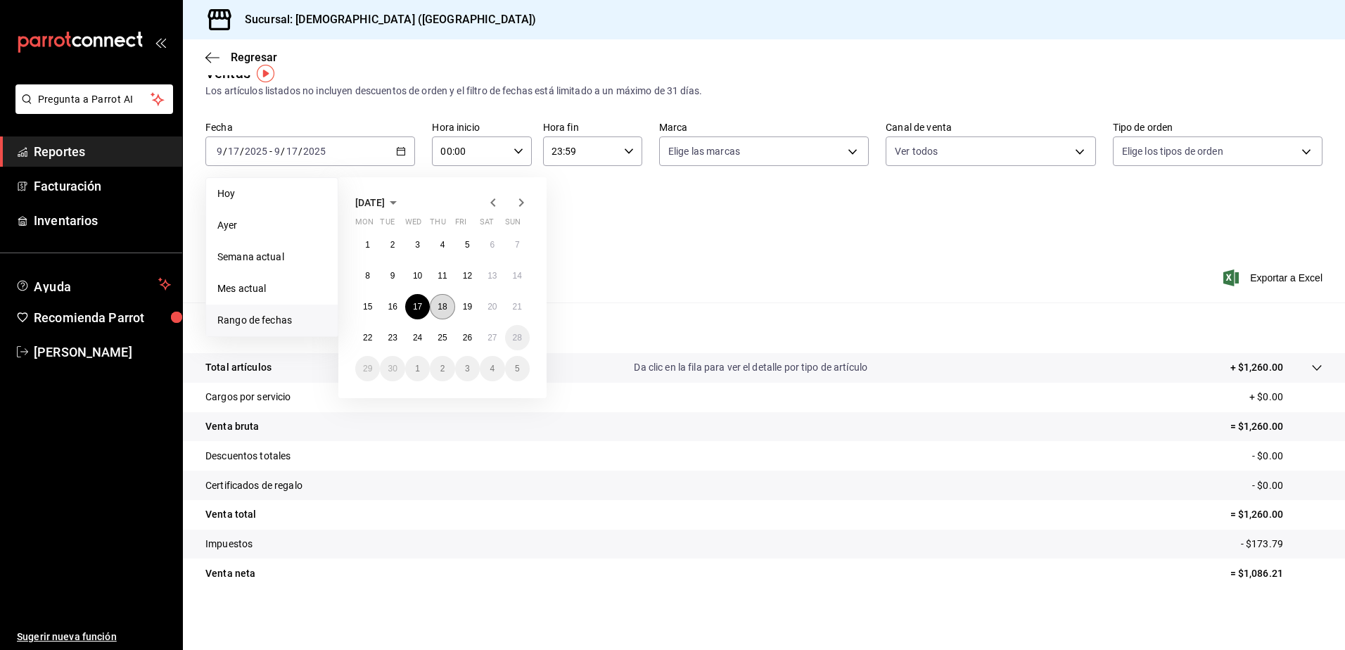
click at [439, 301] on button "18" at bounding box center [442, 306] width 25 height 25
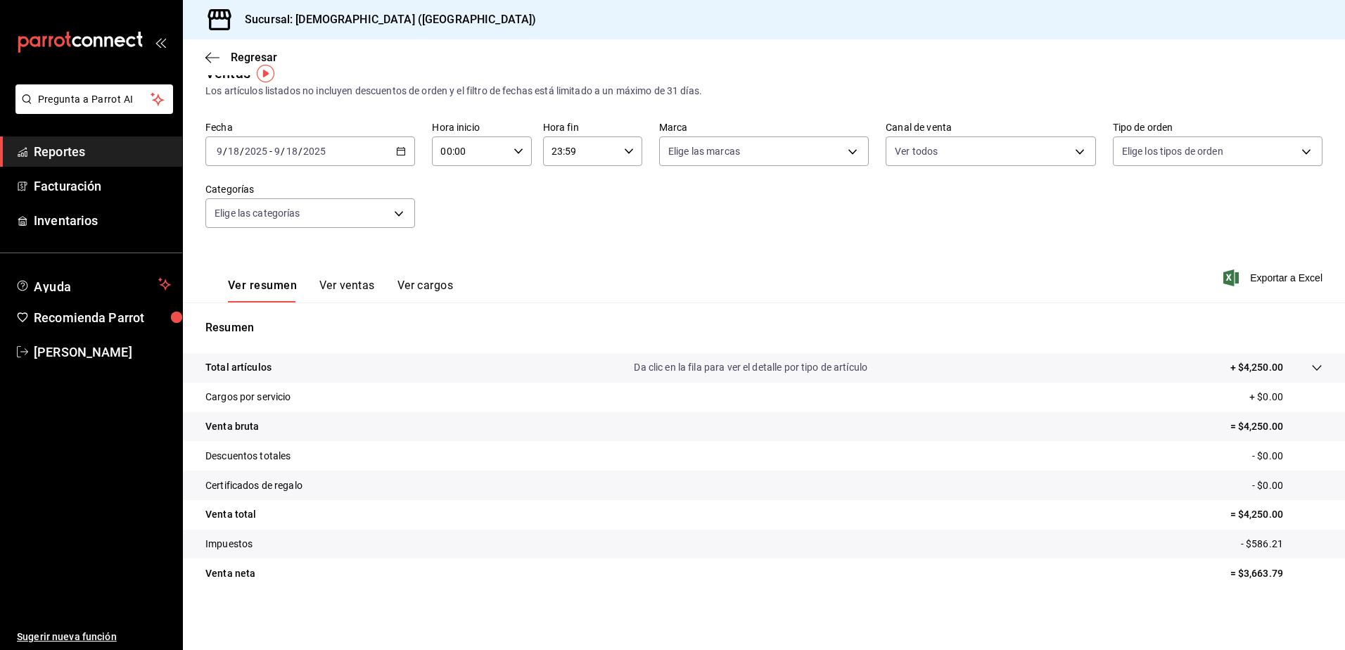
click at [402, 155] on \(Stroke\) "button" at bounding box center [401, 152] width 8 height 8
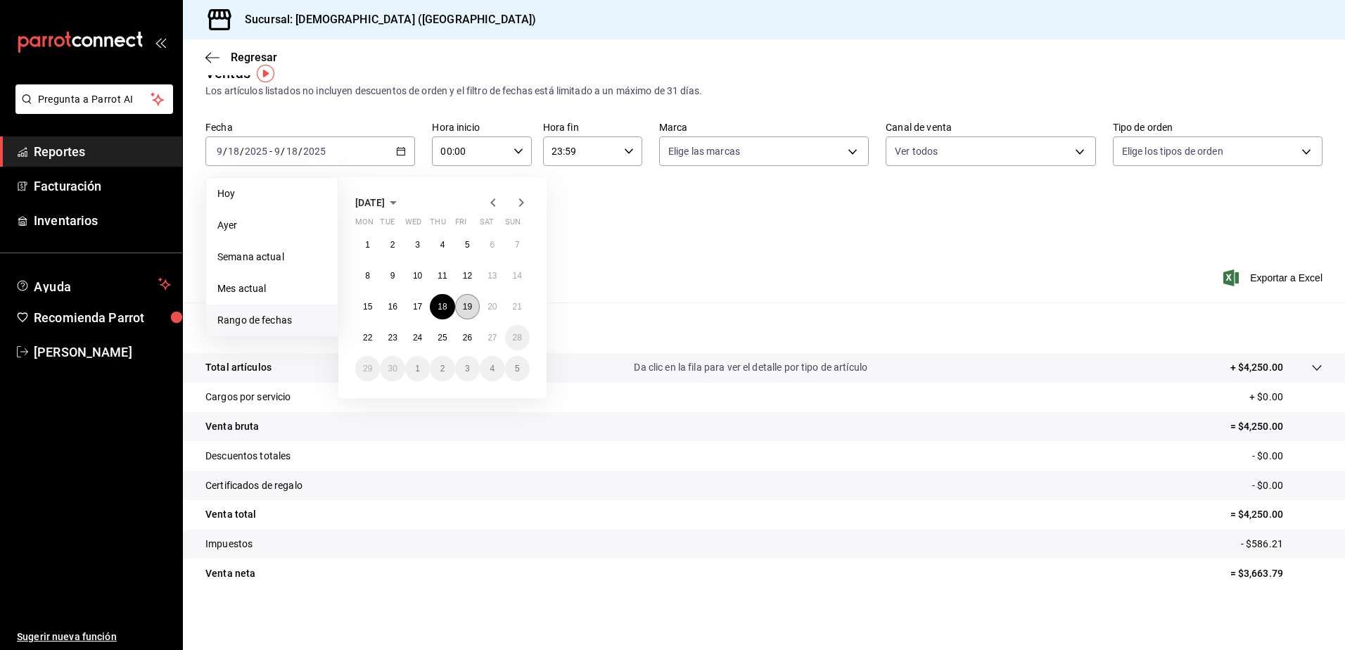
click at [468, 308] on abbr "19" at bounding box center [467, 307] width 9 height 10
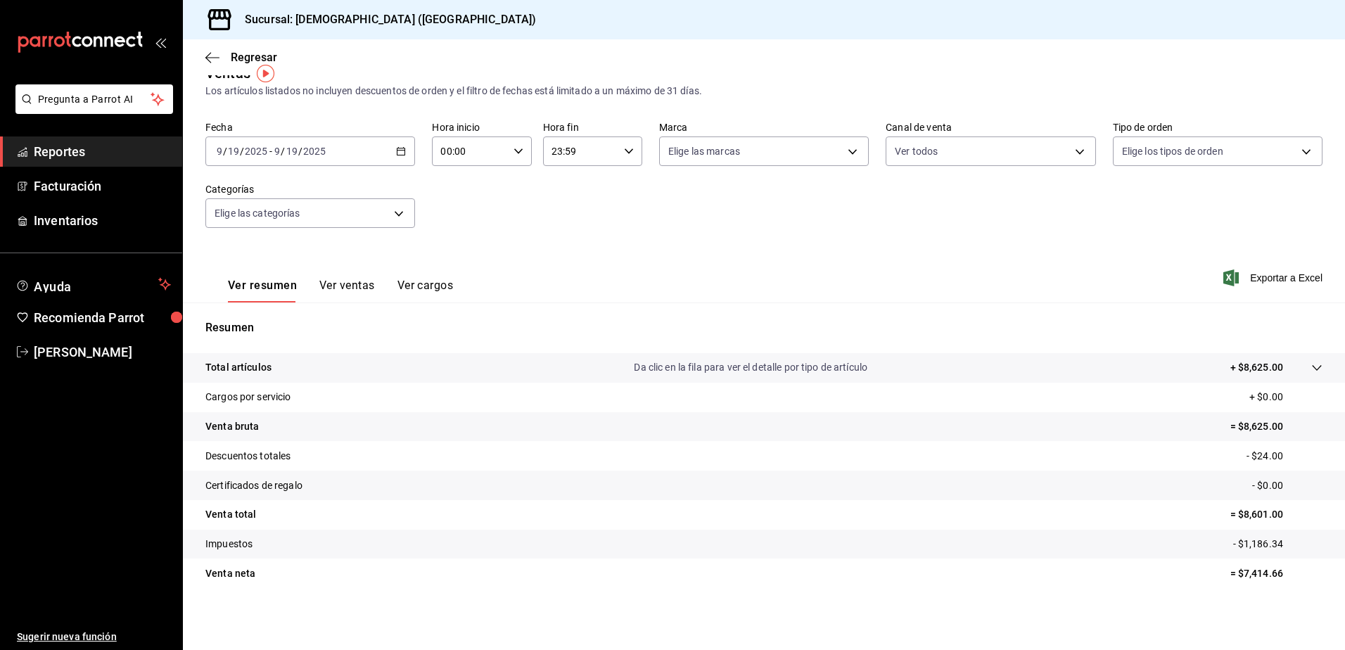
click at [396, 149] on icon "button" at bounding box center [401, 151] width 10 height 10
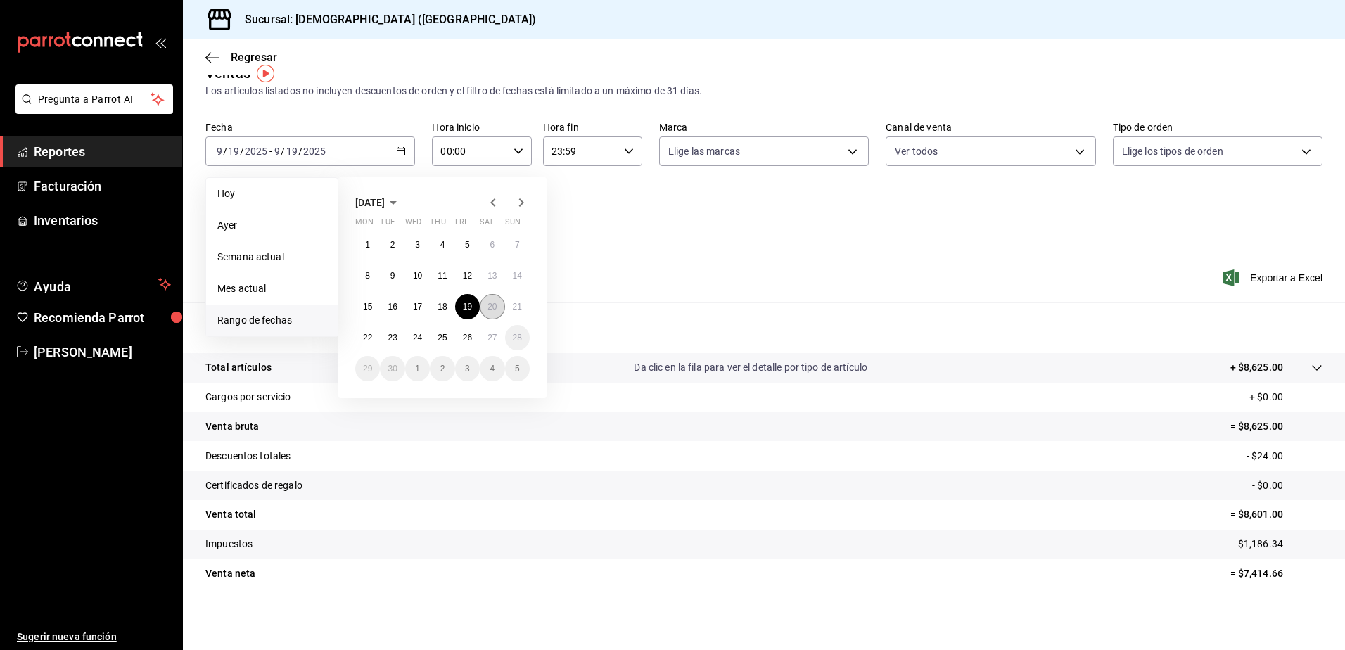
click at [488, 309] on abbr "20" at bounding box center [491, 307] width 9 height 10
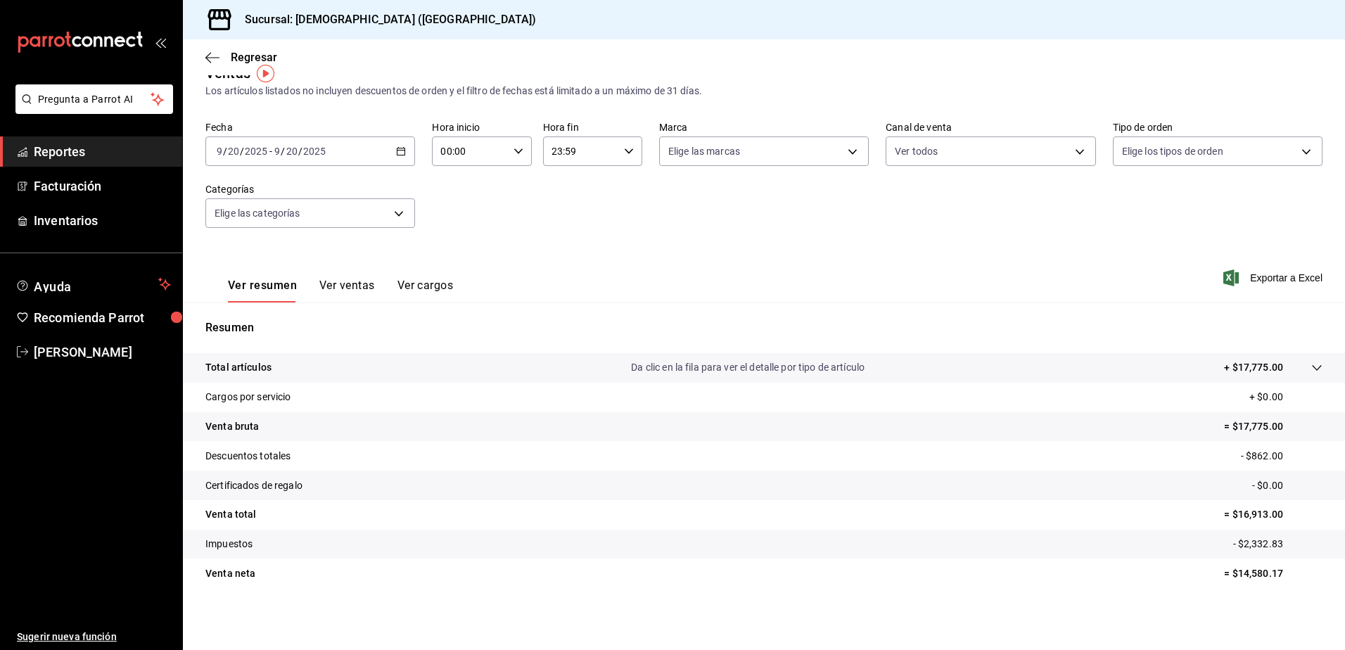
click at [396, 150] on icon "button" at bounding box center [401, 151] width 10 height 10
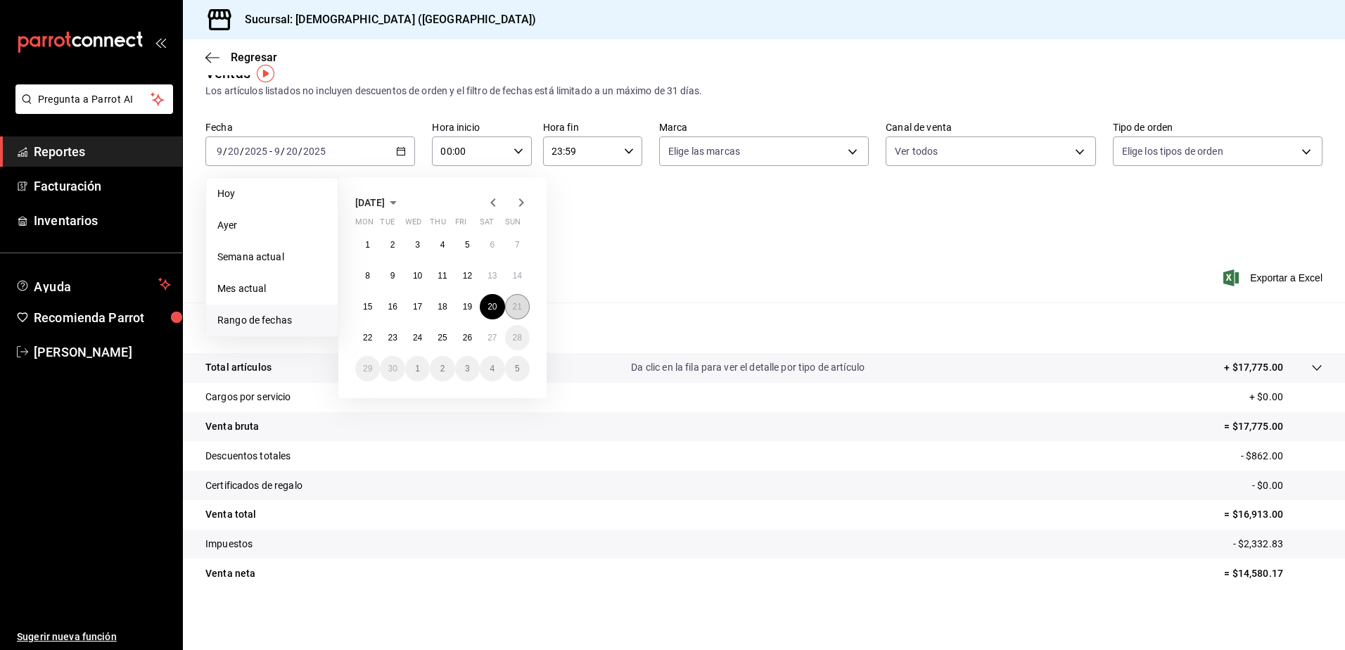
click at [519, 309] on abbr "21" at bounding box center [517, 307] width 9 height 10
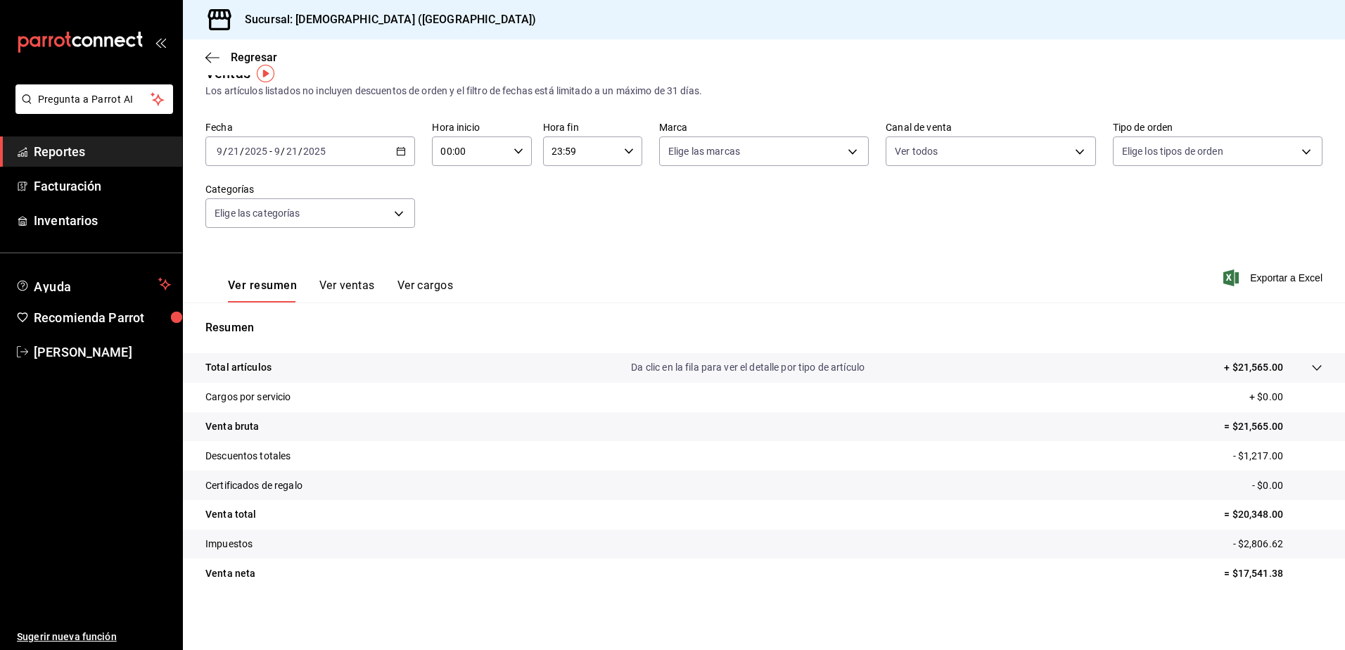
click at [399, 144] on div "[DATE] [DATE] - [DATE] [DATE]" at bounding box center [310, 151] width 210 height 30
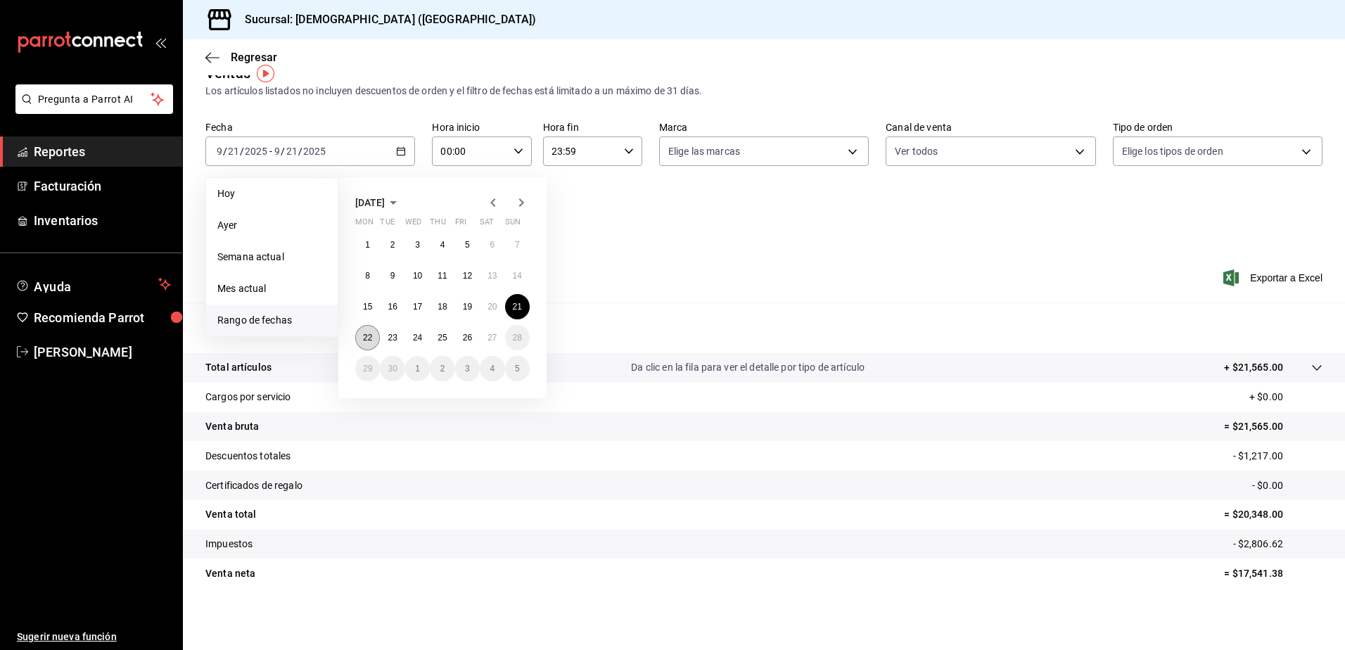
click at [373, 345] on button "22" at bounding box center [367, 337] width 25 height 25
click at [373, 345] on div "Resumen Total artículos Da clic en la fila para ver el detalle por tipo de artí…" at bounding box center [764, 462] width 1162 height 286
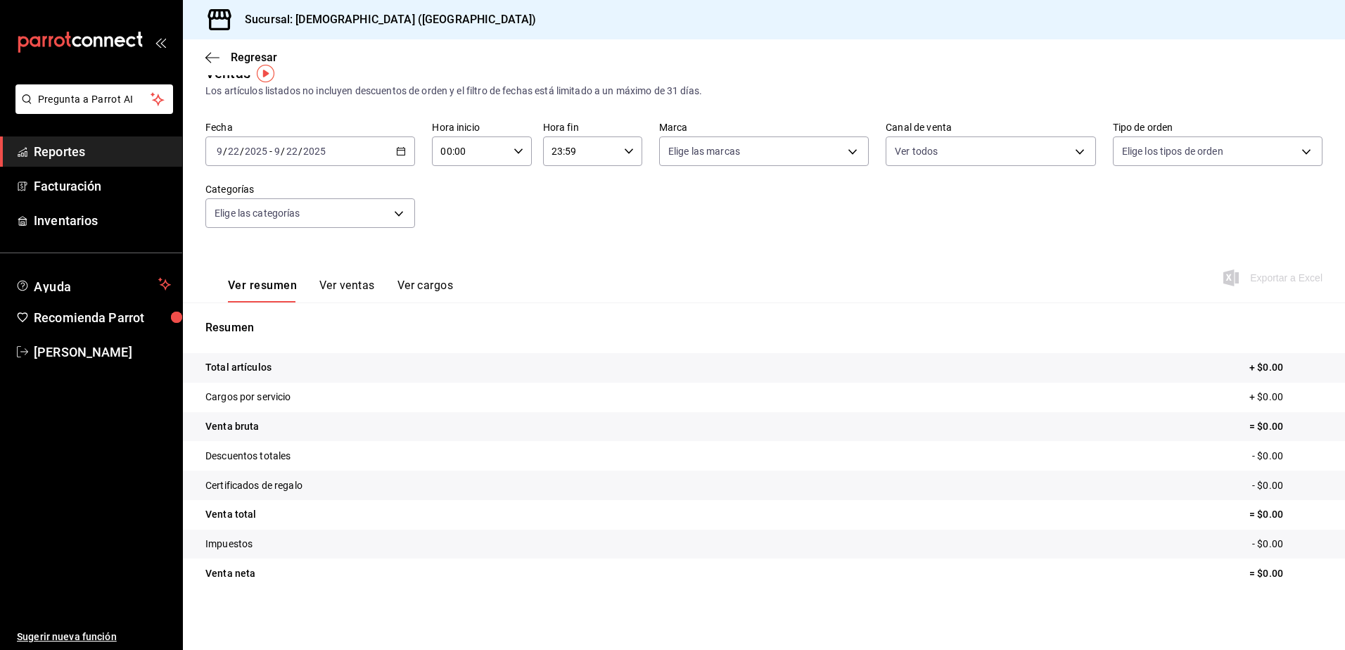
click at [399, 152] on icon "button" at bounding box center [401, 151] width 10 height 10
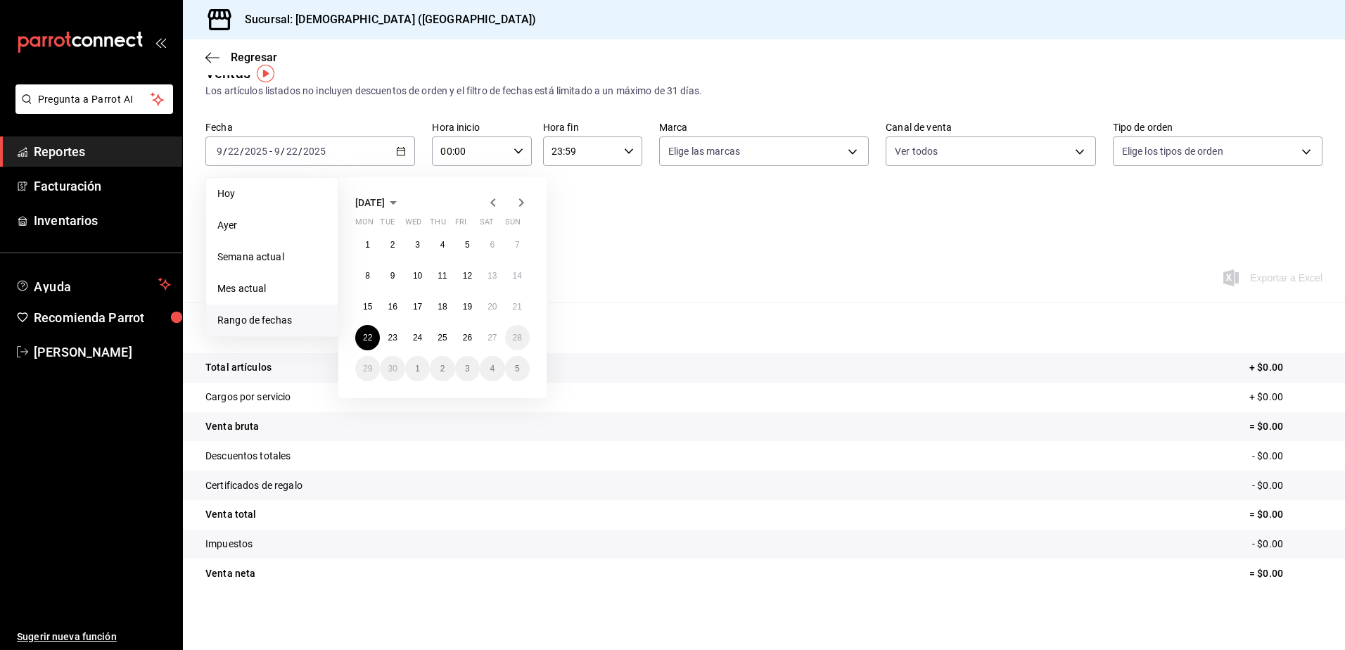
click at [397, 352] on div "1 2 3 4 5 6 7 8 9 10 11 12 13 14 15 16 17 18 19 20 21 22 23 24 25 26 27 28 29 3…" at bounding box center [442, 306] width 174 height 149
click at [390, 343] on button "23" at bounding box center [392, 337] width 25 height 25
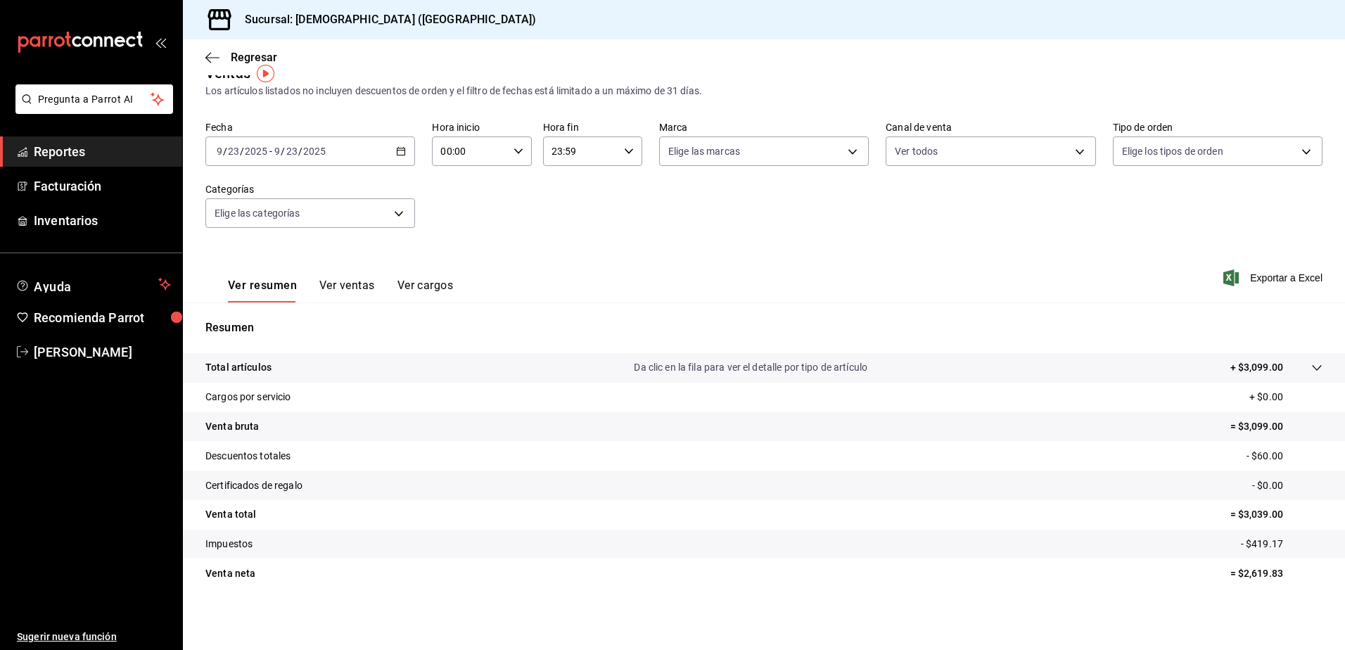
click at [399, 145] on div "[DATE] [DATE] - [DATE] [DATE]" at bounding box center [310, 151] width 210 height 30
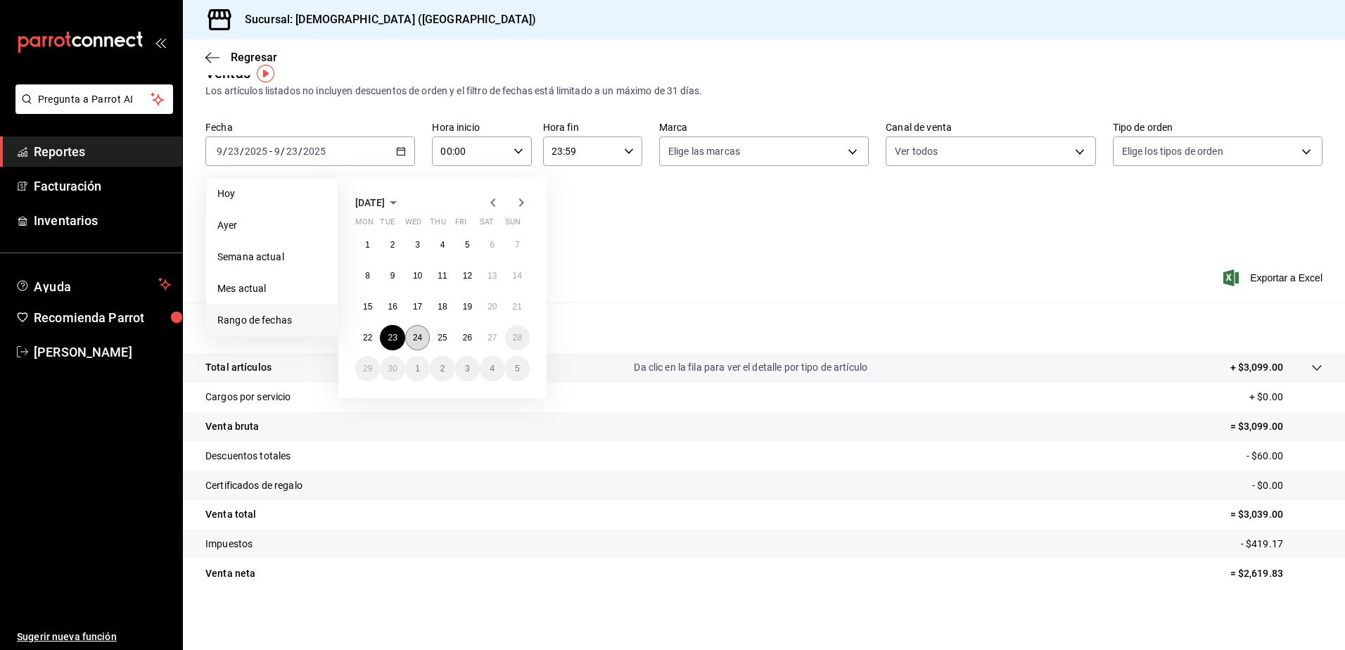
click at [418, 326] on div "1 2 3 4 5 6 7 8 9 10 11 12 13 14 15 16 17 18 19 20 21 22 23 24 25 26 27 28 29 3…" at bounding box center [442, 306] width 174 height 149
drag, startPoint x: 418, startPoint y: 326, endPoint x: 418, endPoint y: 335, distance: 8.4
click at [418, 335] on abbr "24" at bounding box center [417, 338] width 9 height 10
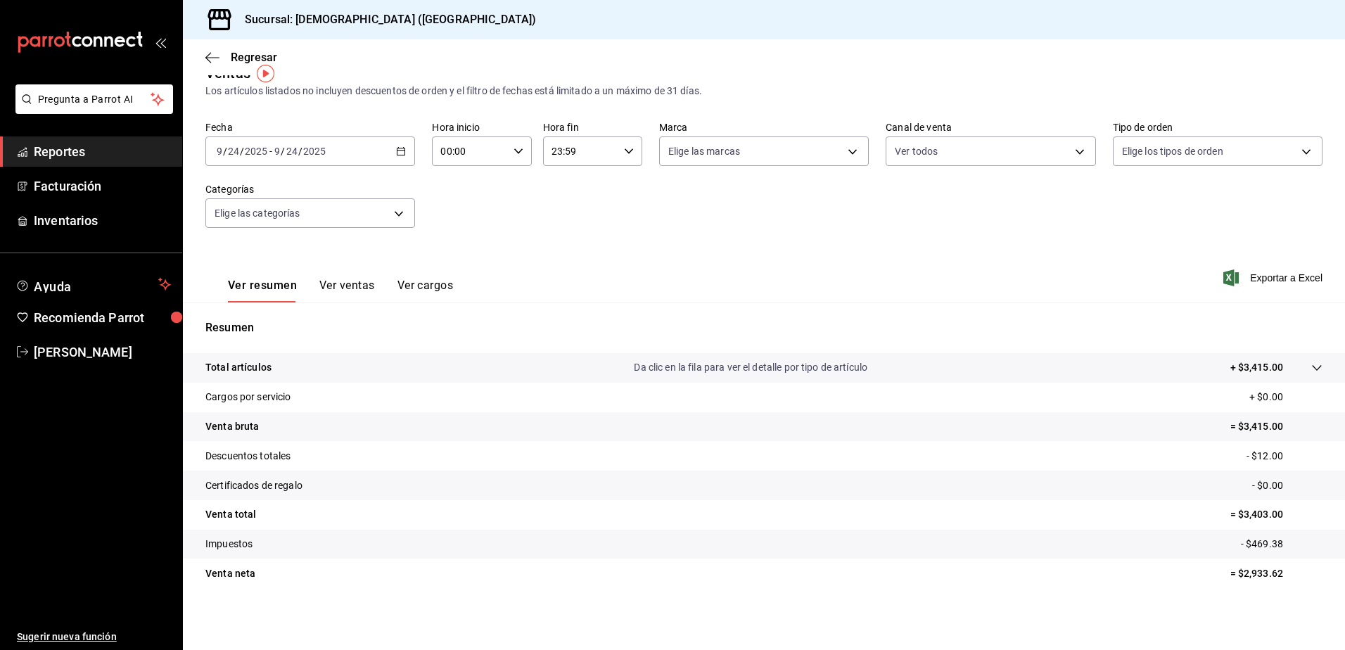
click at [391, 152] on div "[DATE] [DATE] - [DATE] [DATE]" at bounding box center [310, 151] width 210 height 30
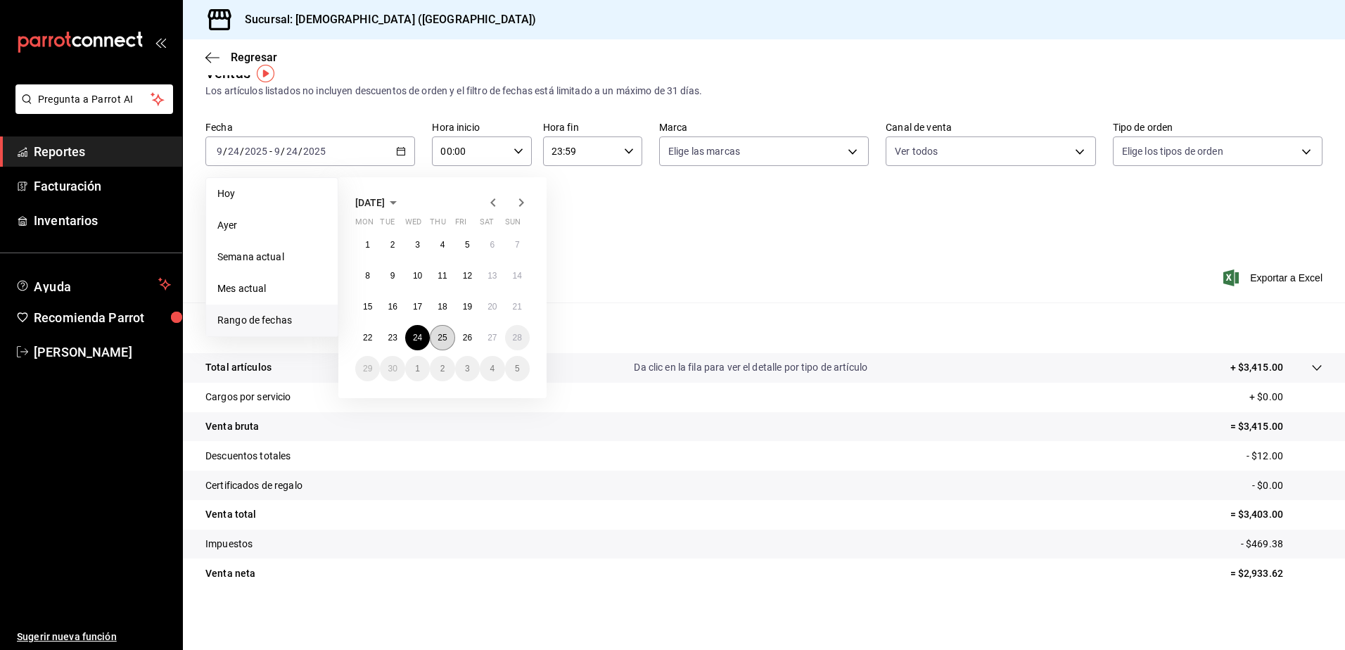
click at [449, 331] on button "25" at bounding box center [442, 337] width 25 height 25
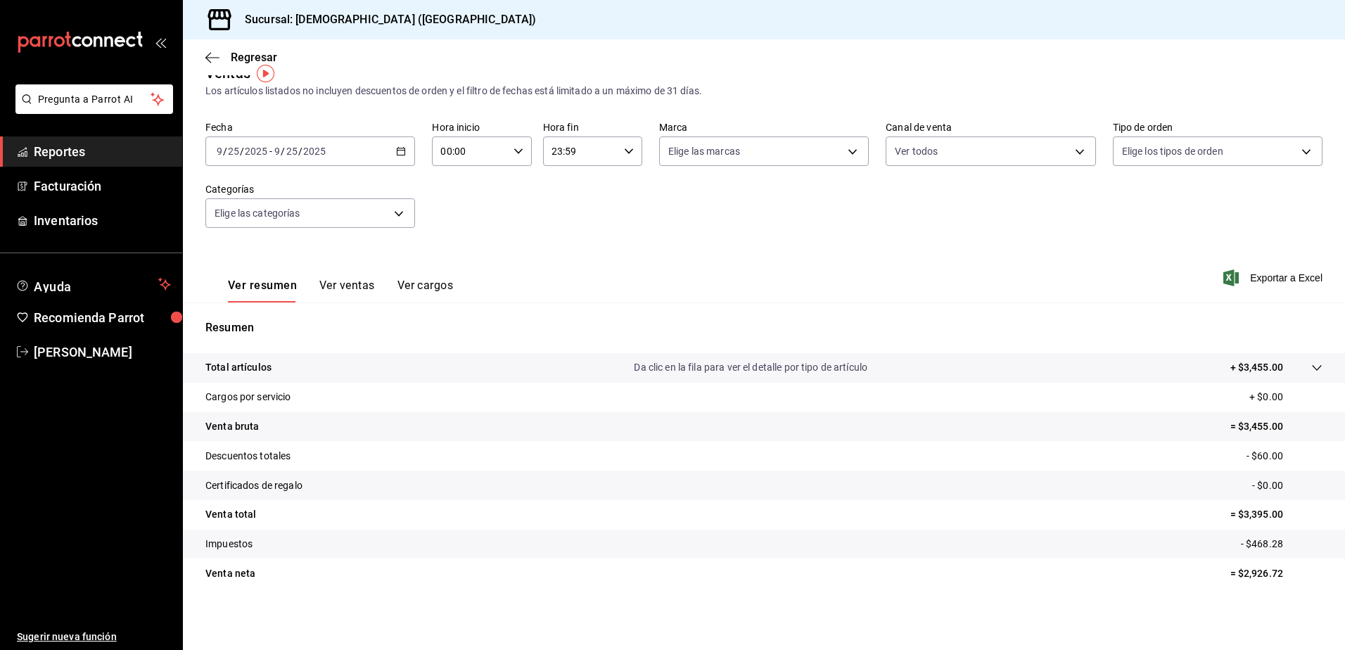
click at [396, 153] on icon "button" at bounding box center [401, 151] width 10 height 10
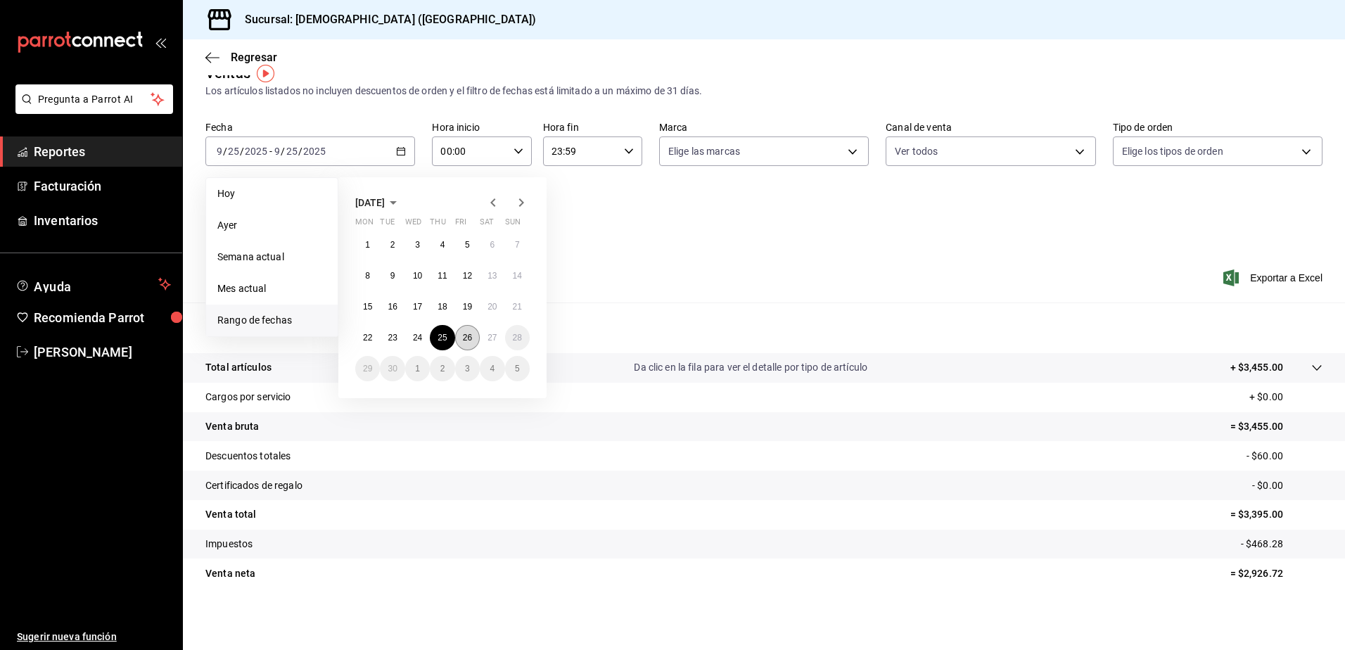
click at [463, 340] on abbr "26" at bounding box center [467, 338] width 9 height 10
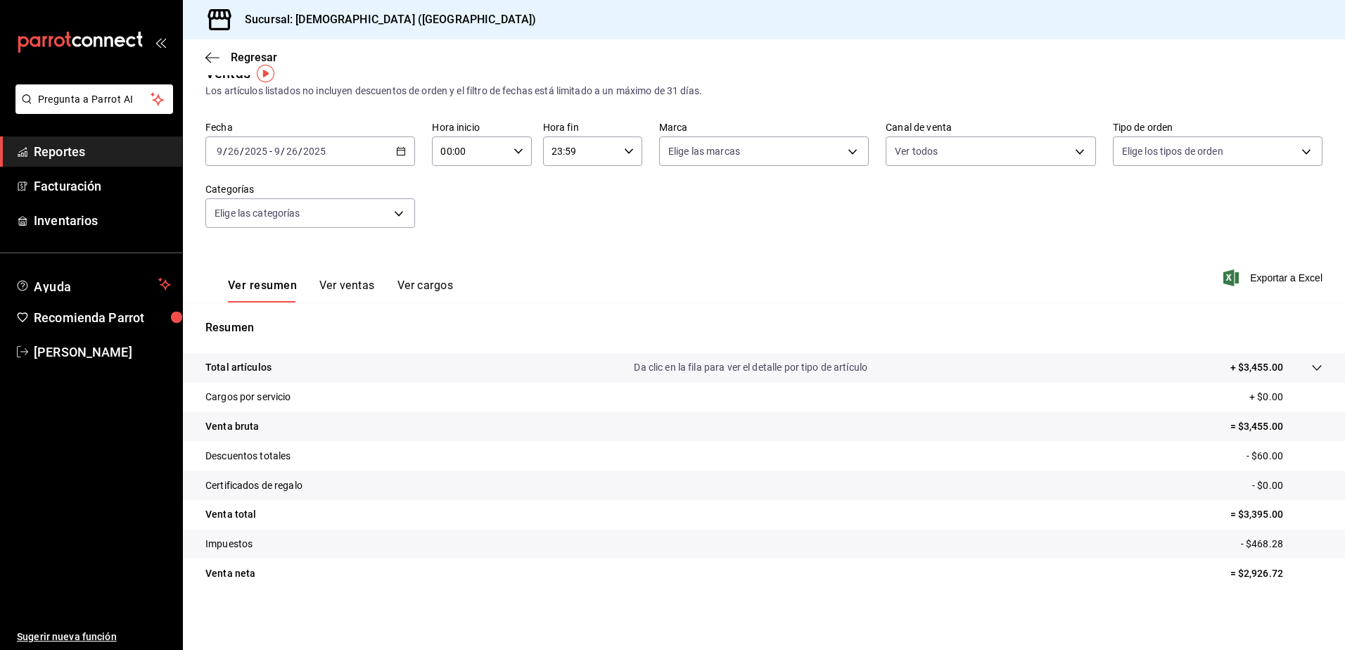
click at [463, 340] on div "Resumen Total artículos Da clic en la fila para ver el detalle por tipo de artí…" at bounding box center [764, 462] width 1162 height 286
